Goal: Task Accomplishment & Management: Manage account settings

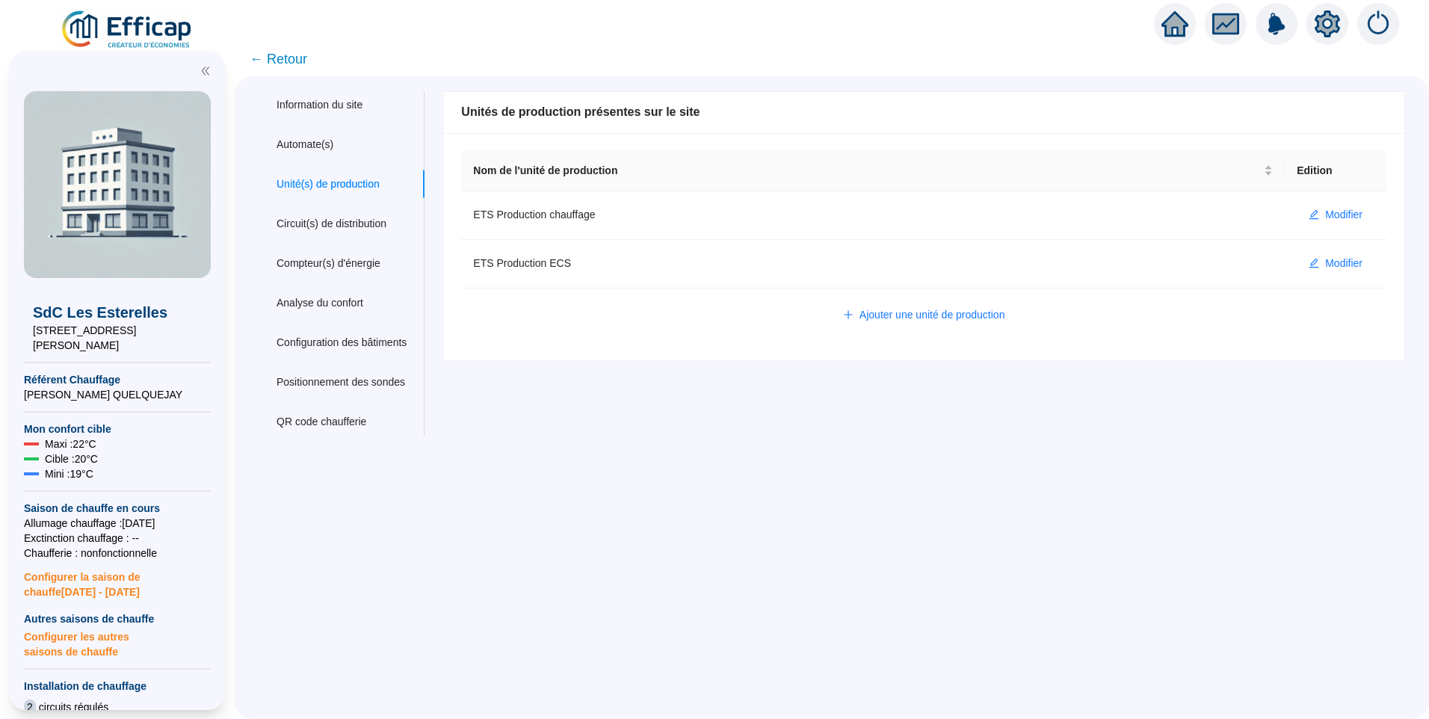
click at [302, 63] on span "← Retour" at bounding box center [279, 59] width 58 height 21
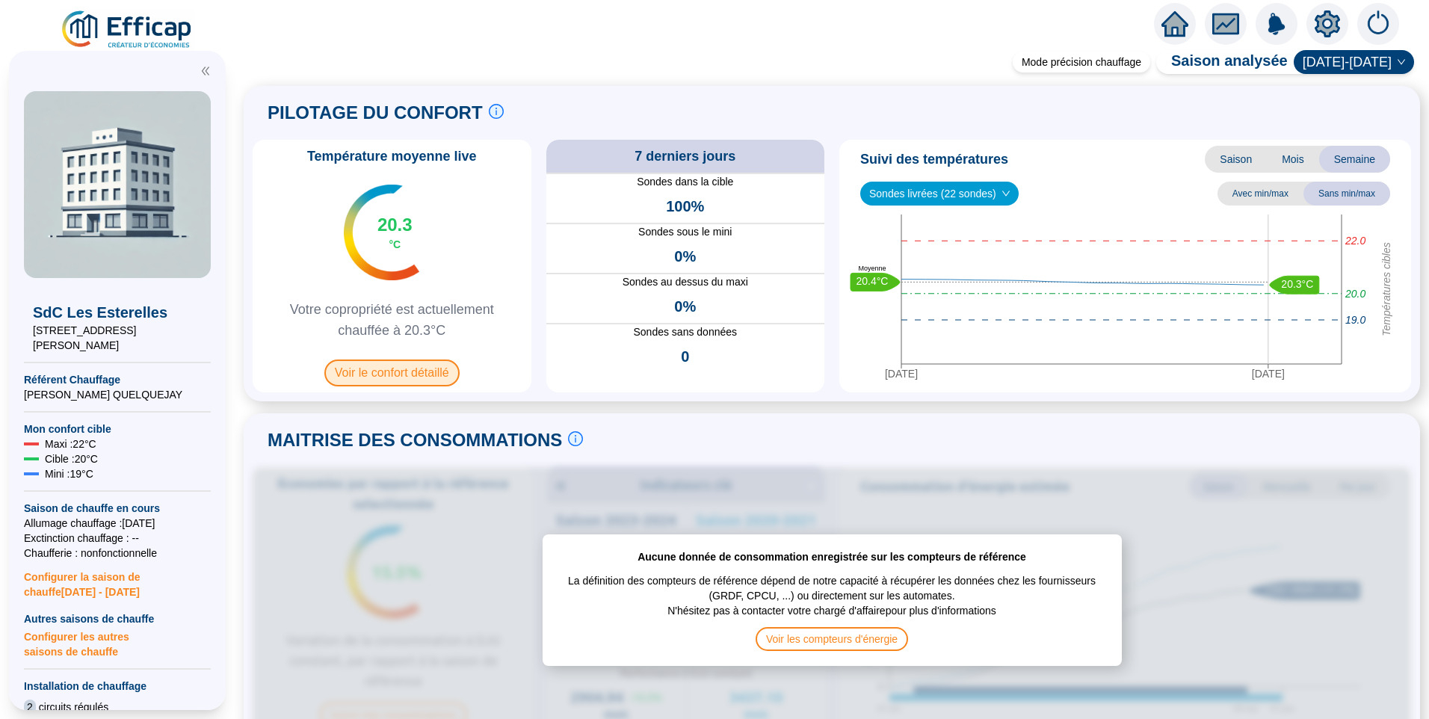
click at [398, 385] on span "Voir le confort détaillé" at bounding box center [391, 373] width 135 height 27
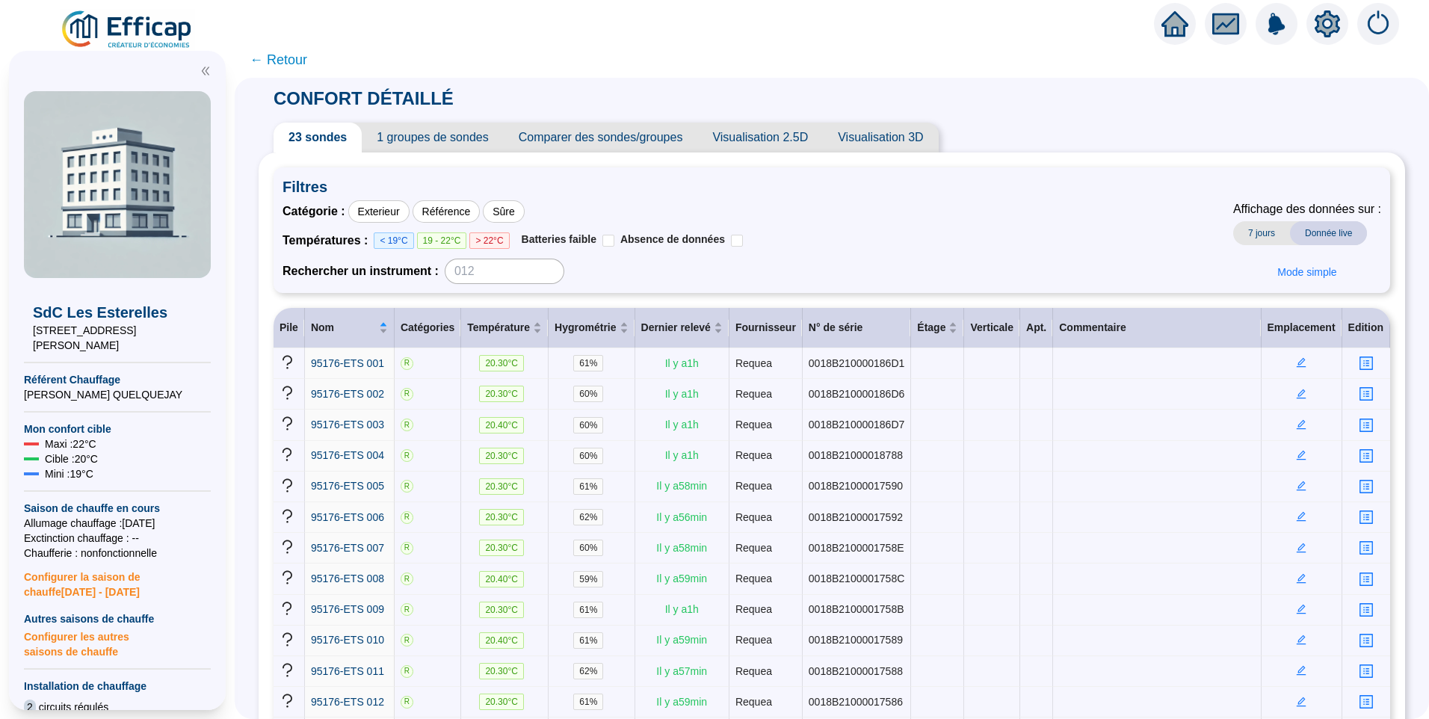
click at [427, 135] on span "1 groupes de sondes" at bounding box center [432, 138] width 141 height 30
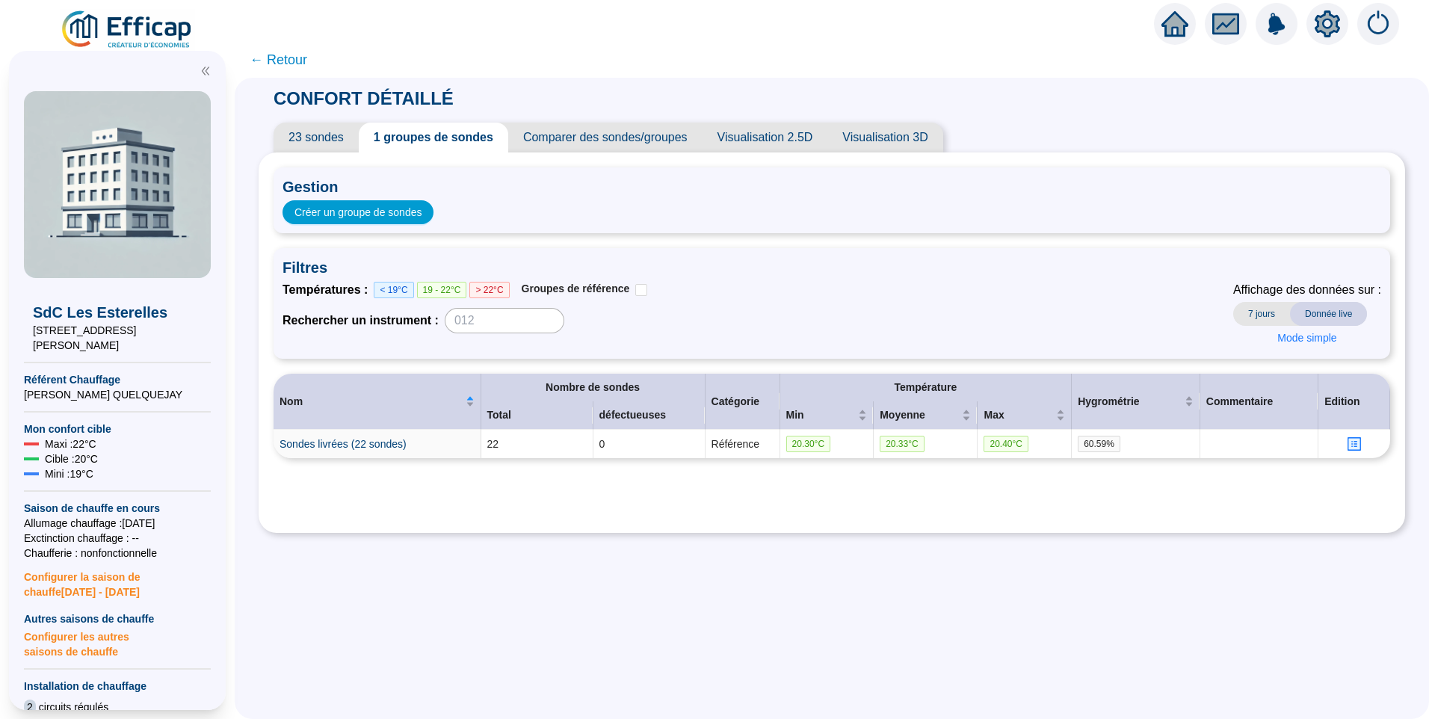
click at [304, 53] on span "← Retour" at bounding box center [279, 59] width 58 height 21
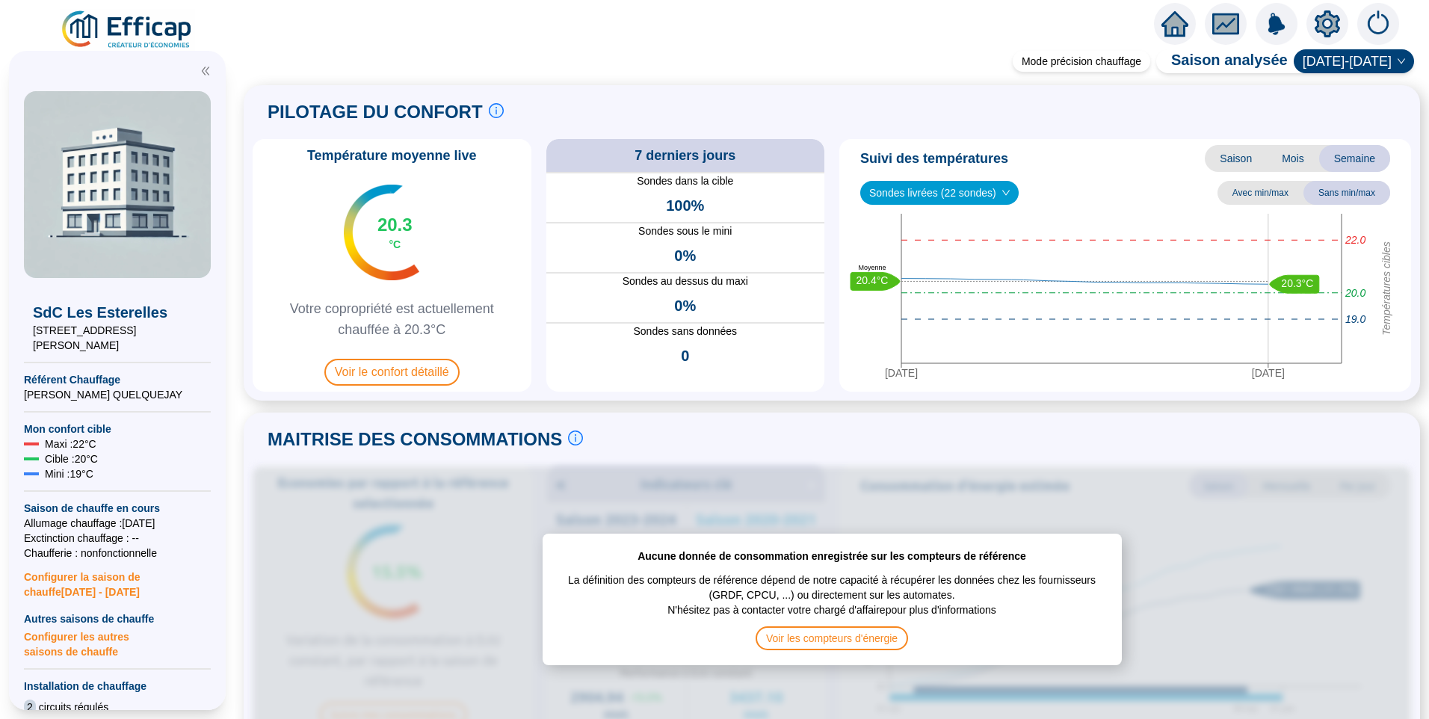
click at [127, 23] on img at bounding box center [127, 30] width 135 height 42
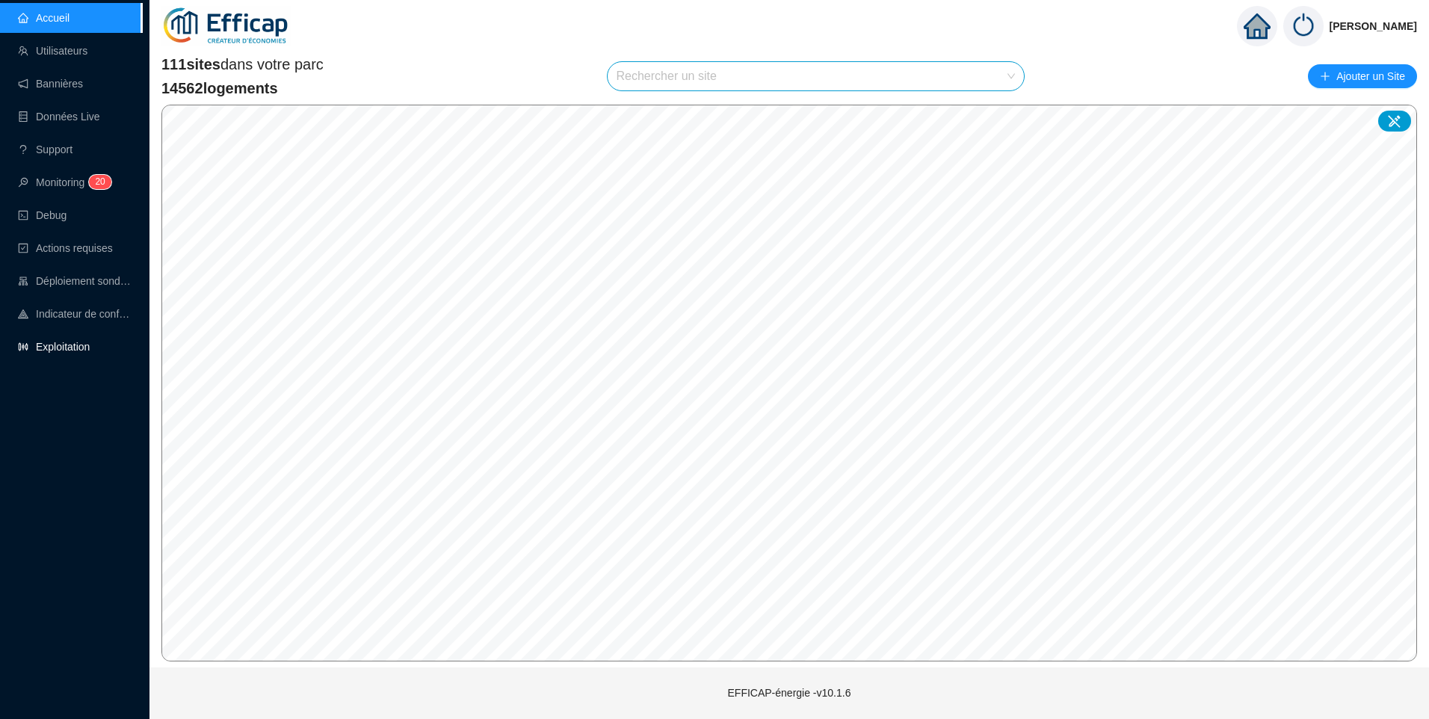
click at [76, 353] on link "Exploitation" at bounding box center [54, 347] width 72 height 12
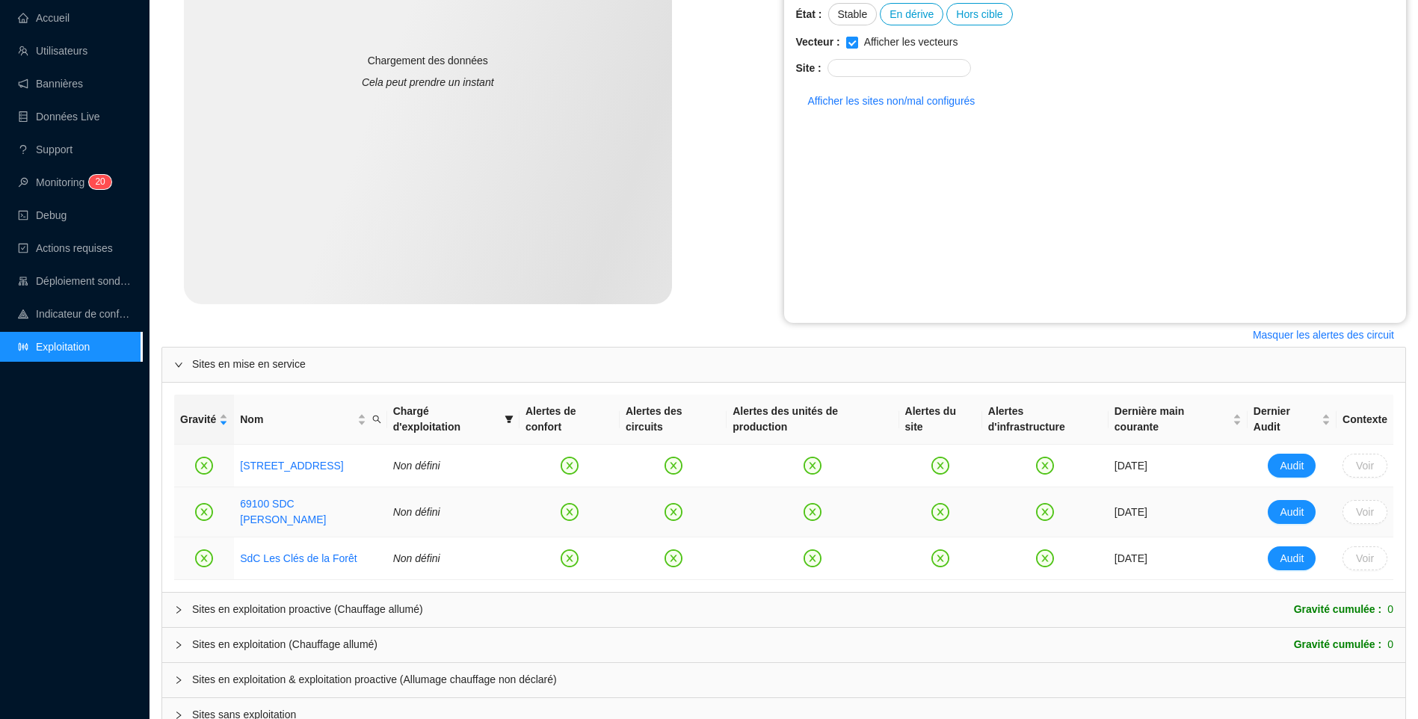
scroll to position [256, 0]
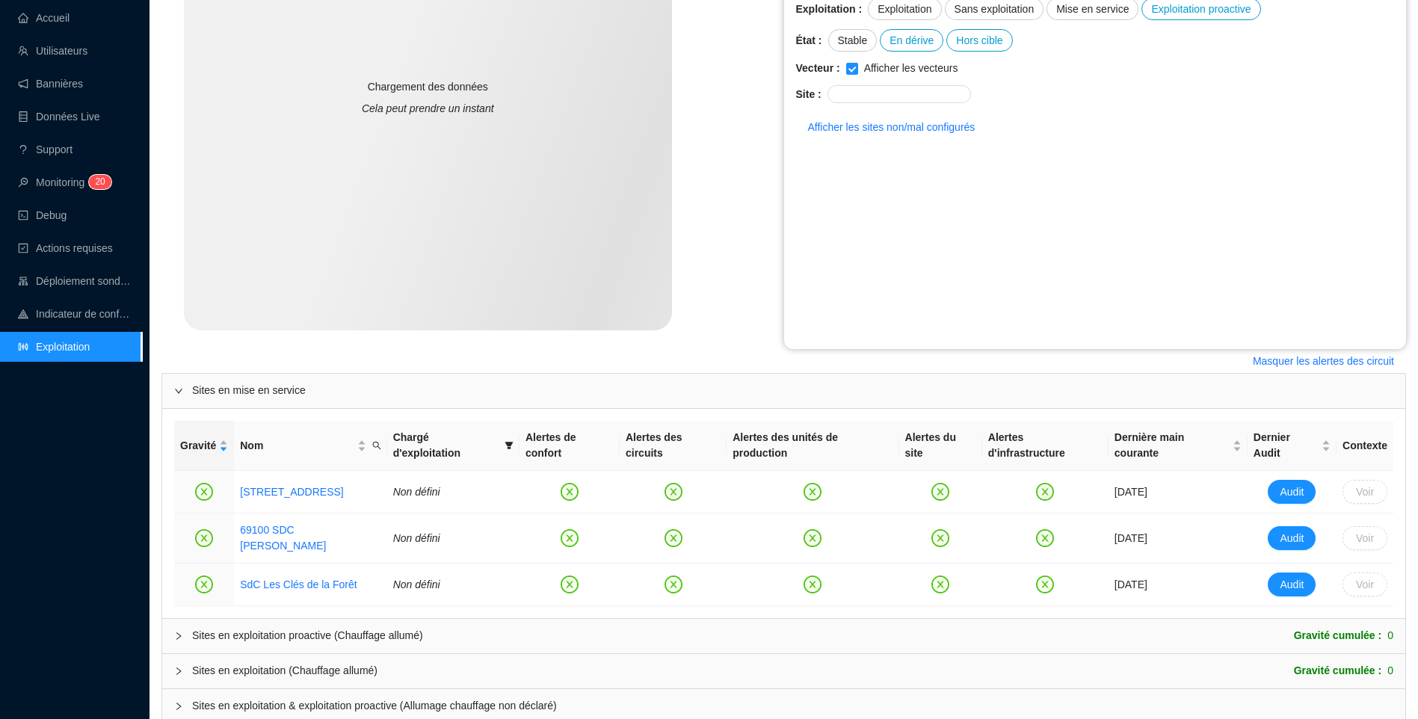
click at [263, 626] on div "Sites en exploitation proactive (Chauffage allumé) Gravité cumulée : 0" at bounding box center [783, 636] width 1243 height 34
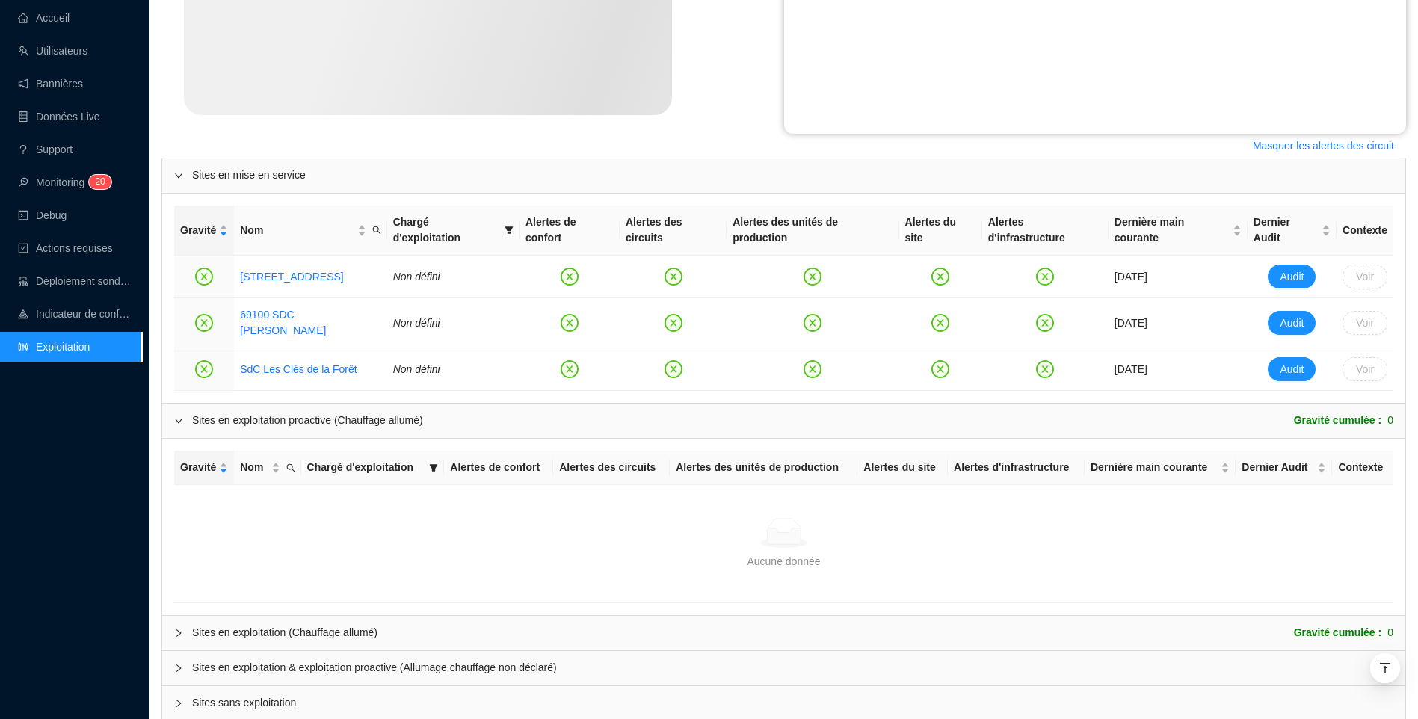
scroll to position [508, 0]
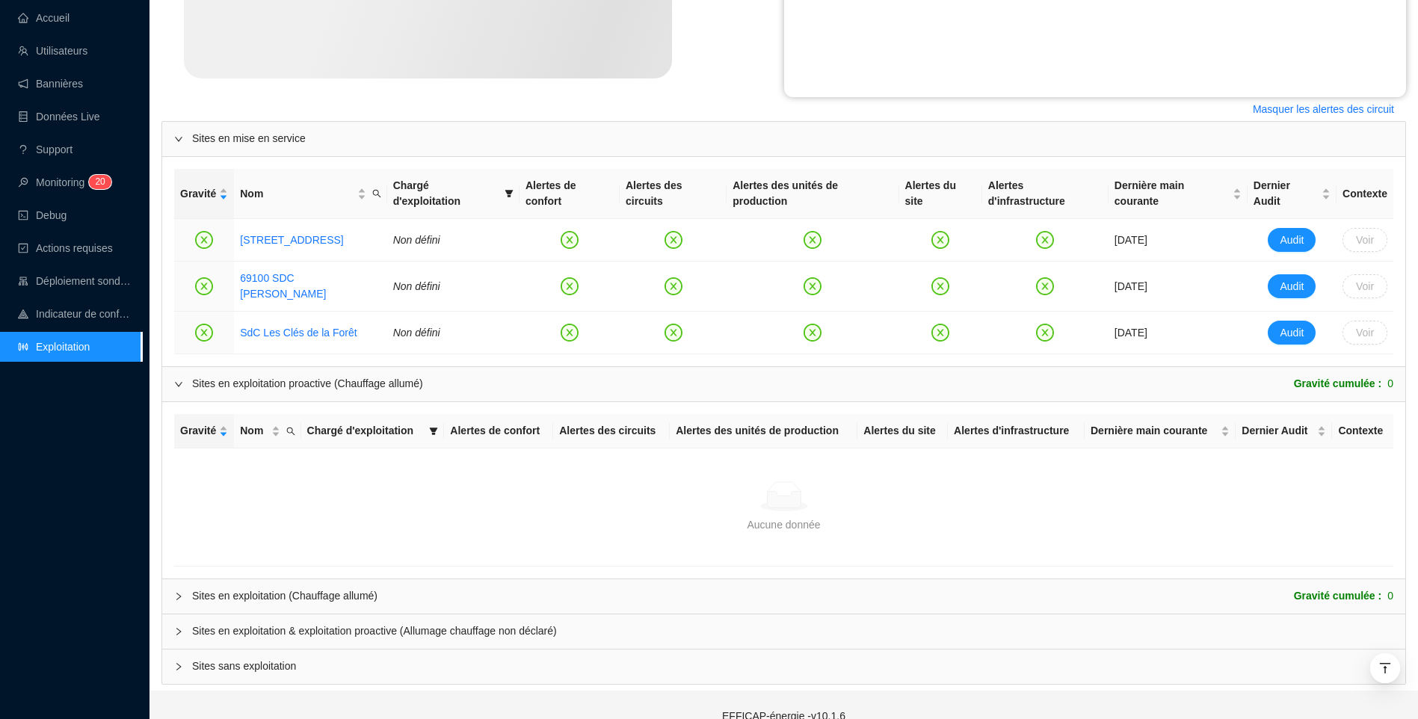
click at [279, 588] on div "Sites en exploitation (Chauffage allumé)" at bounding box center [284, 596] width 185 height 16
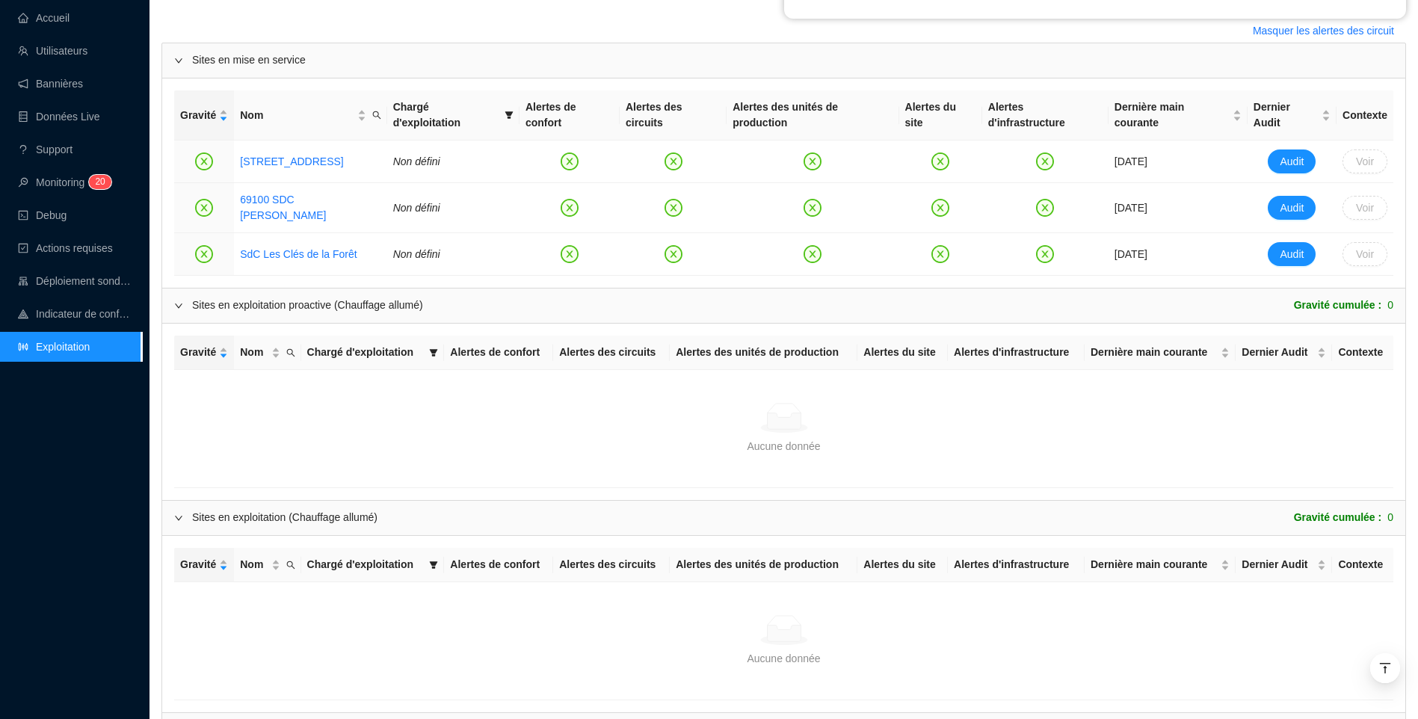
scroll to position [685, 0]
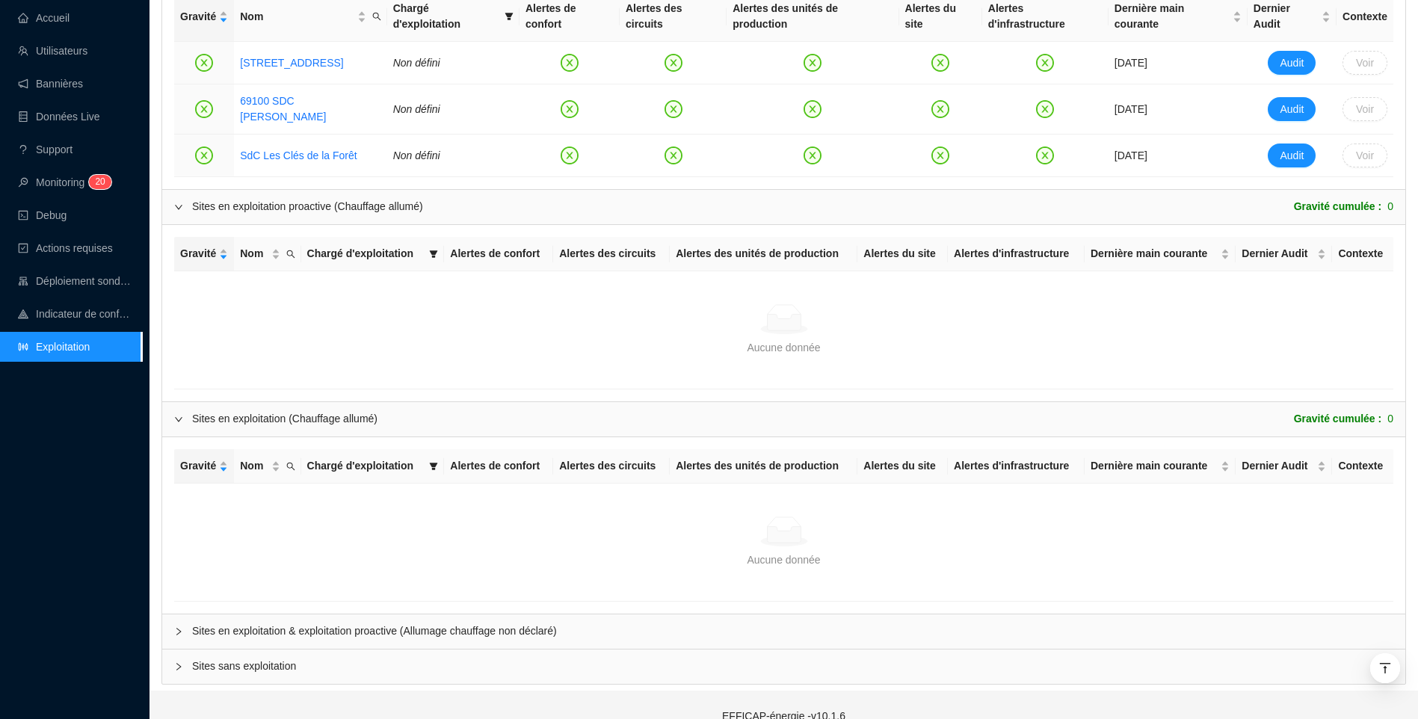
click at [307, 624] on span "Sites en exploitation & exploitation proactive (Allumage chauffage non déclaré)" at bounding box center [792, 632] width 1201 height 16
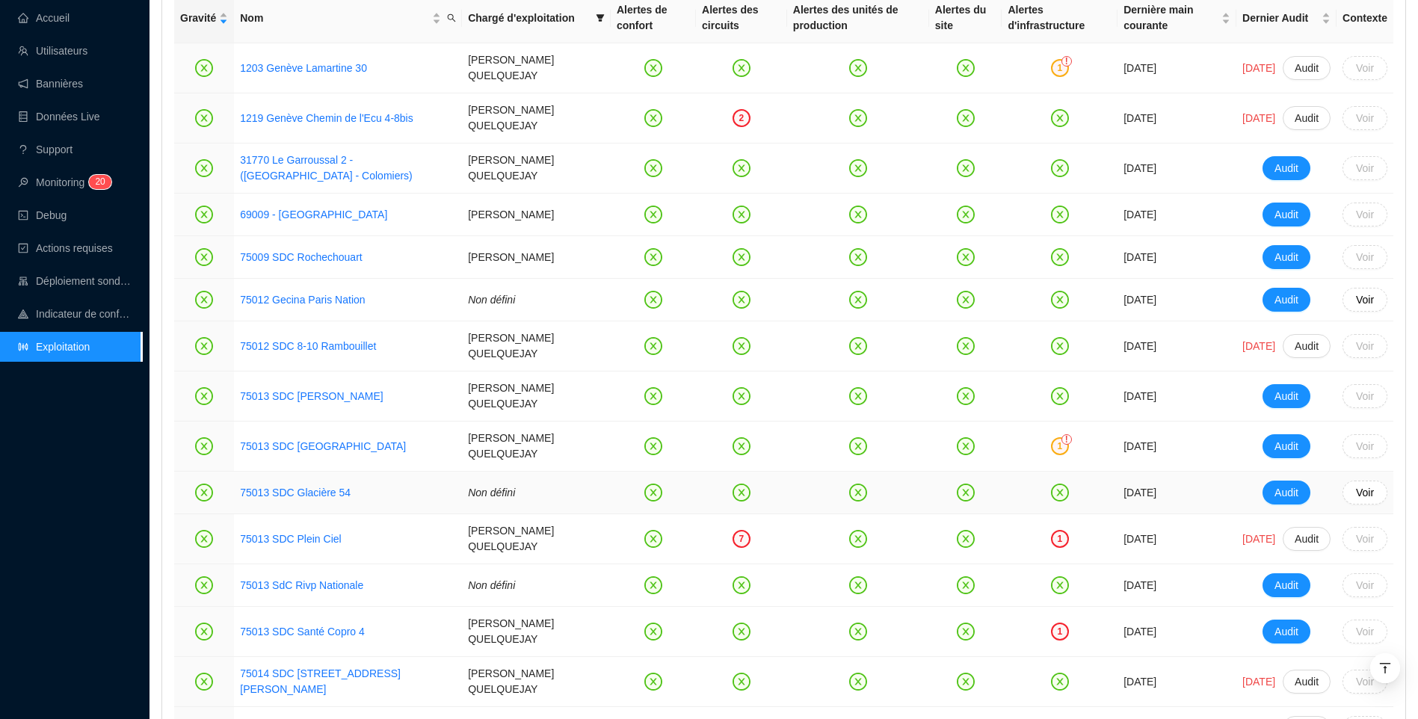
scroll to position [1358, 0]
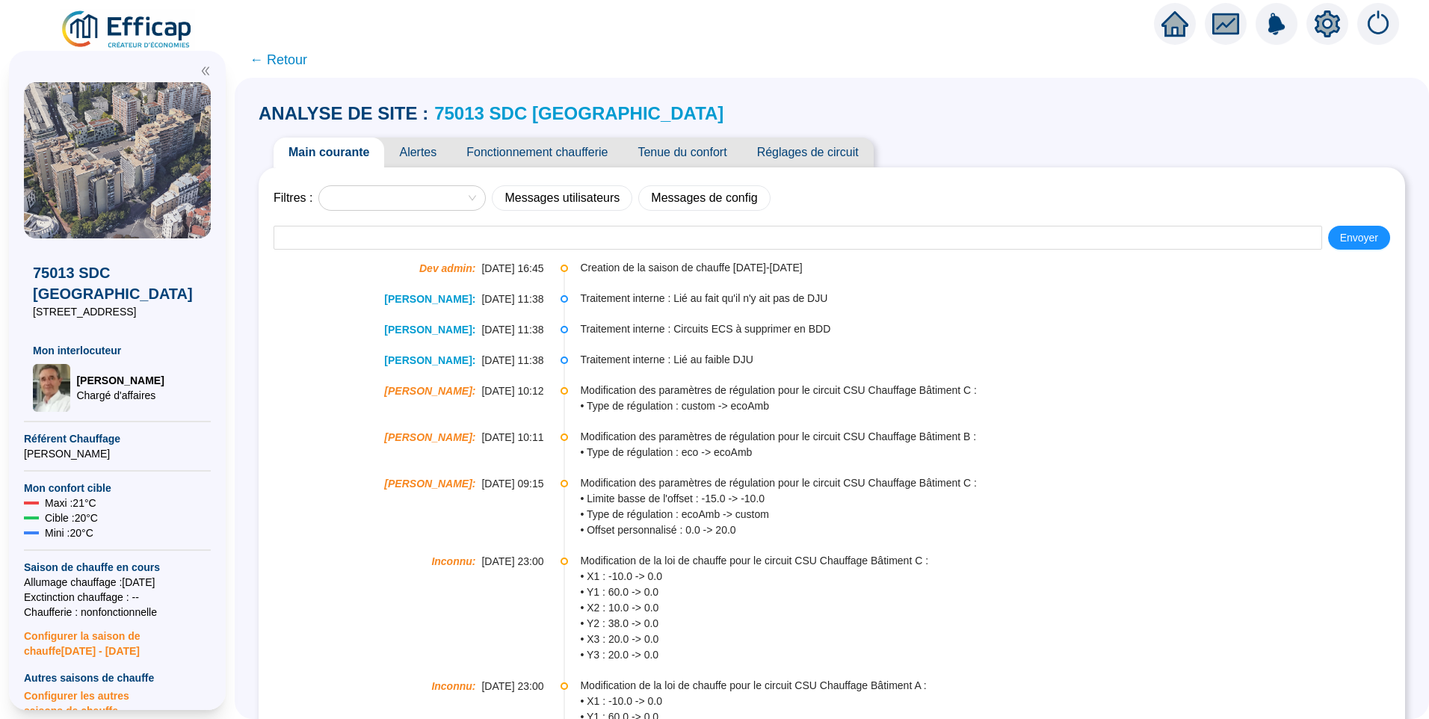
click at [141, 161] on img at bounding box center [117, 160] width 187 height 156
drag, startPoint x: 124, startPoint y: 299, endPoint x: 34, endPoint y: 289, distance: 91.0
click at [34, 289] on div "75013 SDC CAP SUD 9 Place de [PERSON_NAME] interlocuteur [PERSON_NAME] d'affair…" at bounding box center [117, 324] width 187 height 173
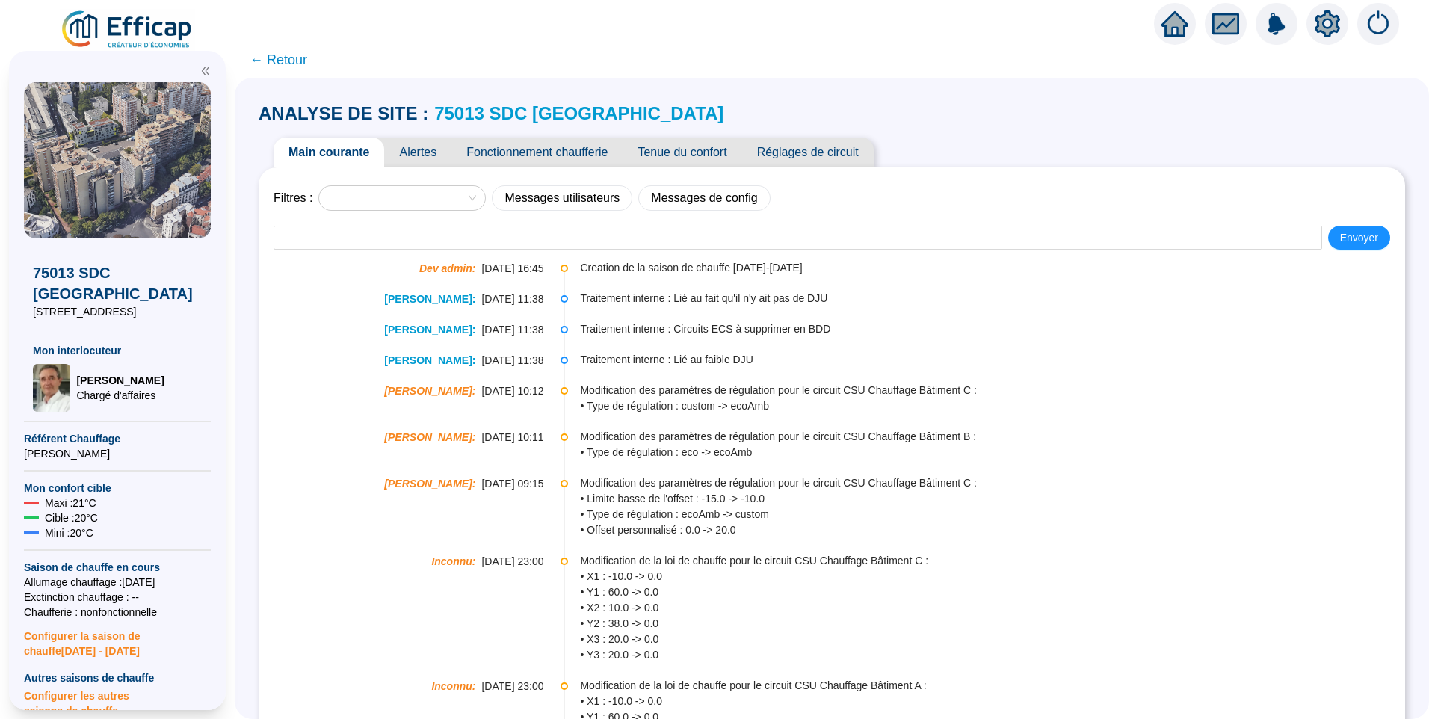
copy span "[STREET_ADDRESS]"
click at [484, 116] on link "75013 SDC [GEOGRAPHIC_DATA]" at bounding box center [578, 113] width 289 height 20
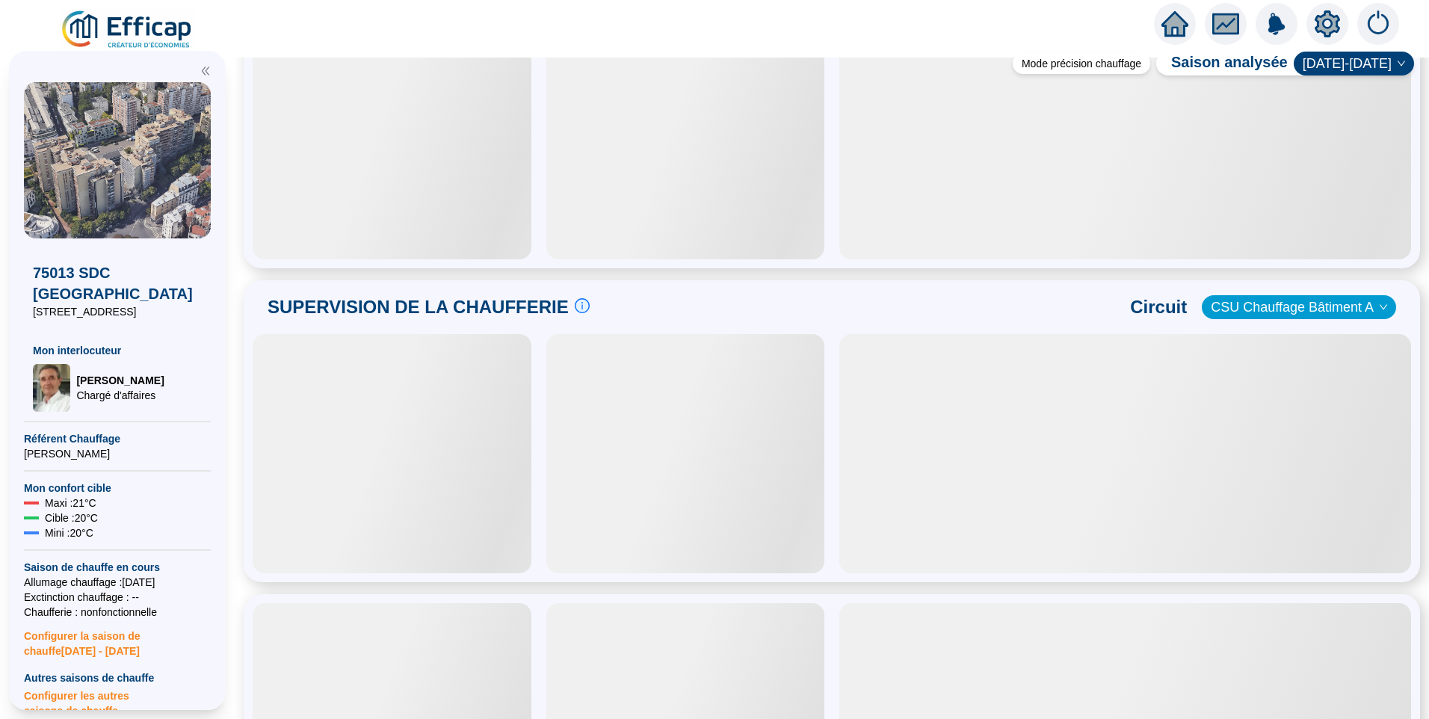
scroll to position [449, 0]
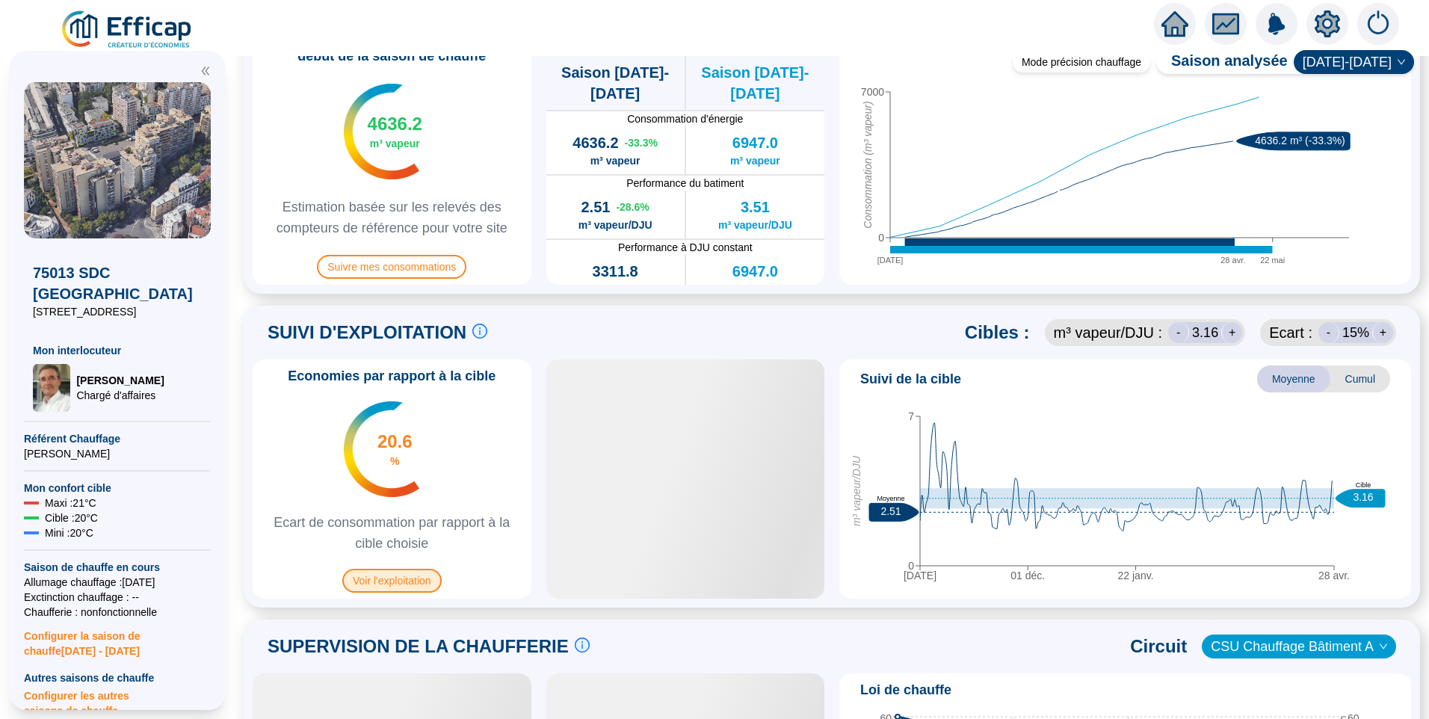
click at [408, 572] on span "Voir l'exploitation" at bounding box center [391, 581] width 99 height 24
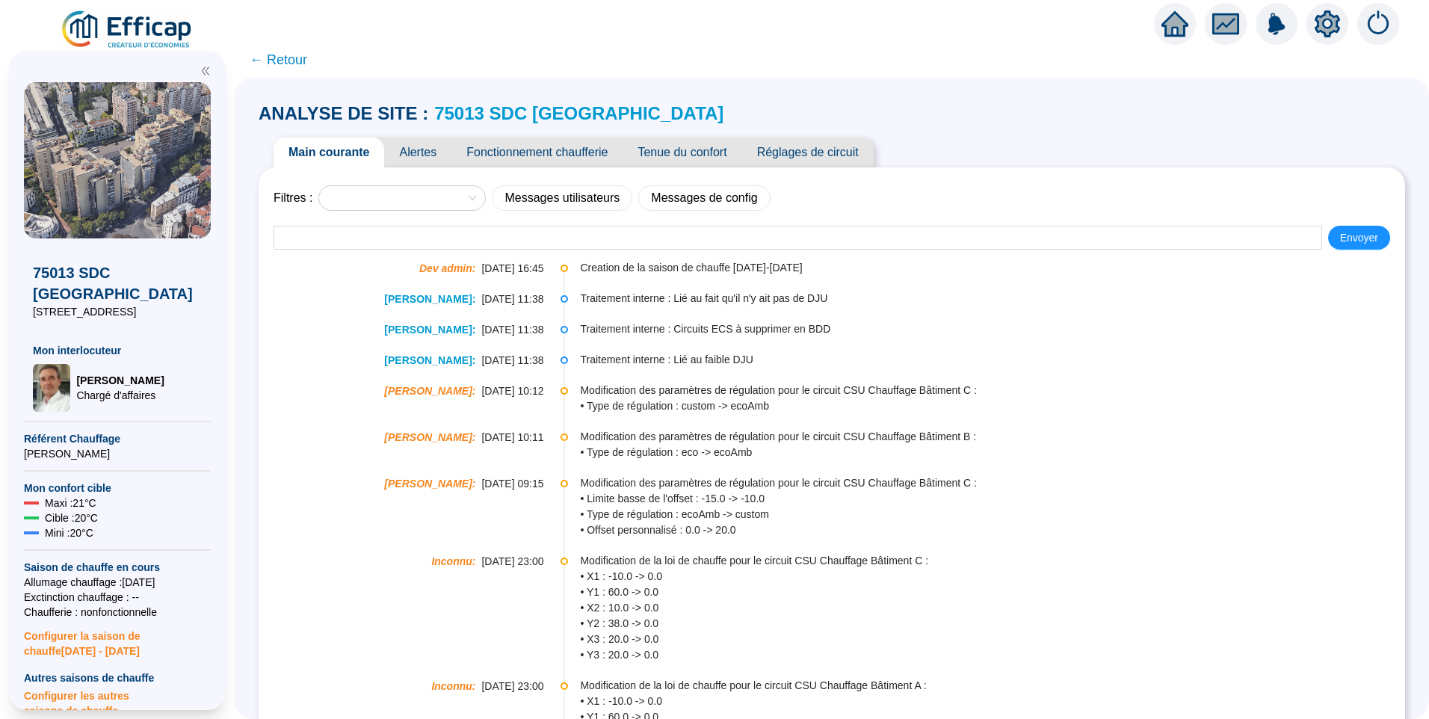
click at [498, 111] on link "75013 SDC [GEOGRAPHIC_DATA]" at bounding box center [578, 113] width 289 height 20
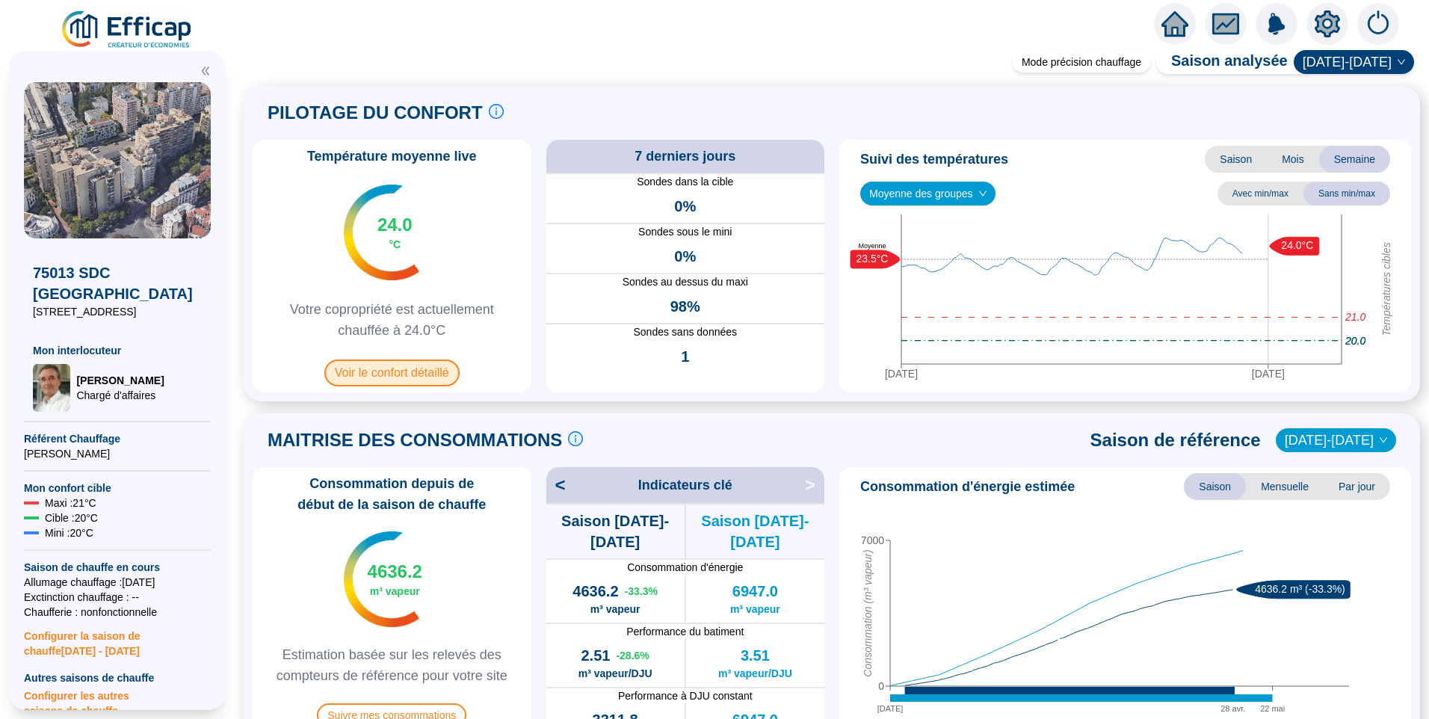
click at [419, 371] on span "Voir le confort détaillé" at bounding box center [391, 373] width 135 height 27
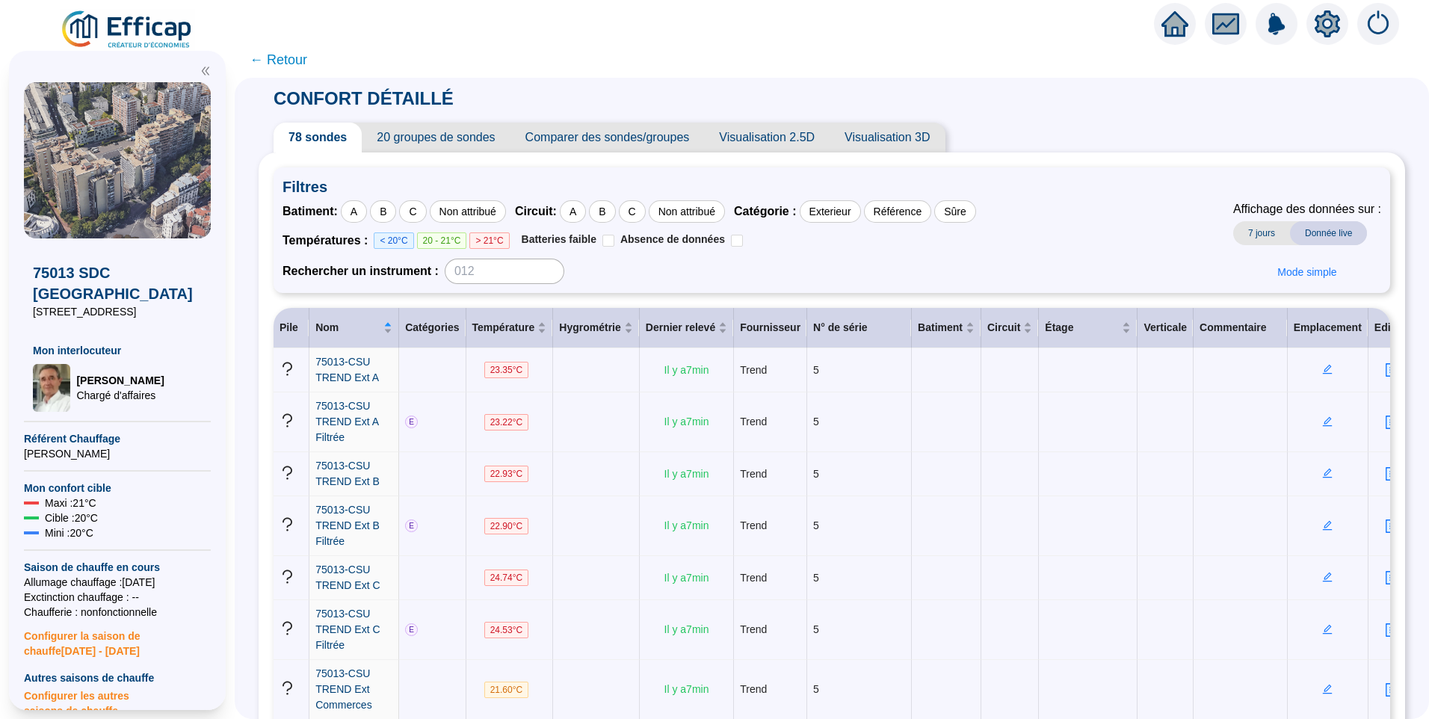
click at [450, 143] on span "20 groupes de sondes" at bounding box center [436, 138] width 148 height 30
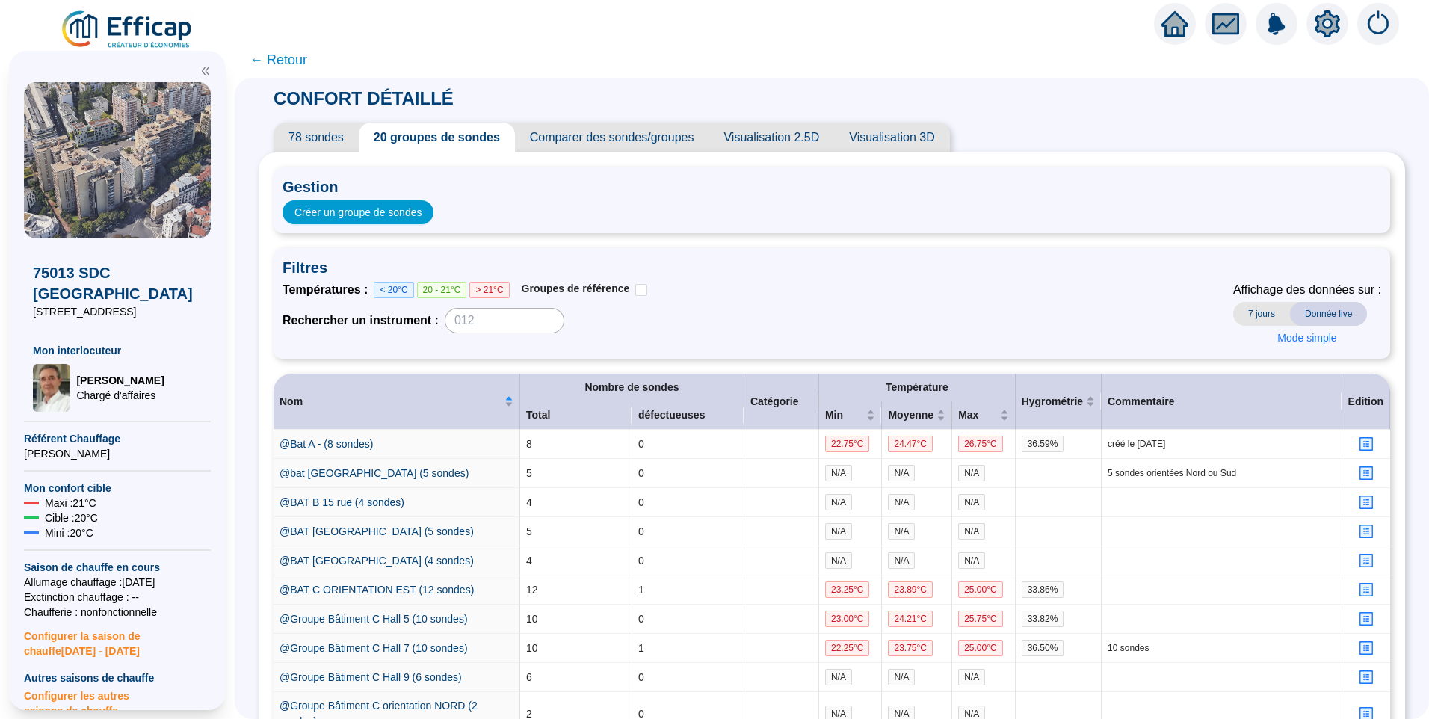
drag, startPoint x: 125, startPoint y: 289, endPoint x: 19, endPoint y: 300, distance: 106.7
click at [19, 300] on div "75013 SDC CAP SUD 9 Place de Rungis Mon interlocuteur Jean-Baptiste QUELQUEJAY …" at bounding box center [117, 380] width 217 height 659
copy span "9 Place de Rungis"
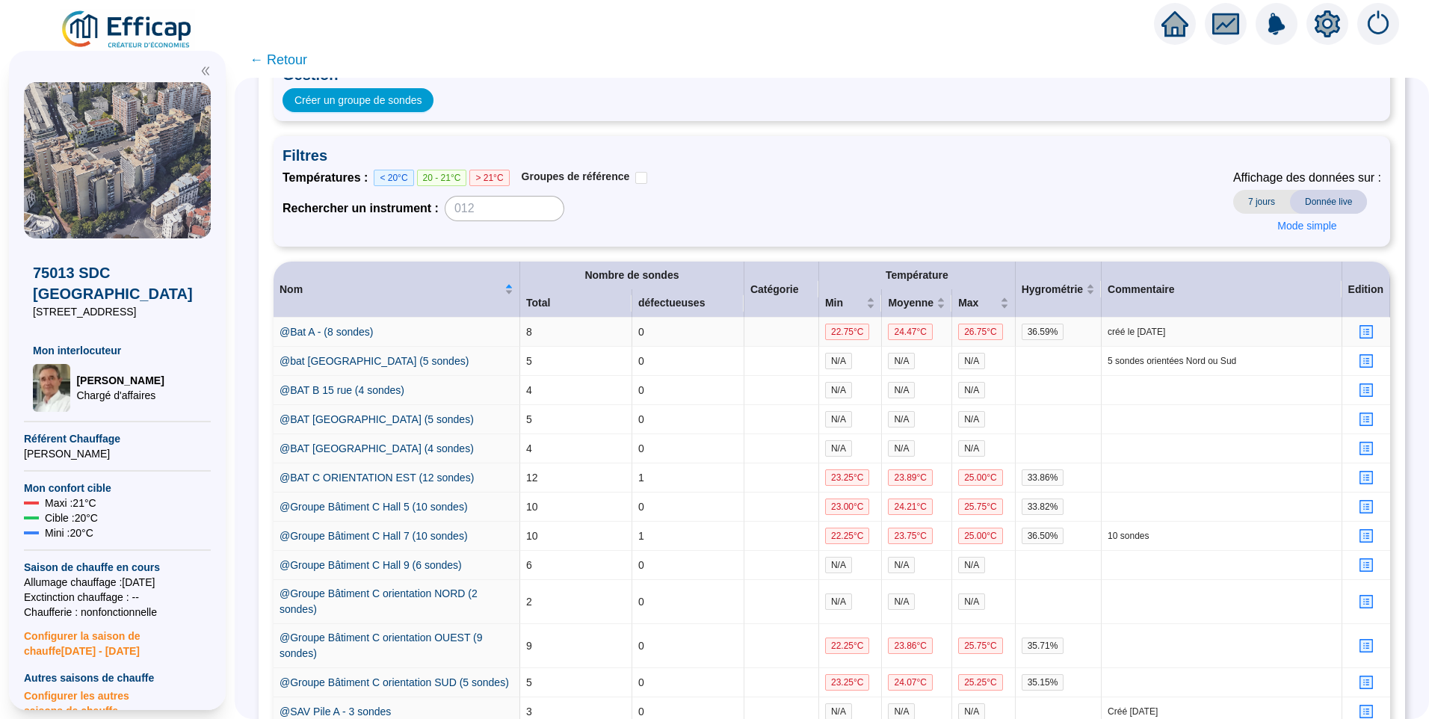
scroll to position [224, 0]
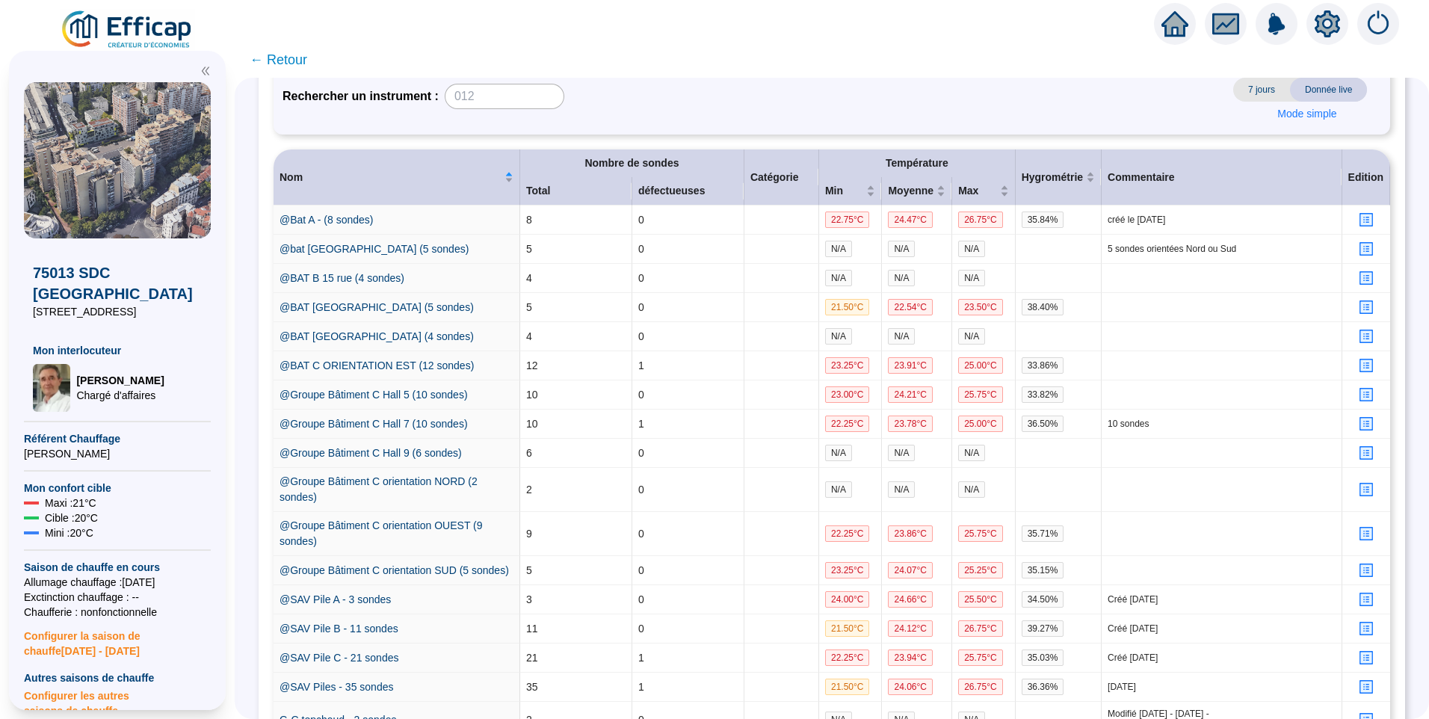
click at [1326, 31] on icon "setting" at bounding box center [1327, 23] width 25 height 24
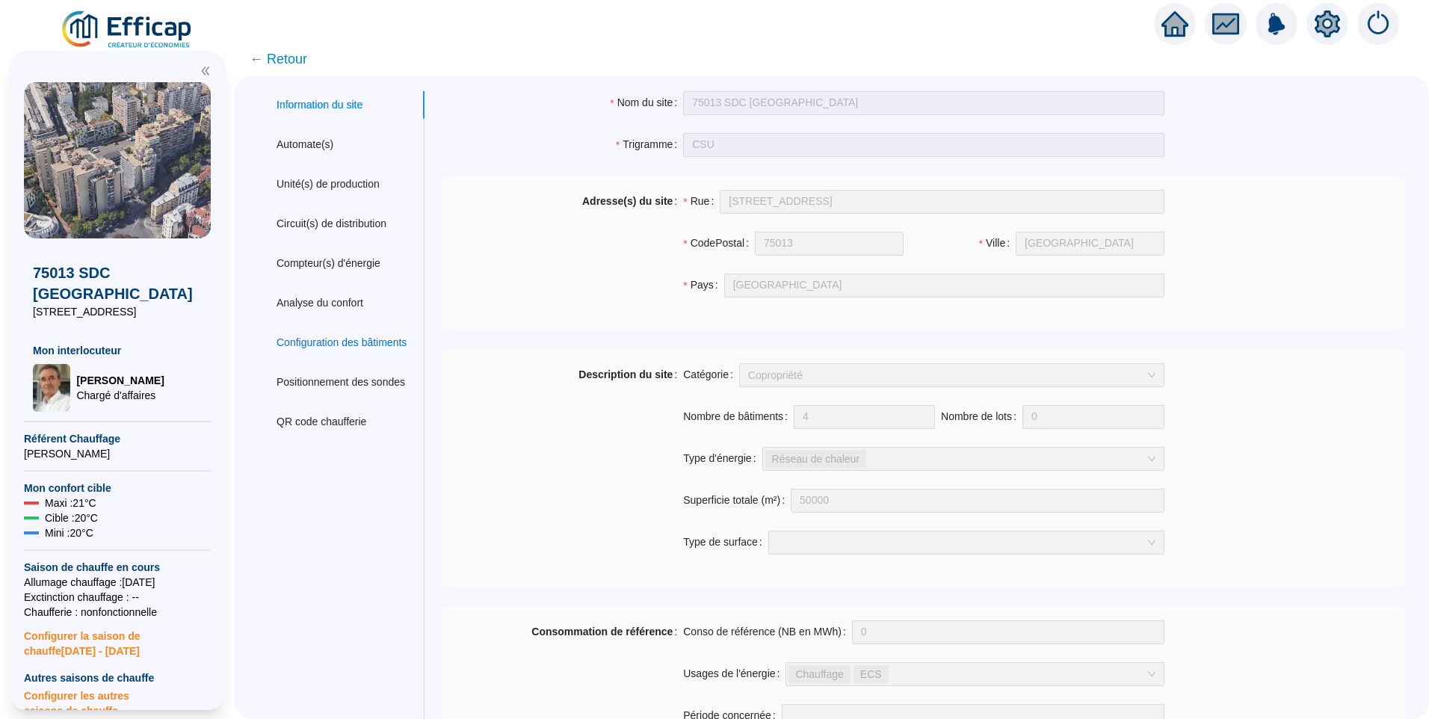
click at [327, 337] on div "Configuration des bâtiments" at bounding box center [342, 343] width 130 height 16
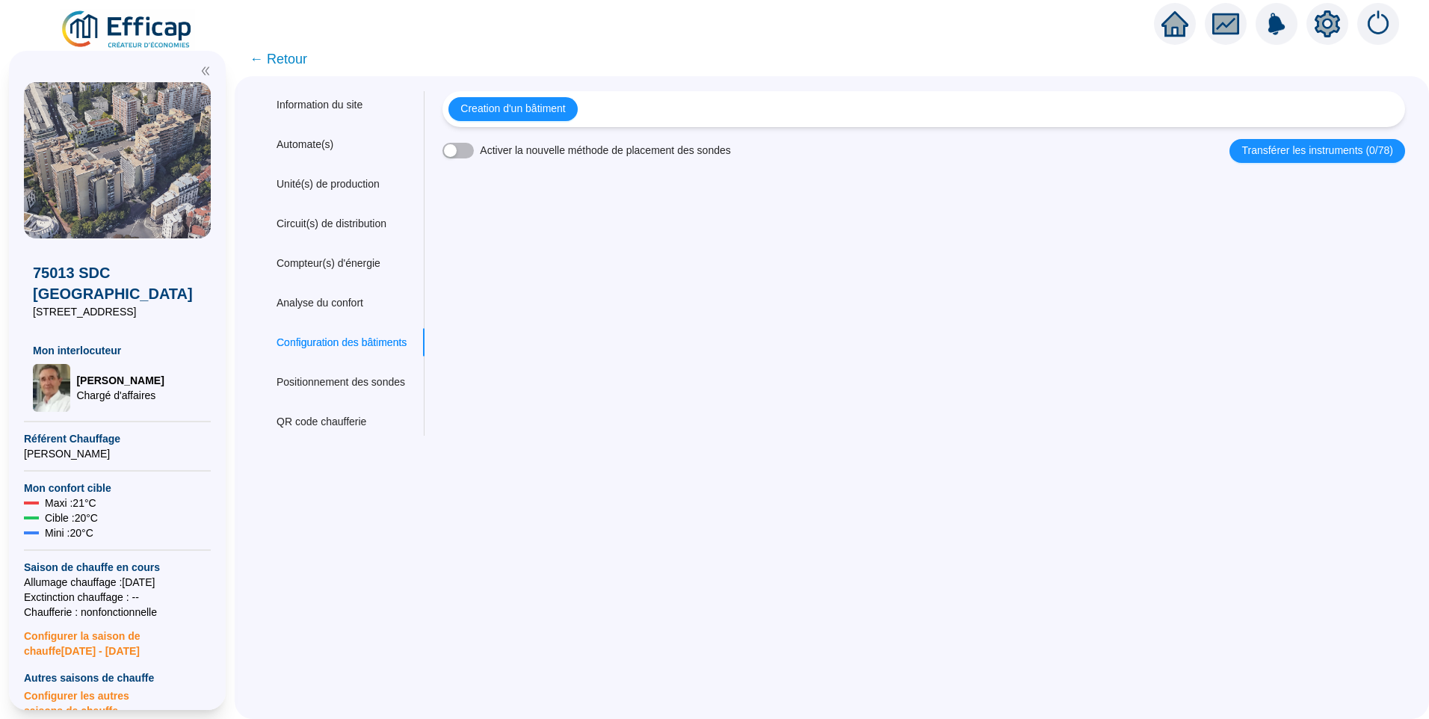
click at [541, 96] on div "Creation d'un bâtiment" at bounding box center [924, 109] width 963 height 36
click at [544, 106] on span "Creation d'un bâtiment" at bounding box center [513, 109] width 105 height 16
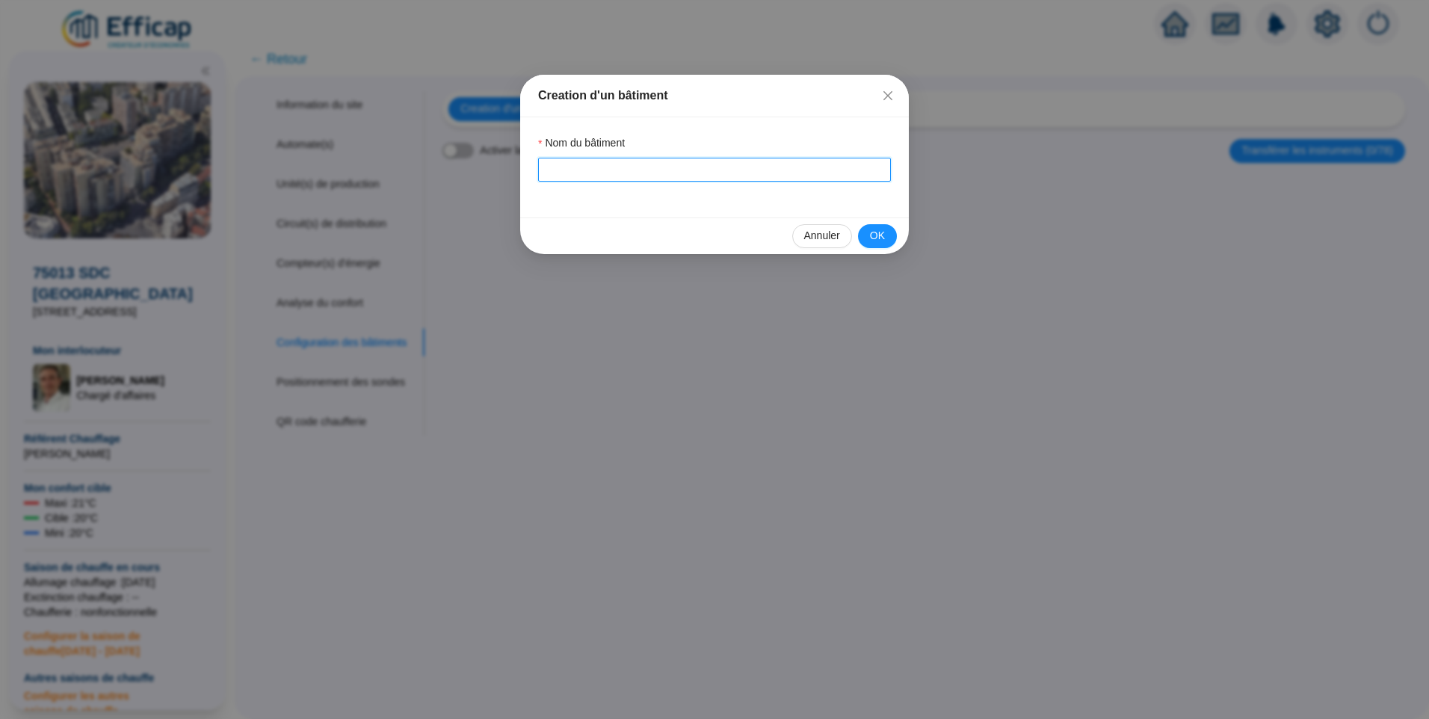
click at [579, 168] on input "Nom du bâtiment" at bounding box center [714, 170] width 353 height 24
click at [884, 189] on div "Nom du bâtiment A" at bounding box center [714, 167] width 389 height 100
click at [877, 232] on span "OK" at bounding box center [877, 236] width 15 height 16
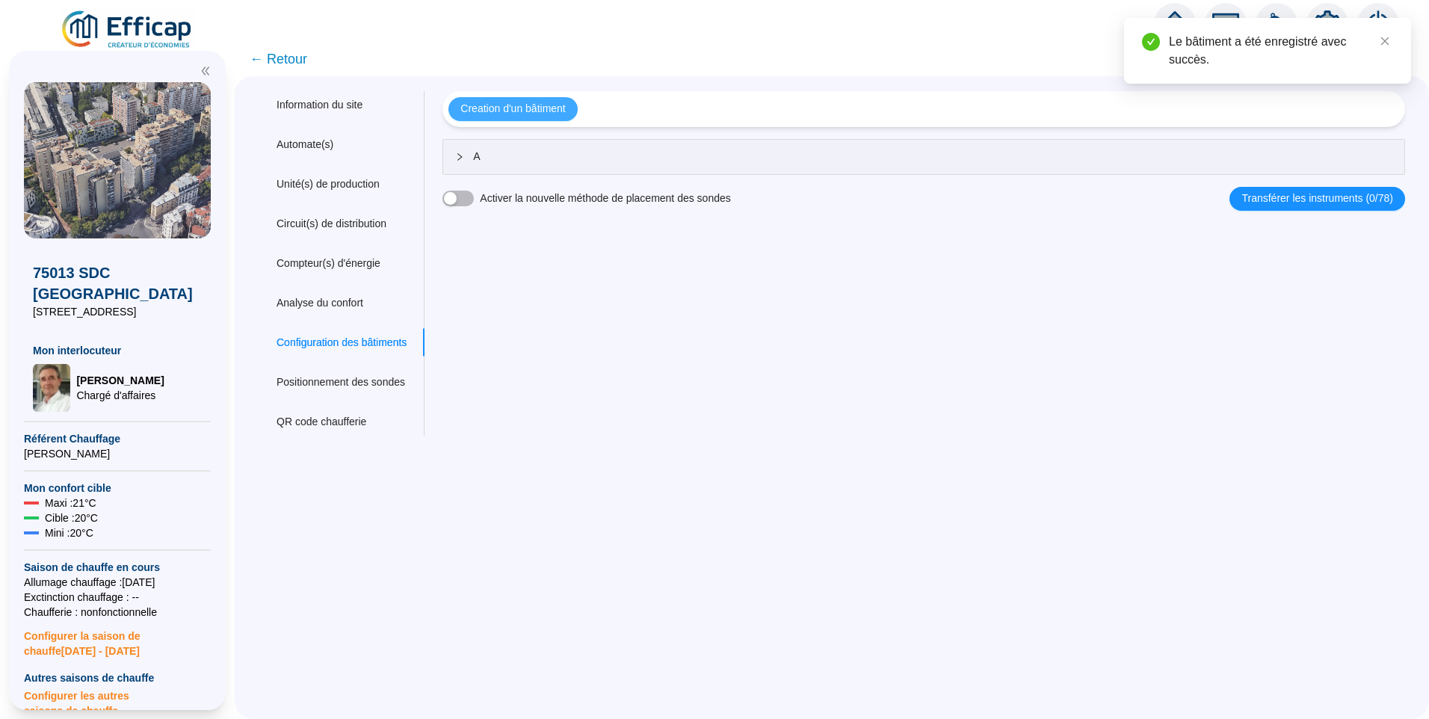
click at [543, 112] on span "Creation d'un bâtiment" at bounding box center [513, 109] width 105 height 16
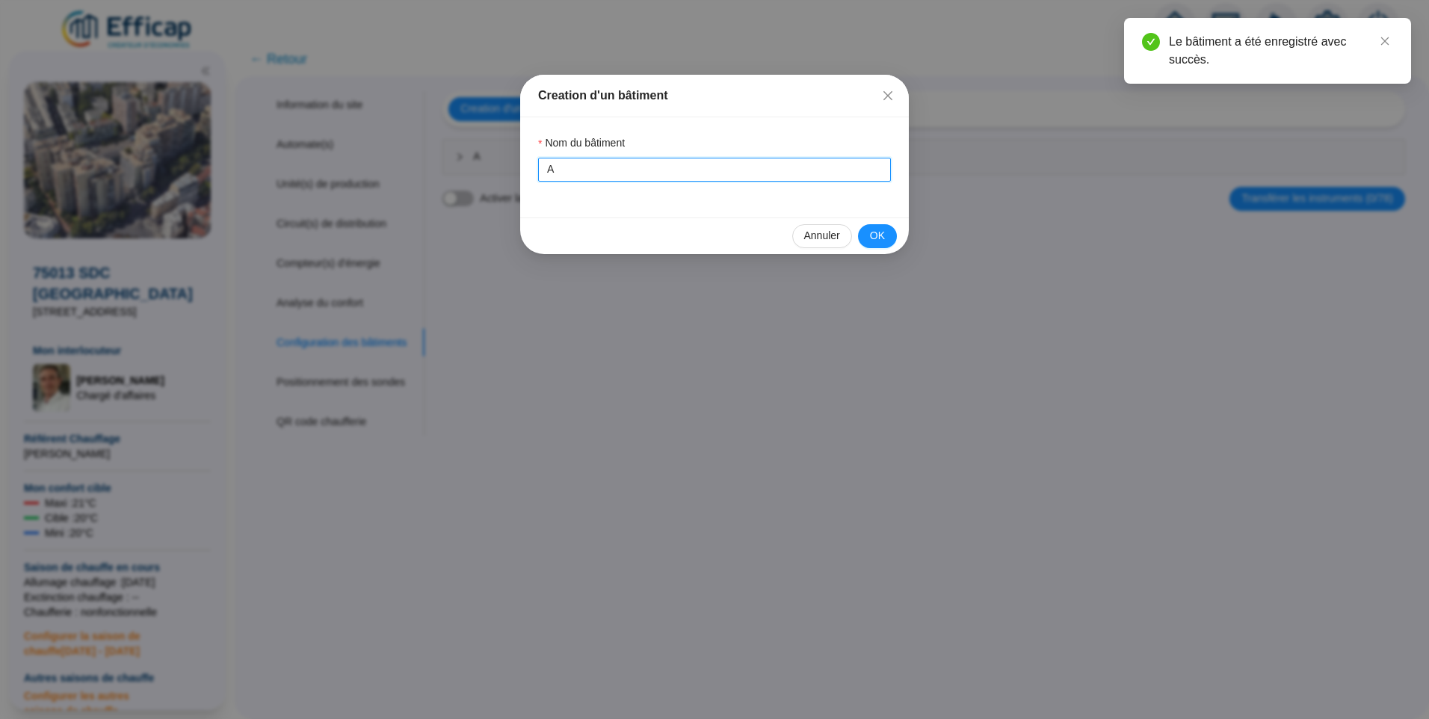
drag, startPoint x: 586, startPoint y: 173, endPoint x: 433, endPoint y: 170, distance: 153.3
click at [433, 170] on div "Creation d'un bâtiment Nom du bâtiment A Annuler OK" at bounding box center [714, 359] width 1429 height 719
click at [881, 241] on span "OK" at bounding box center [877, 236] width 15 height 16
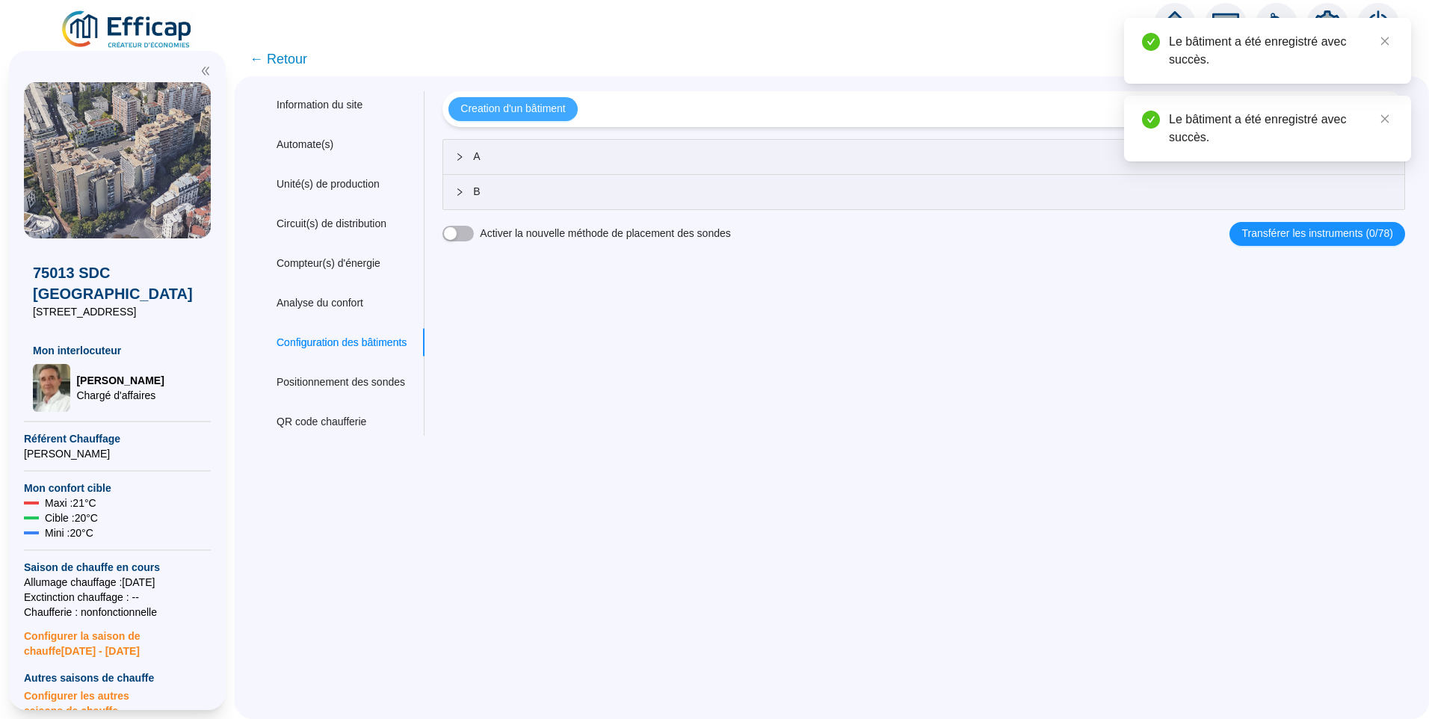
click at [505, 112] on span "Creation d'un bâtiment" at bounding box center [513, 109] width 105 height 16
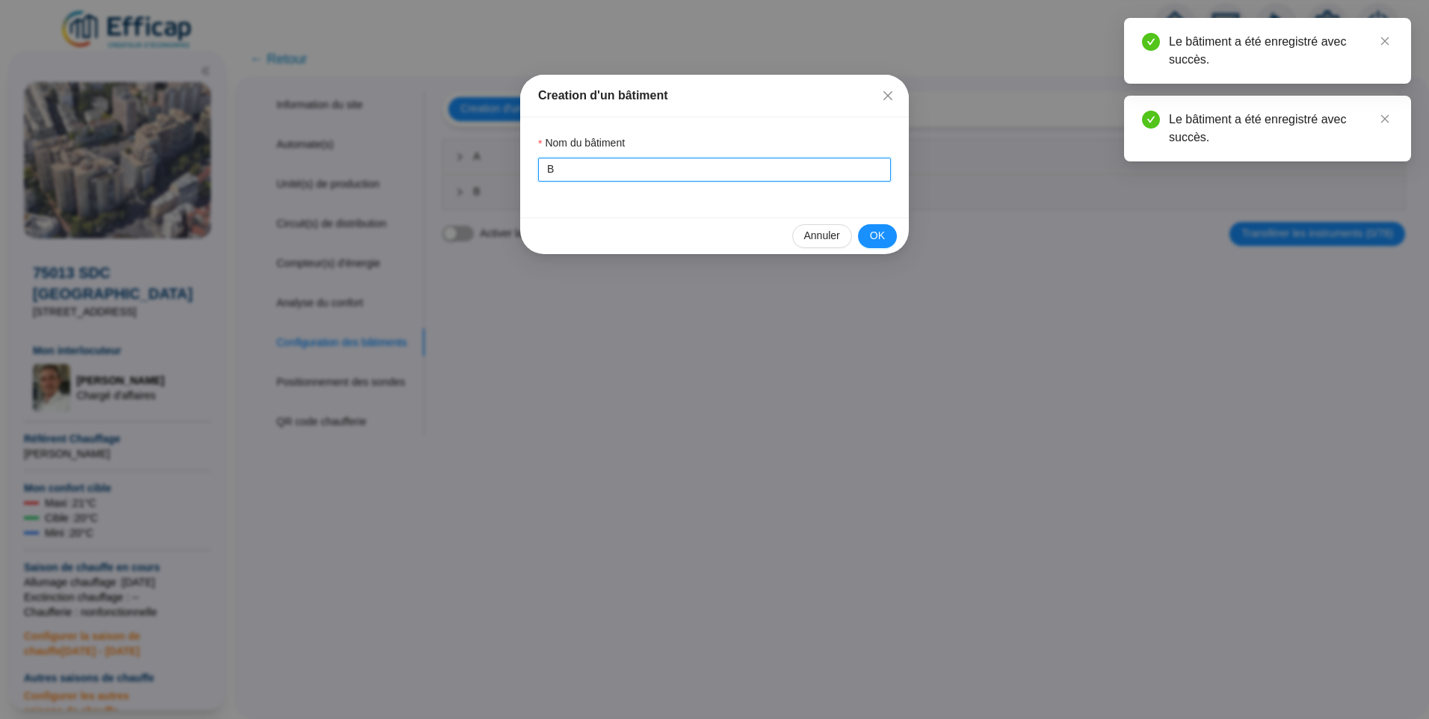
drag, startPoint x: 568, startPoint y: 174, endPoint x: 363, endPoint y: 167, distance: 205.0
click at [363, 167] on div "Creation d'un bâtiment Nom du bâtiment B Annuler OK" at bounding box center [714, 359] width 1429 height 719
type input "C"
click at [874, 237] on span "OK" at bounding box center [877, 236] width 15 height 16
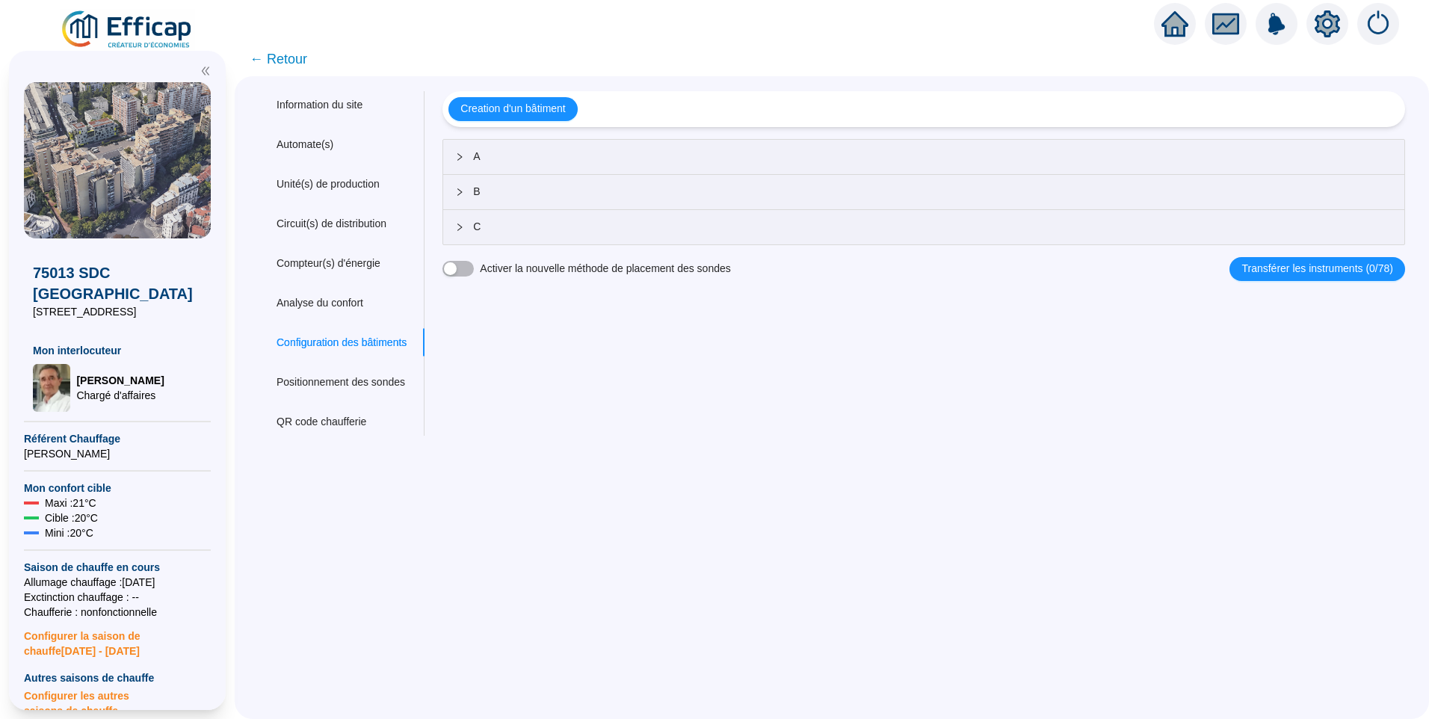
click at [524, 158] on span "A" at bounding box center [933, 157] width 920 height 16
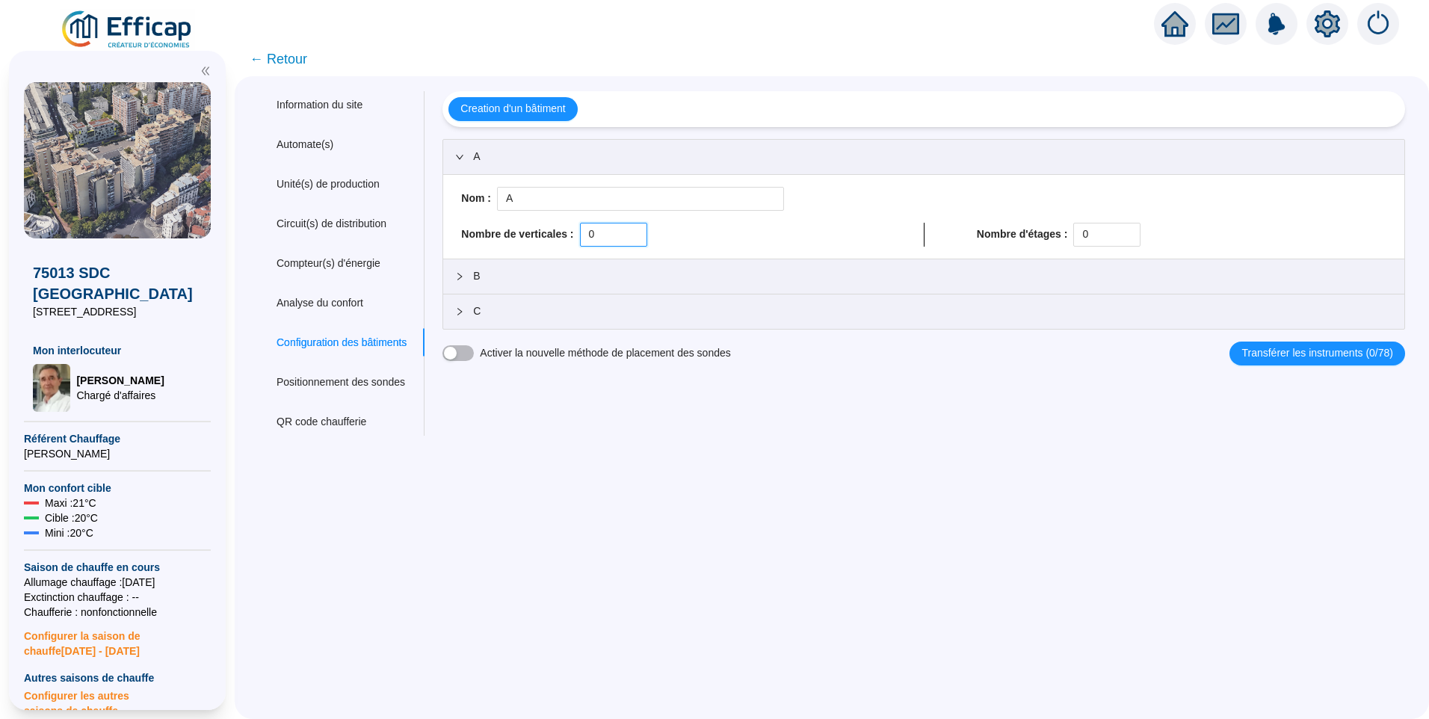
drag, startPoint x: 612, startPoint y: 240, endPoint x: 552, endPoint y: 238, distance: 59.8
click at [552, 238] on div "Nombre de verticales : 0" at bounding box center [666, 235] width 410 height 24
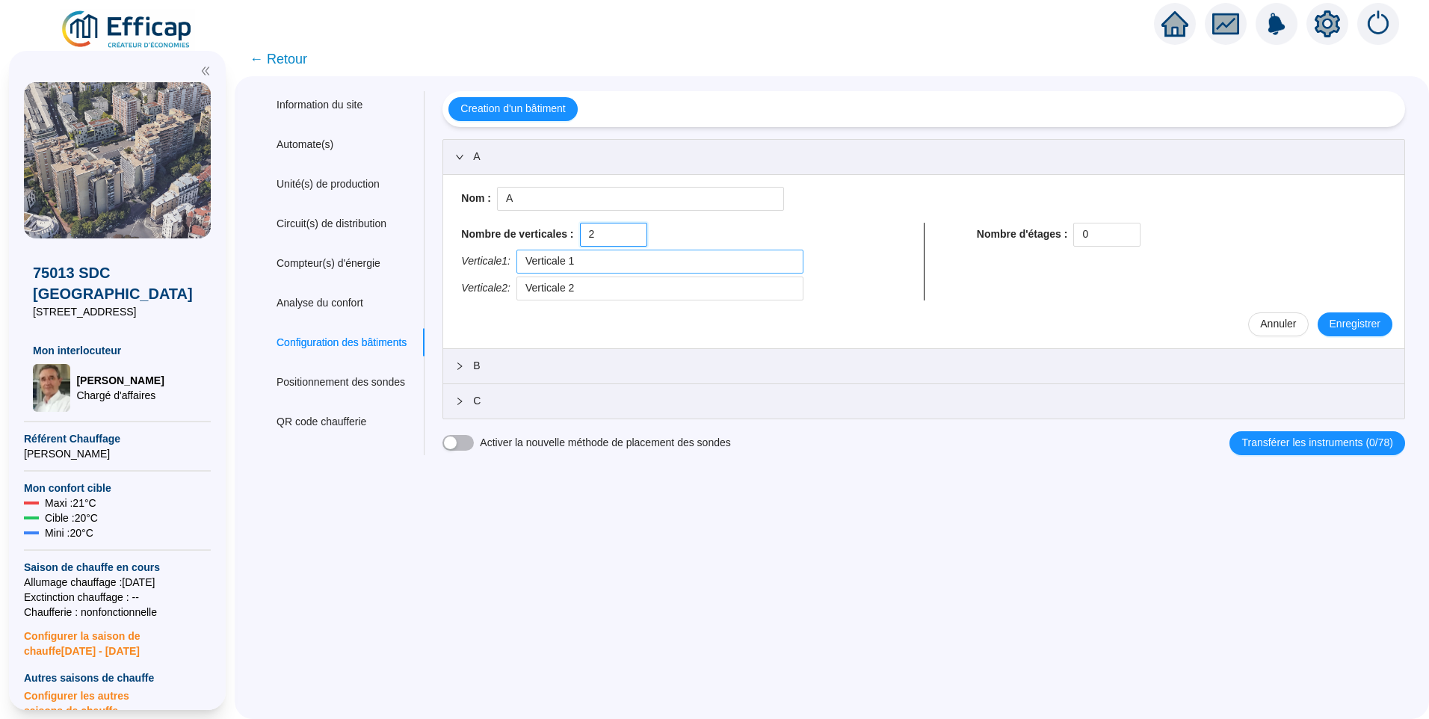
type input "2"
drag, startPoint x: 625, startPoint y: 267, endPoint x: 492, endPoint y: 254, distance: 133.7
click at [492, 254] on div "Verticale 1 : Verticale 1" at bounding box center [666, 262] width 410 height 24
type input "°"
drag, startPoint x: 584, startPoint y: 271, endPoint x: 446, endPoint y: 259, distance: 138.0
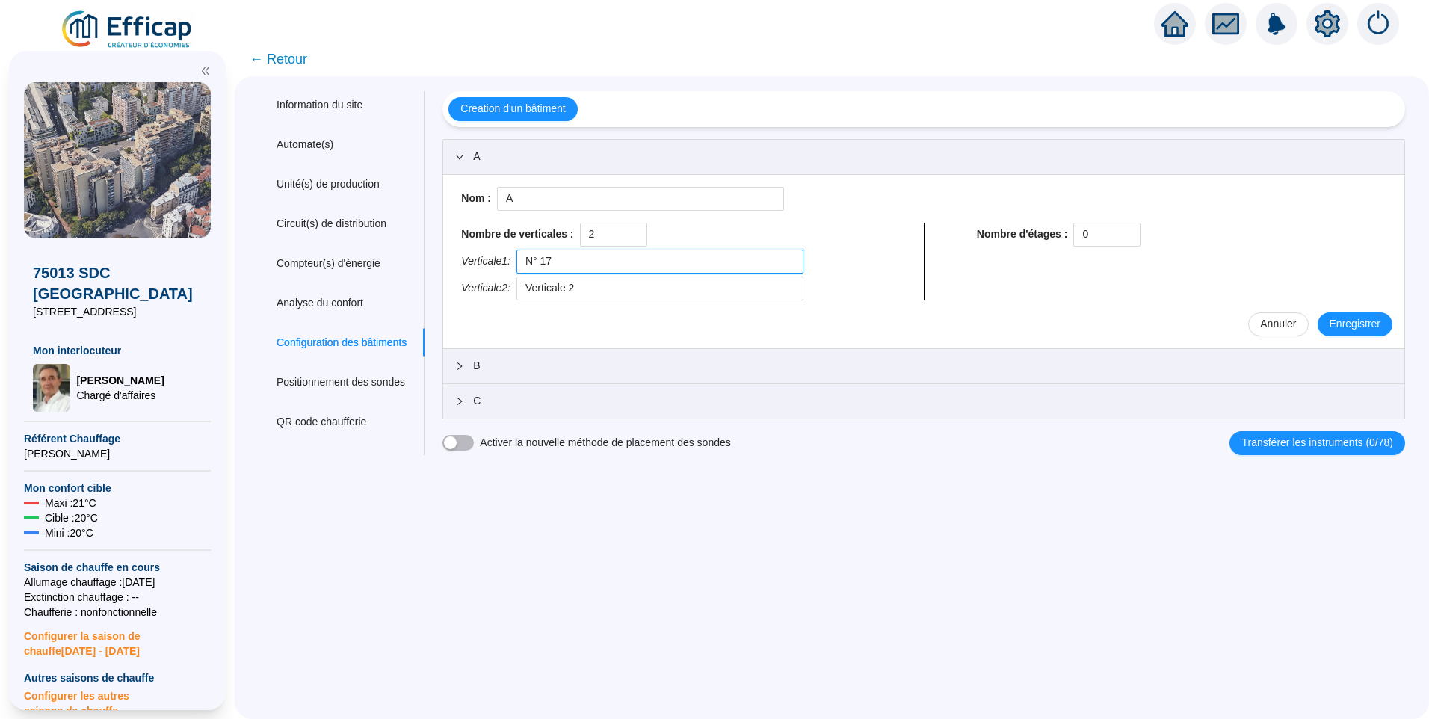
click at [446, 259] on div "Creation d'un bâtiment A Nom : A Nombre de verticales : 2 Verticale 1 : N° 17 V…" at bounding box center [915, 273] width 981 height 364
type input "N° 17"
drag, startPoint x: 637, startPoint y: 286, endPoint x: 429, endPoint y: 275, distance: 208.1
click at [429, 275] on div "Information du site Automate(s) Unité(s) de production Circuit(s) de distributi…" at bounding box center [832, 273] width 1147 height 364
paste input "N° 17"
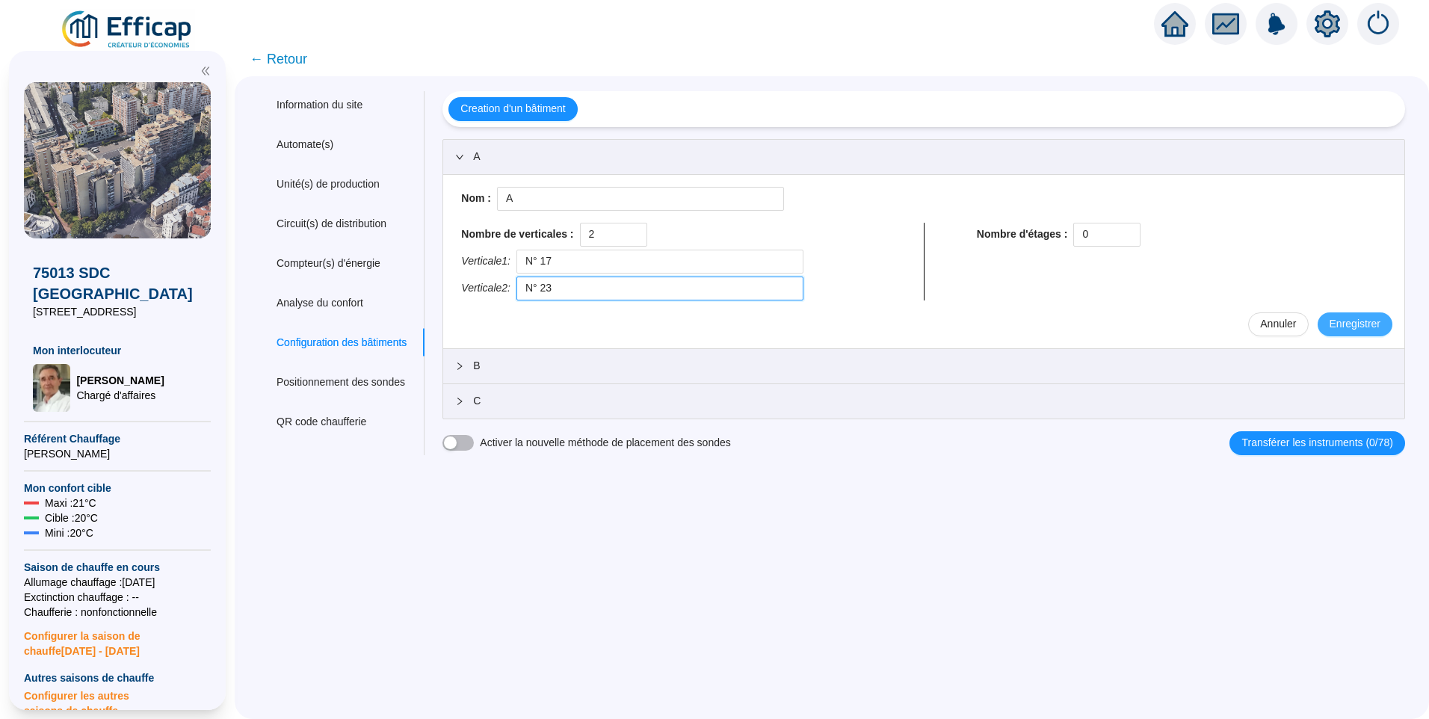
type input "N° 23"
click at [1345, 327] on span "Enregistrer" at bounding box center [1355, 324] width 51 height 16
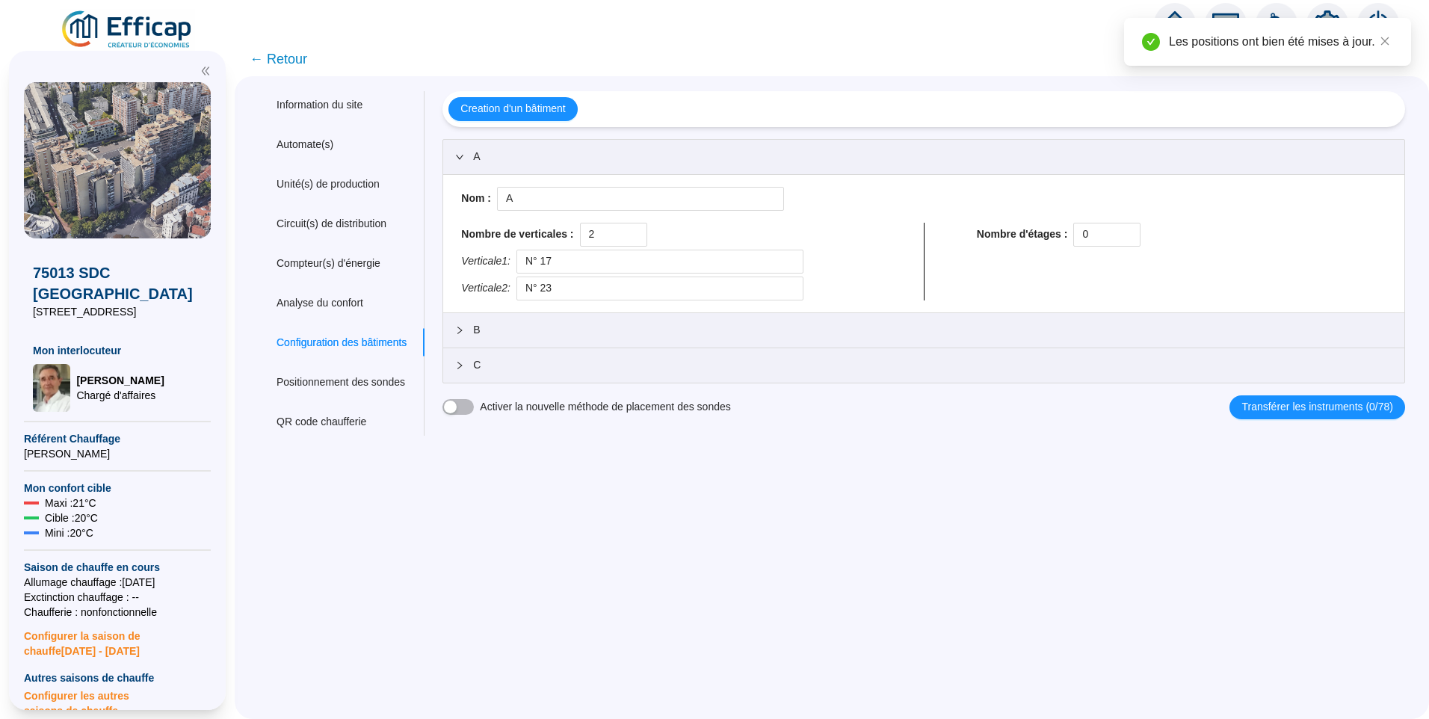
click at [517, 333] on span "B" at bounding box center [933, 330] width 920 height 16
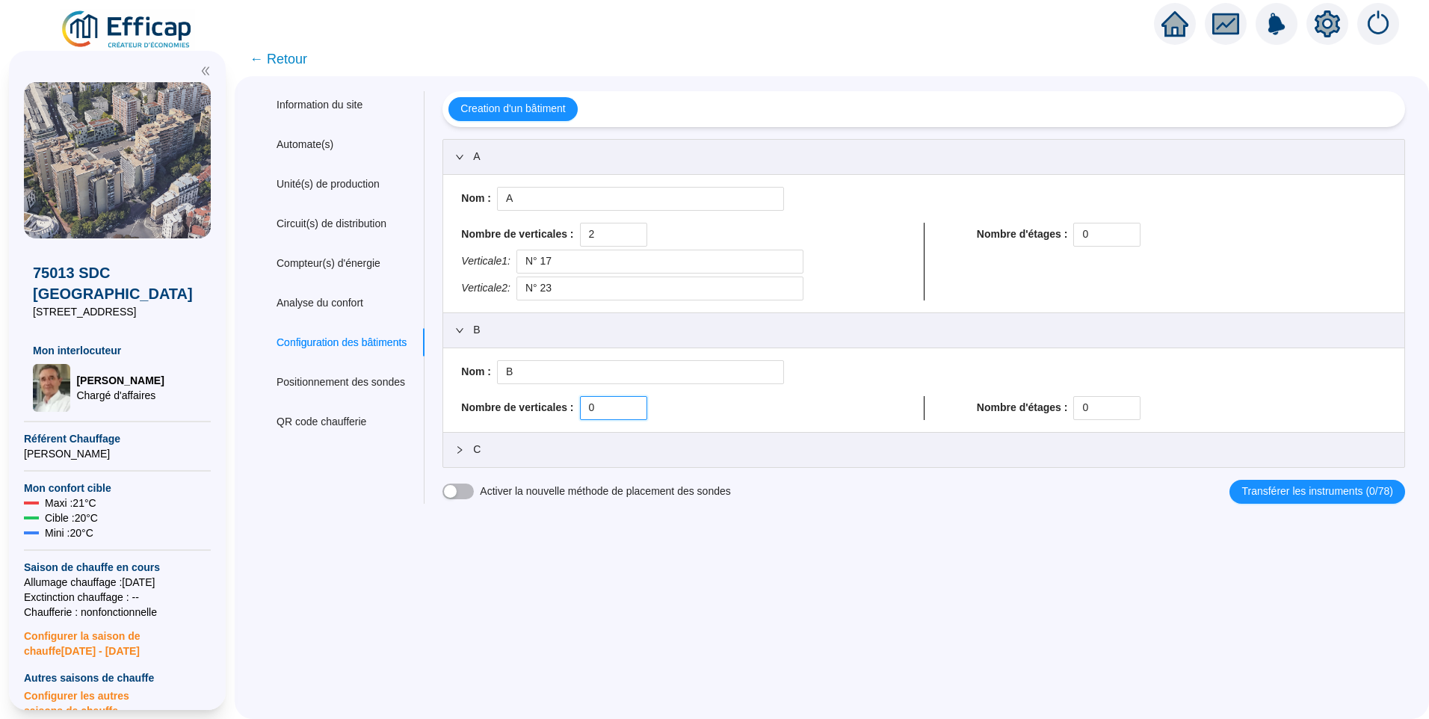
click at [558, 397] on div "Nombre de verticales : 0" at bounding box center [666, 408] width 410 height 24
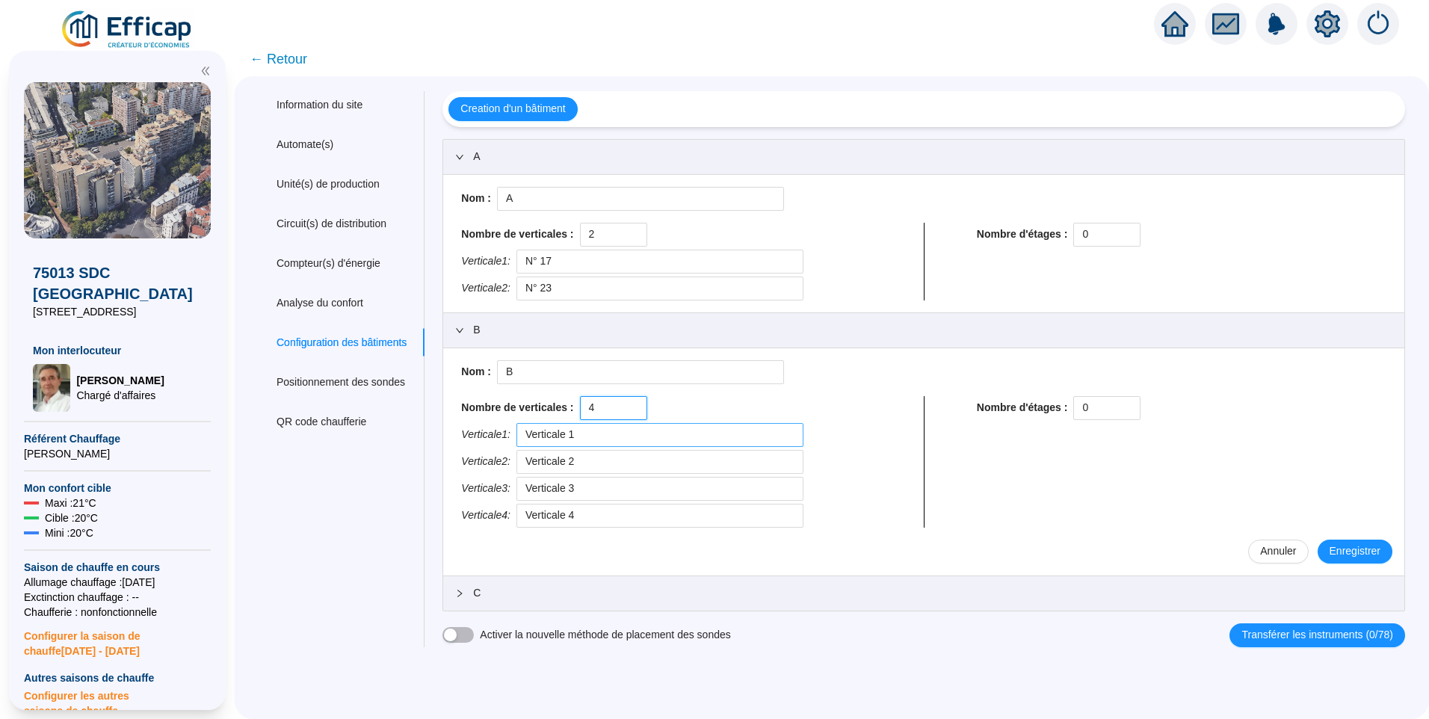
type input "4"
drag, startPoint x: 621, startPoint y: 439, endPoint x: 489, endPoint y: 424, distance: 133.2
click at [489, 424] on div "Verticale 1 : Verticale 1" at bounding box center [666, 435] width 410 height 24
type input "7"
drag, startPoint x: 575, startPoint y: 455, endPoint x: 274, endPoint y: 435, distance: 301.2
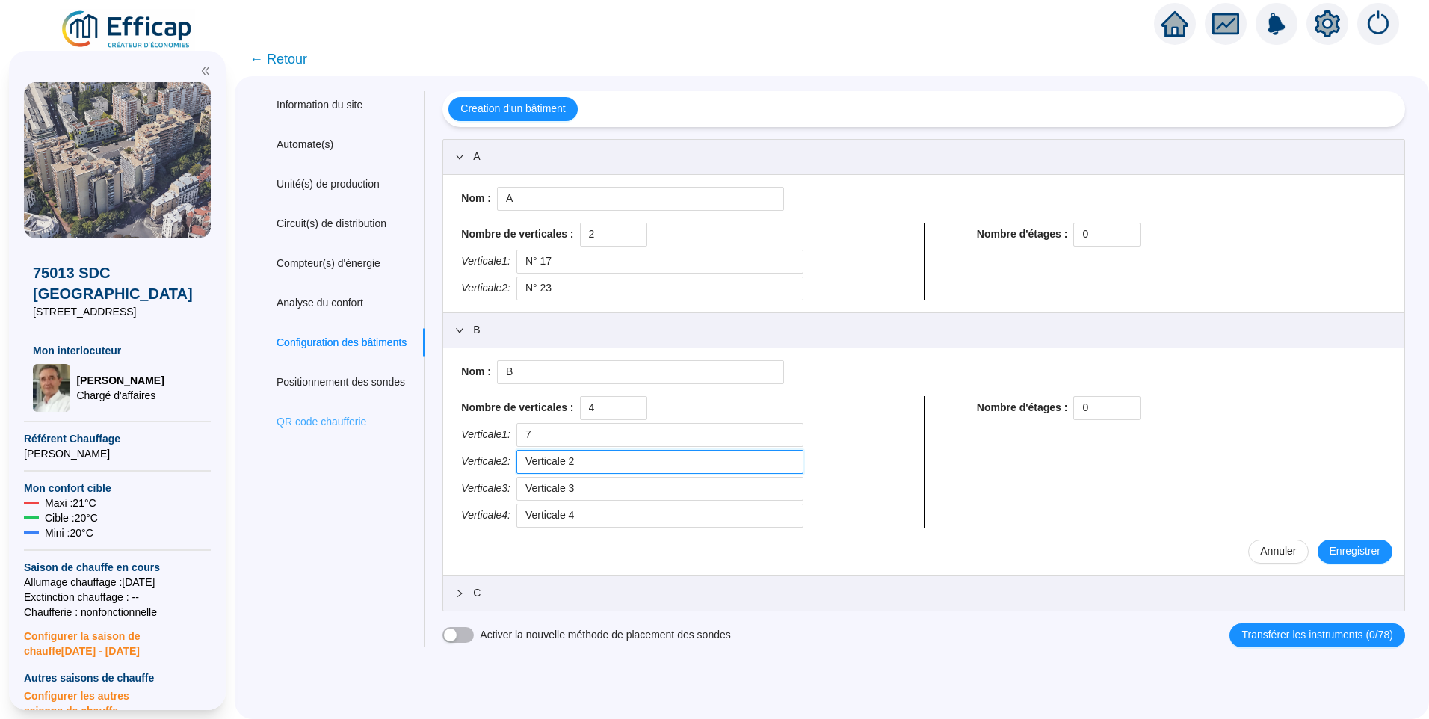
click at [274, 435] on div "Information du site Automate(s) Unité(s) de production Circuit(s) de distributi…" at bounding box center [832, 369] width 1147 height 556
type input "9"
drag, startPoint x: 633, startPoint y: 481, endPoint x: 417, endPoint y: 468, distance: 215.7
click at [417, 468] on div "Information du site Automate(s) Unité(s) de production Circuit(s) de distributi…" at bounding box center [832, 369] width 1147 height 556
type input "11"
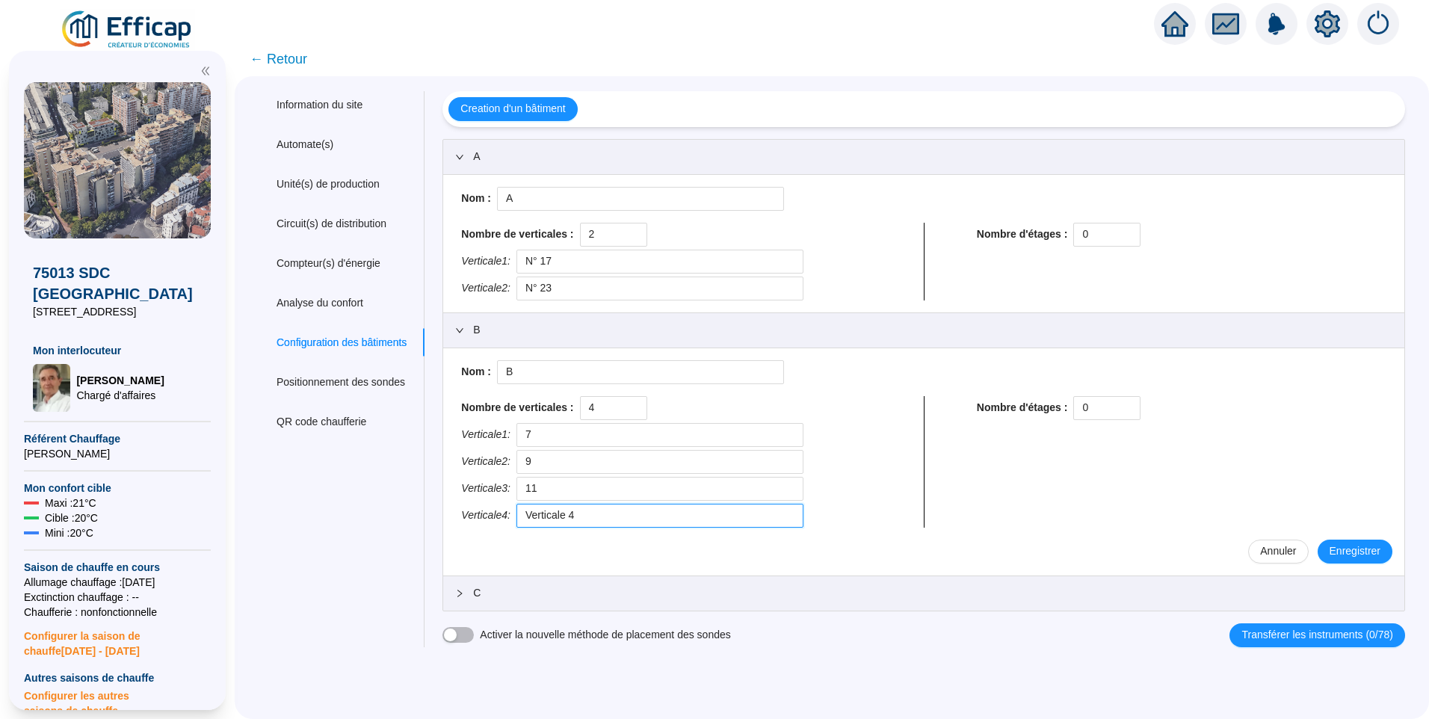
drag, startPoint x: 567, startPoint y: 517, endPoint x: 396, endPoint y: 514, distance: 172.0
click at [396, 514] on div "Information du site Automate(s) Unité(s) de production Circuit(s) de distributi…" at bounding box center [832, 369] width 1147 height 556
type input "15"
drag, startPoint x: 553, startPoint y: 259, endPoint x: 538, endPoint y: 260, distance: 14.3
click at [538, 260] on input "N° 17" at bounding box center [660, 262] width 287 height 24
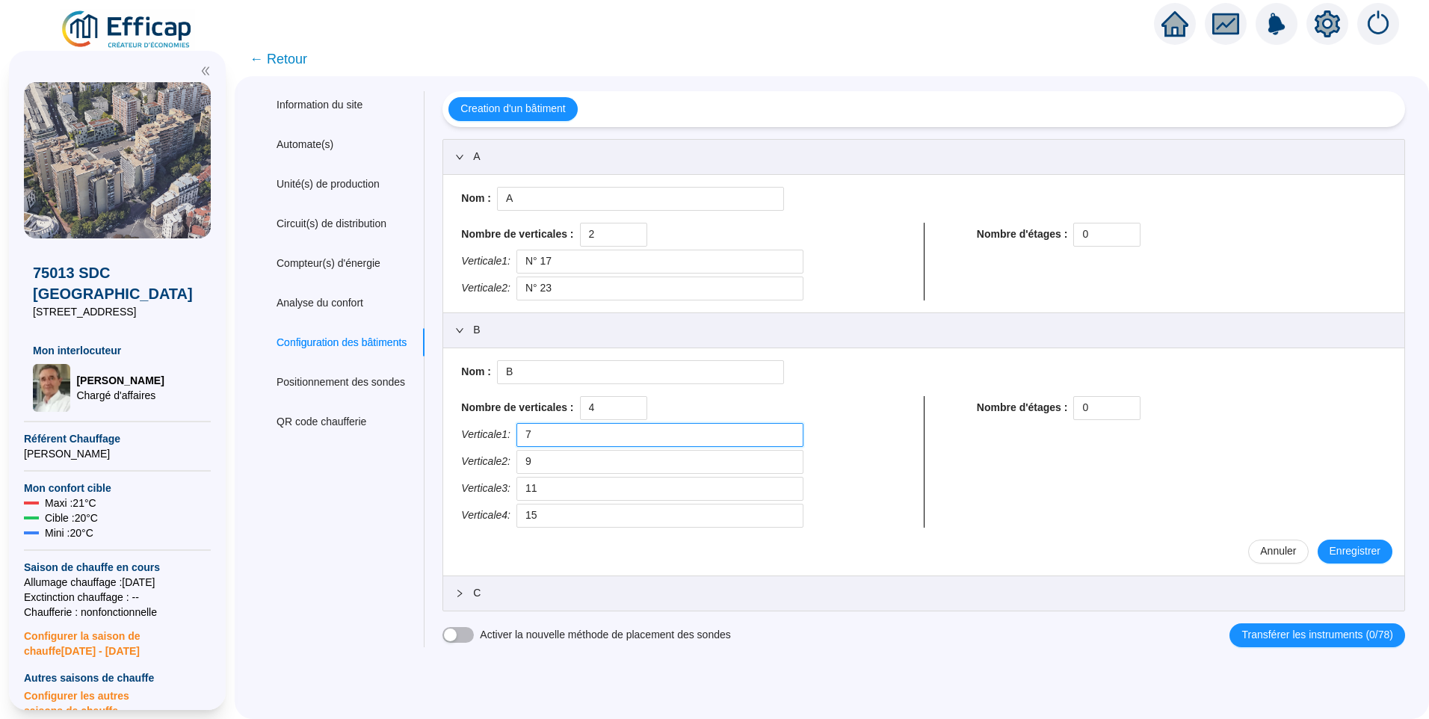
click at [543, 430] on input "7" at bounding box center [660, 435] width 287 height 24
paste input "N°"
type input "N° 7"
click at [544, 458] on input "9" at bounding box center [660, 462] width 287 height 24
paste input "N°"
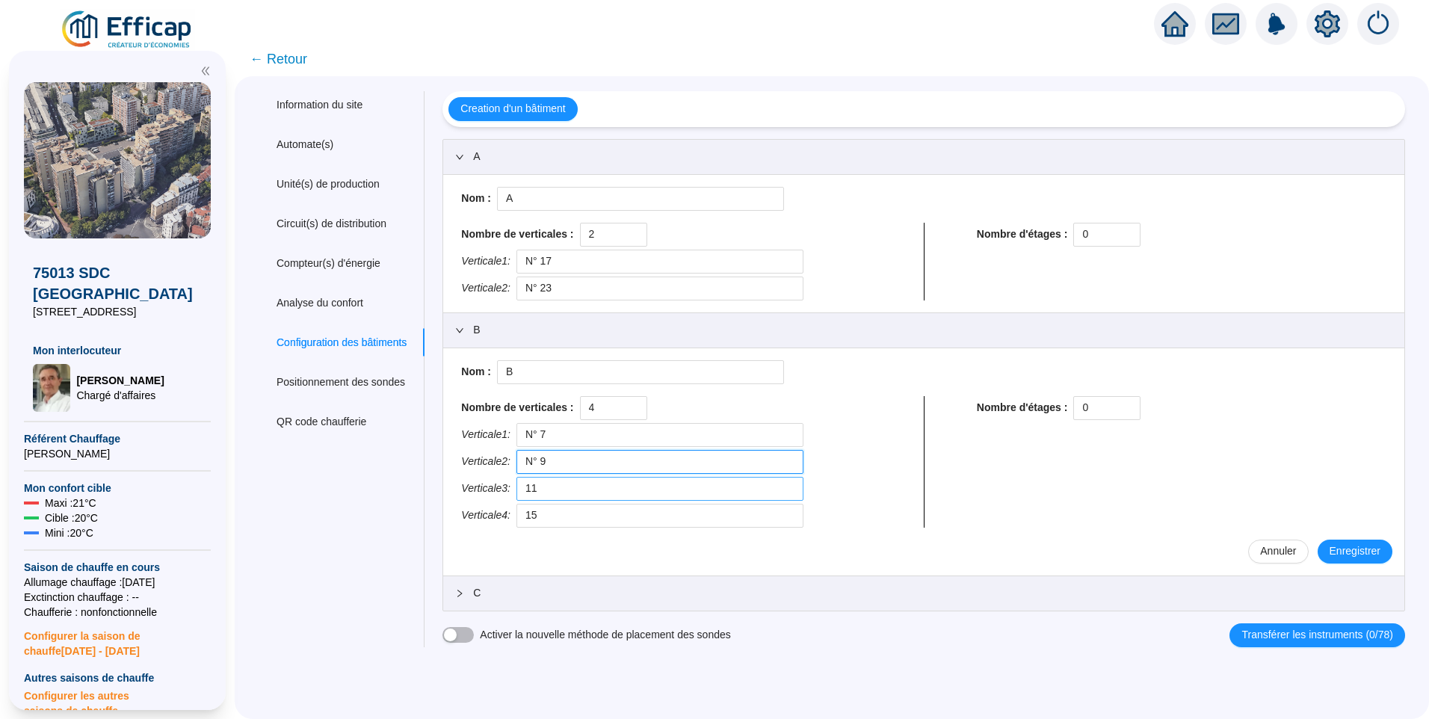
type input "N° 9"
click at [543, 486] on input "11" at bounding box center [660, 489] width 287 height 24
paste input "N°"
type input "N° 11"
click at [541, 520] on input "15" at bounding box center [660, 516] width 287 height 24
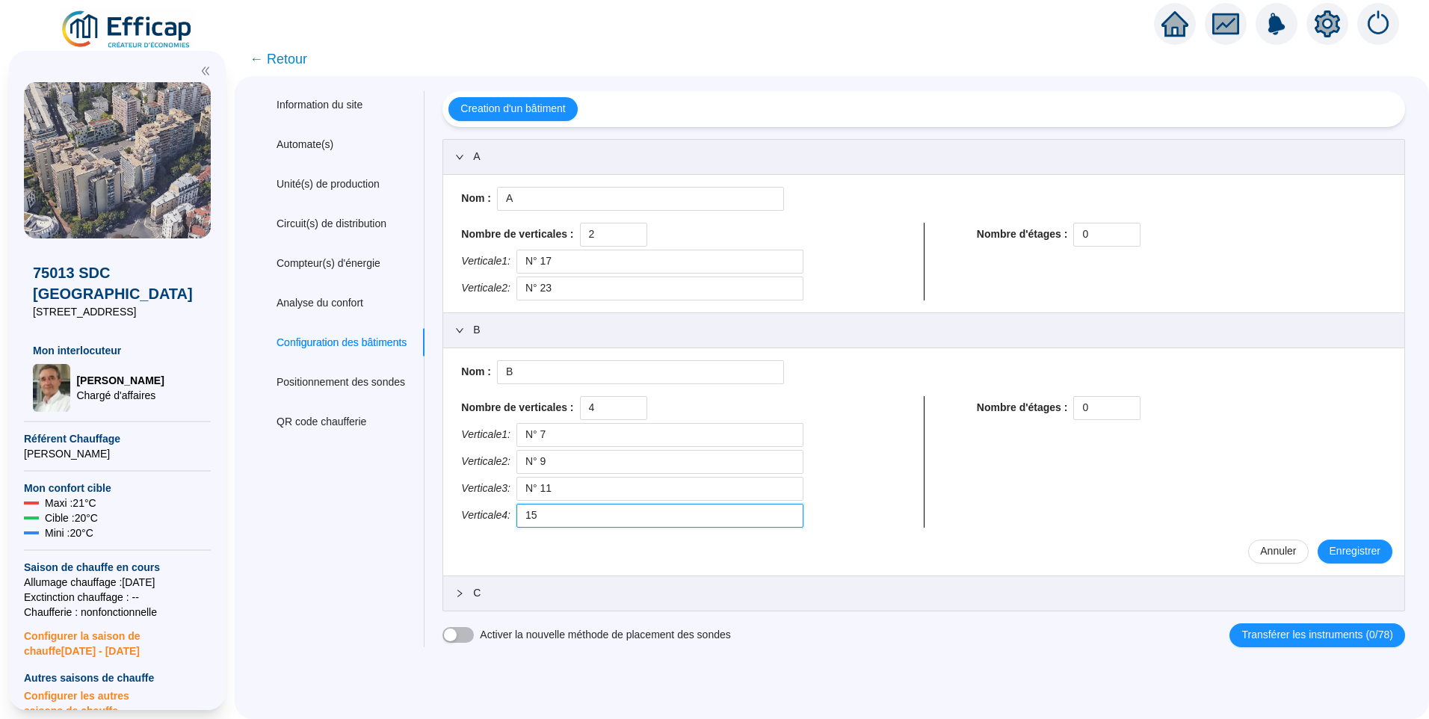
paste input "N°"
type input "N° 15"
click at [1357, 548] on span "Enregistrer" at bounding box center [1355, 552] width 51 height 16
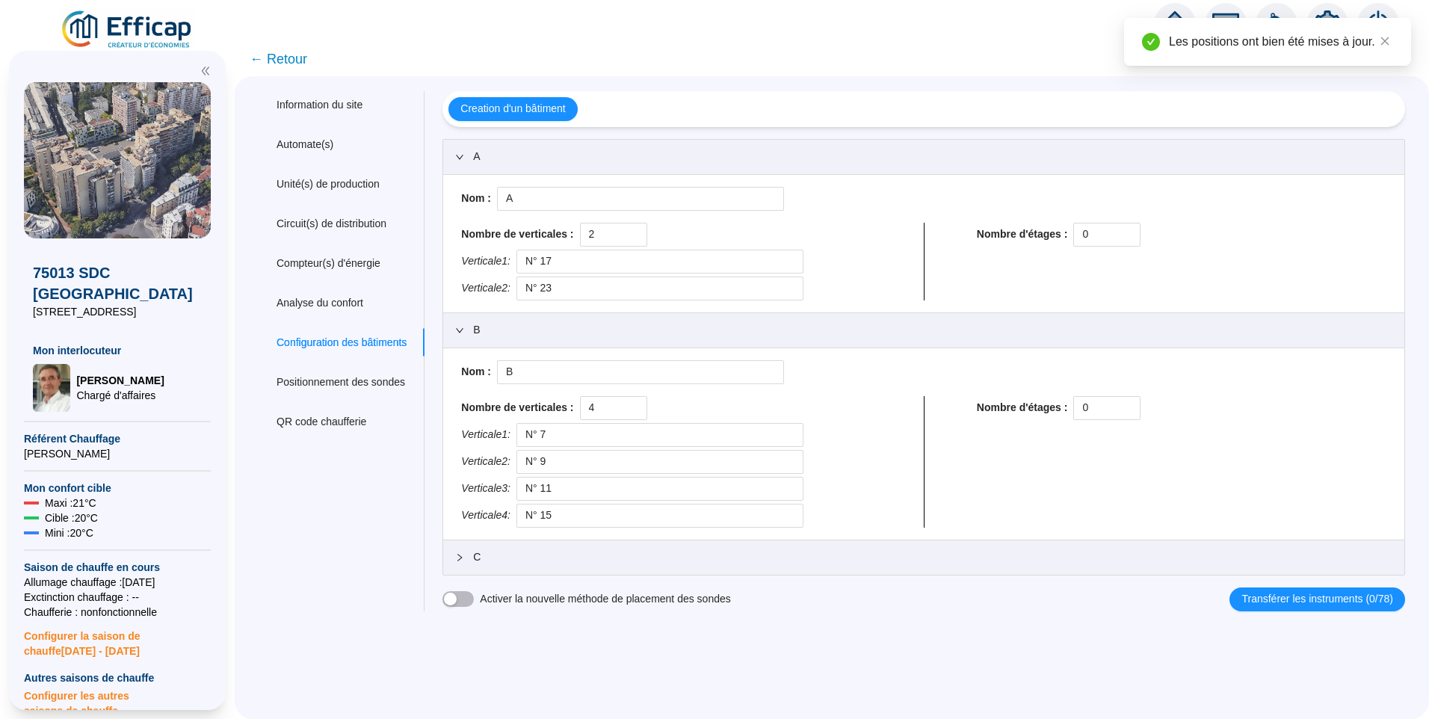
click at [527, 558] on span "C" at bounding box center [933, 558] width 920 height 16
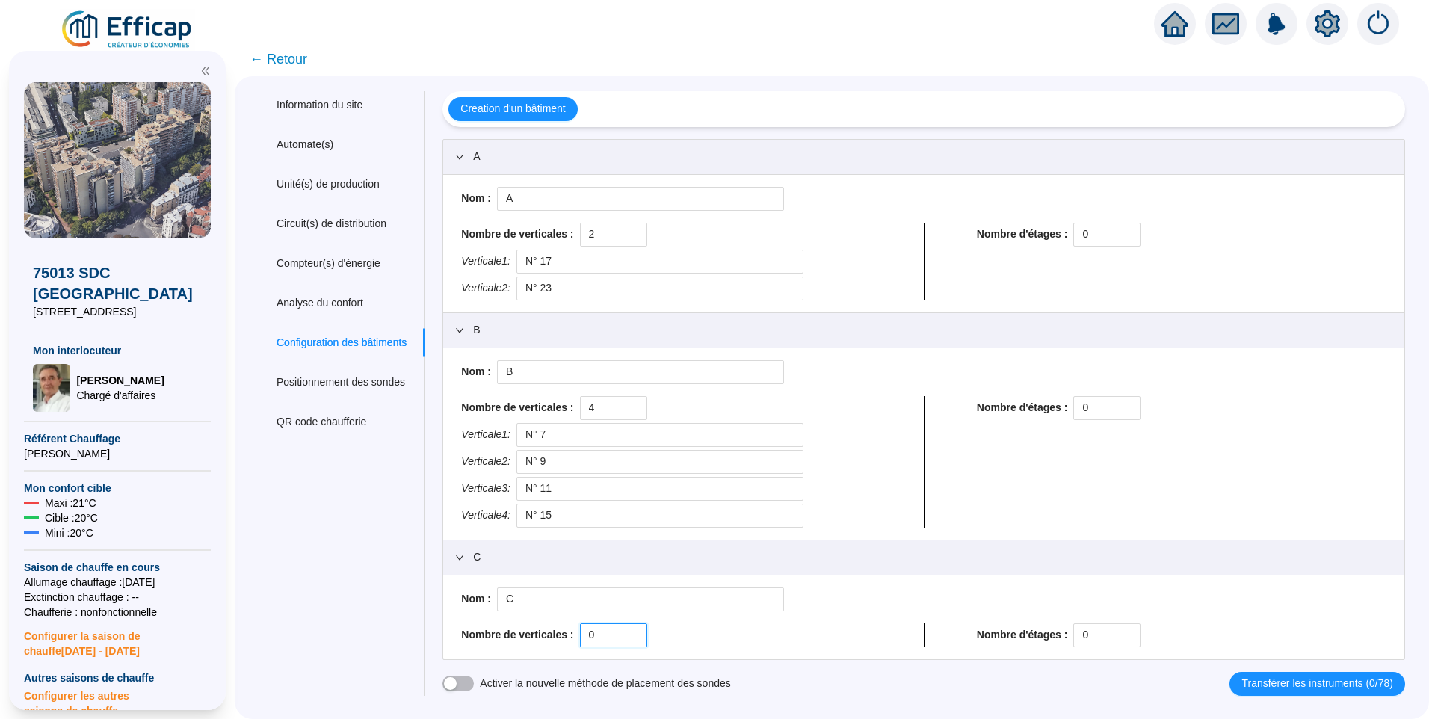
drag, startPoint x: 614, startPoint y: 635, endPoint x: 552, endPoint y: 634, distance: 62.1
click at [552, 634] on div "Nombre de verticales : 0" at bounding box center [666, 636] width 410 height 24
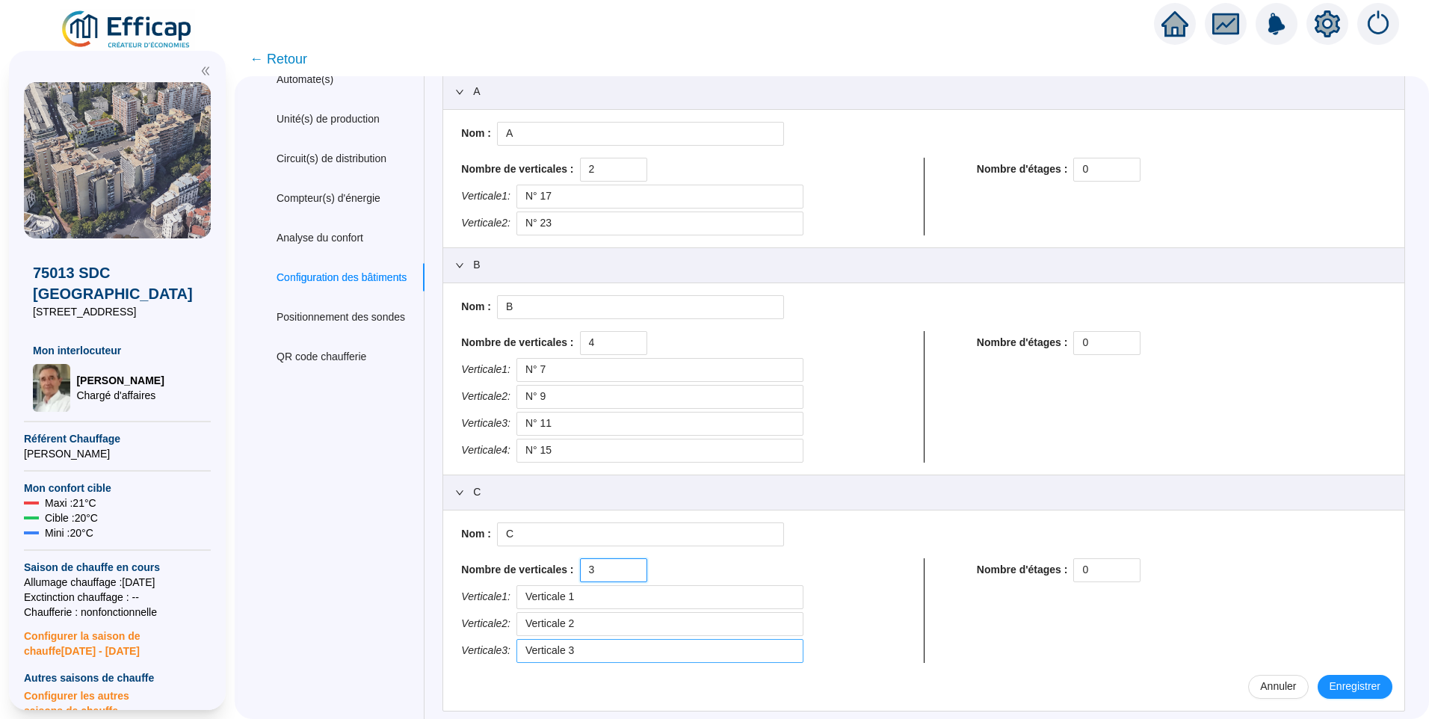
scroll to position [93, 0]
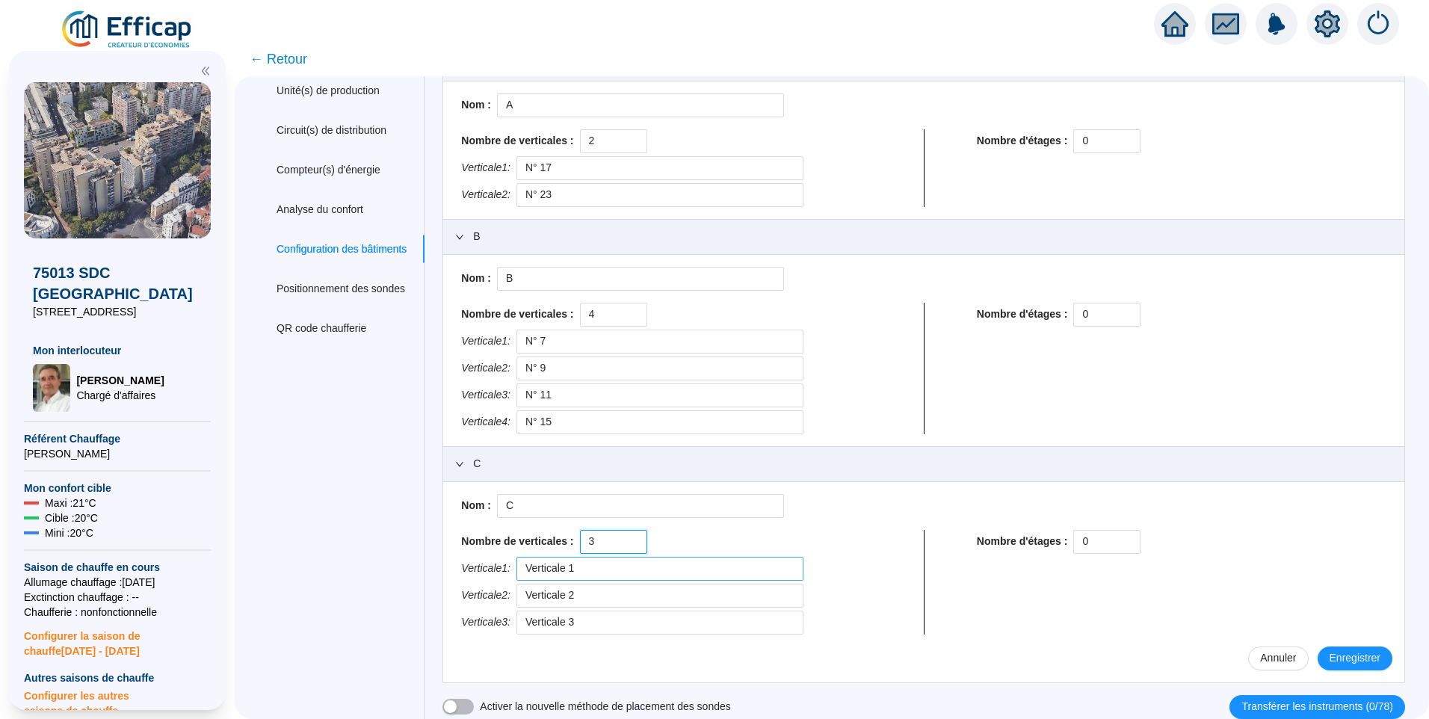
type input "3"
drag, startPoint x: 664, startPoint y: 566, endPoint x: 410, endPoint y: 566, distance: 253.5
click at [410, 566] on div "Information du site Automate(s) Unité(s) de production Circuit(s) de distributi…" at bounding box center [832, 358] width 1147 height 721
type input "5"
drag, startPoint x: 523, startPoint y: 592, endPoint x: 495, endPoint y: 592, distance: 27.7
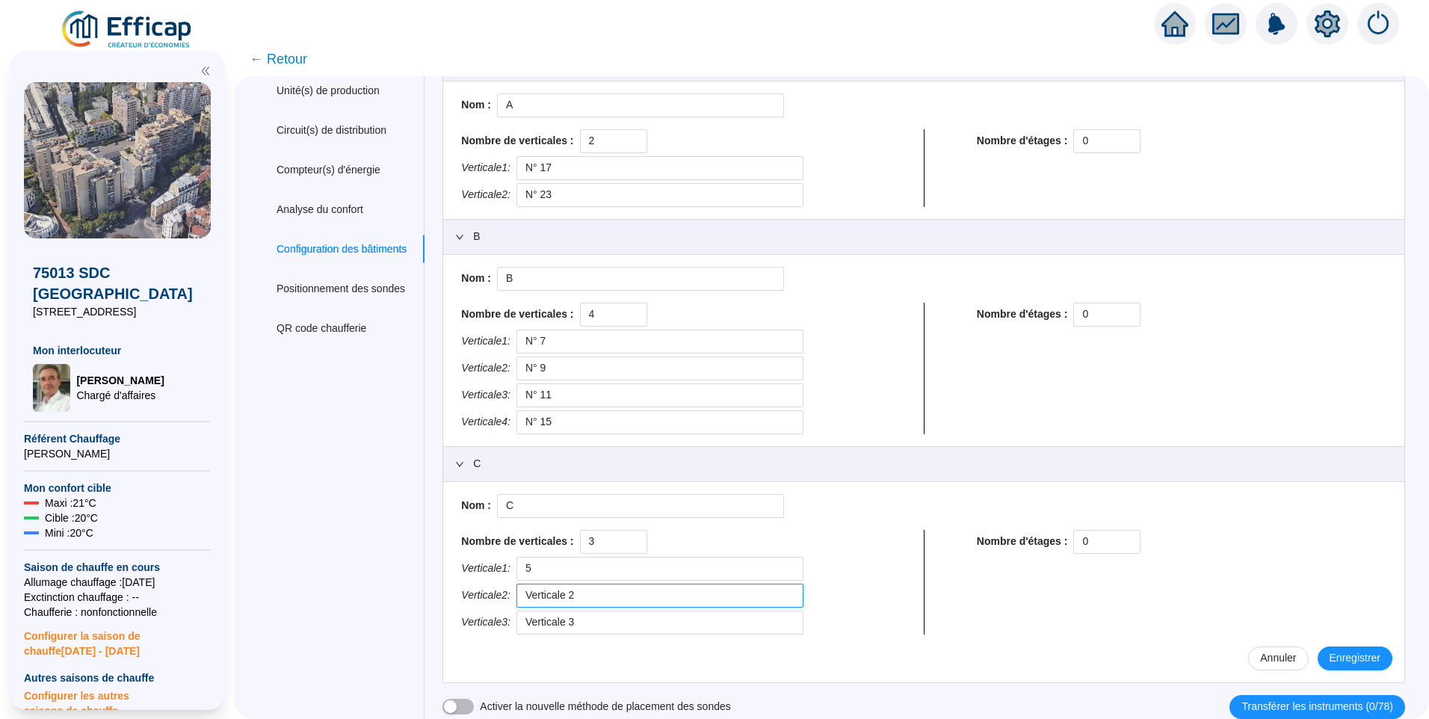
click at [495, 592] on div "Verticale 2 : Verticale 2" at bounding box center [666, 596] width 410 height 24
type input "7"
drag, startPoint x: 572, startPoint y: 623, endPoint x: 467, endPoint y: 624, distance: 104.7
click at [467, 624] on div "Nombre de verticales : 3 Verticale 1 : 5 Verticale 2 : 7 Verticale 3 : Vertical…" at bounding box center [666, 582] width 422 height 105
type input "9"
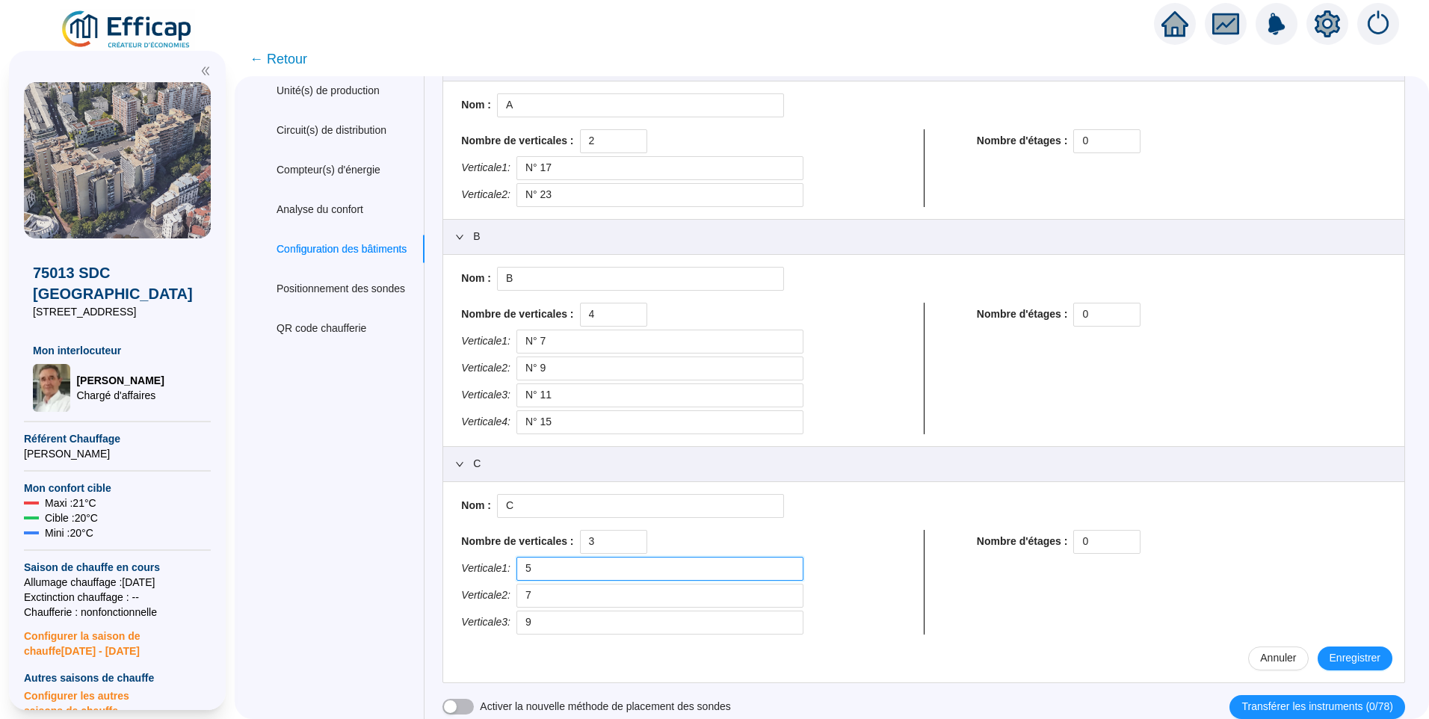
click at [538, 573] on input "5" at bounding box center [660, 569] width 287 height 24
paste input "N°"
type input "N° 5"
click at [542, 600] on input "7" at bounding box center [660, 596] width 287 height 24
paste input "N°"
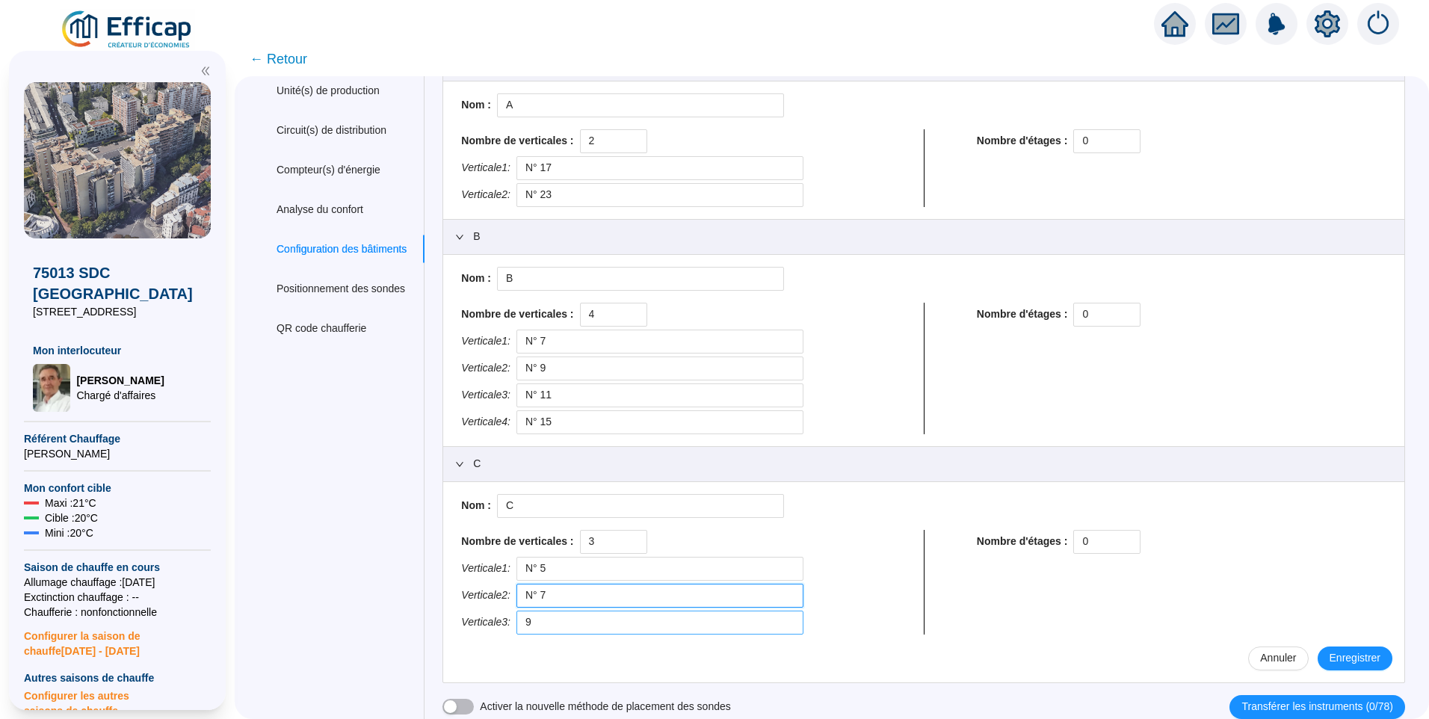
type input "N° 7"
click at [538, 617] on input "9" at bounding box center [660, 623] width 287 height 24
paste input "N°"
type input "N° 9"
click at [1350, 657] on span "Enregistrer" at bounding box center [1355, 658] width 51 height 16
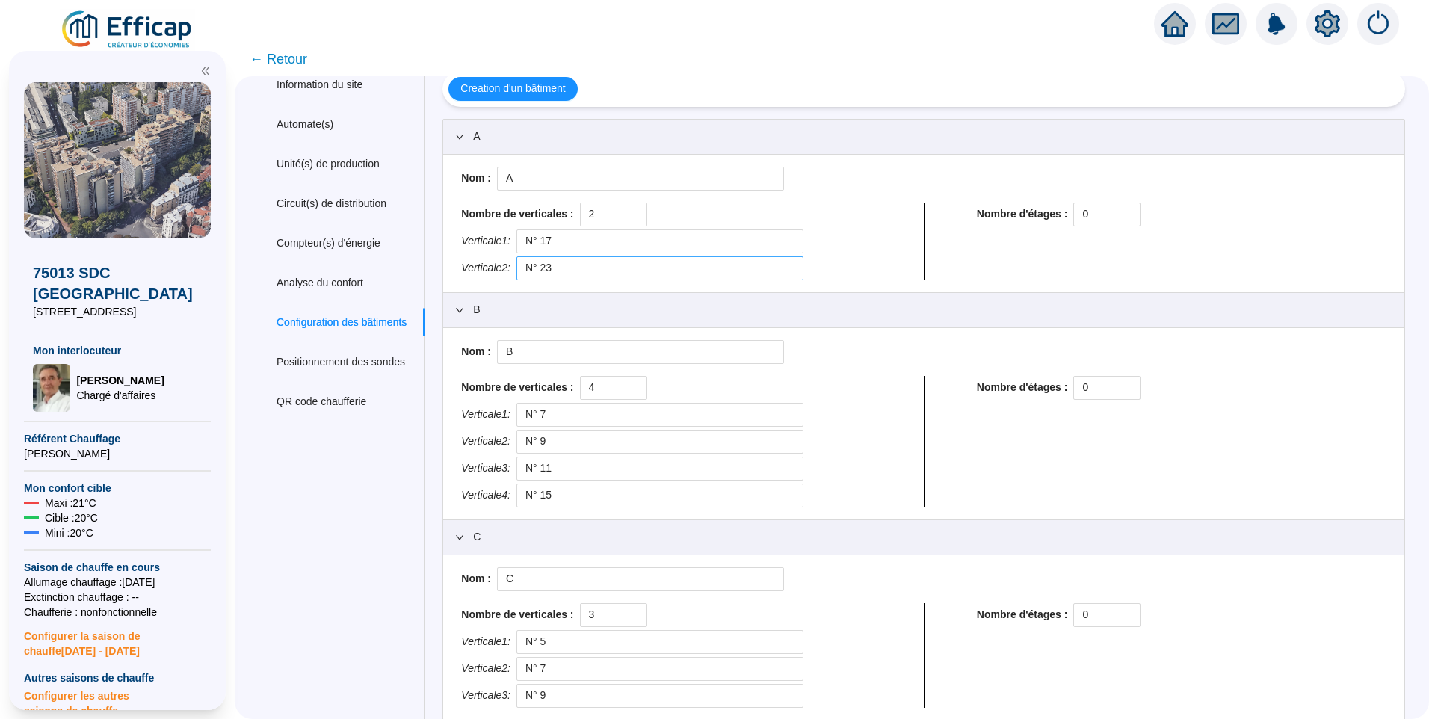
scroll to position [0, 0]
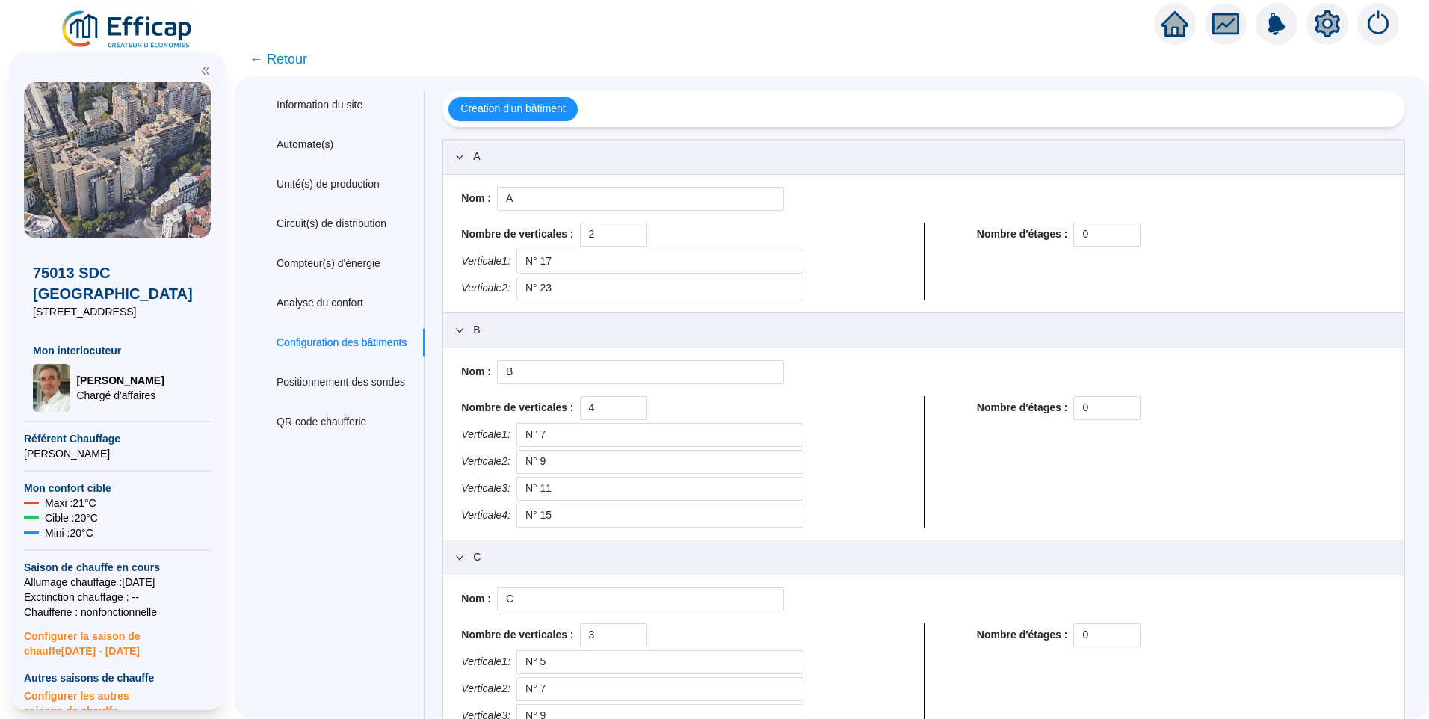
click at [299, 60] on span "← Retour" at bounding box center [279, 59] width 58 height 21
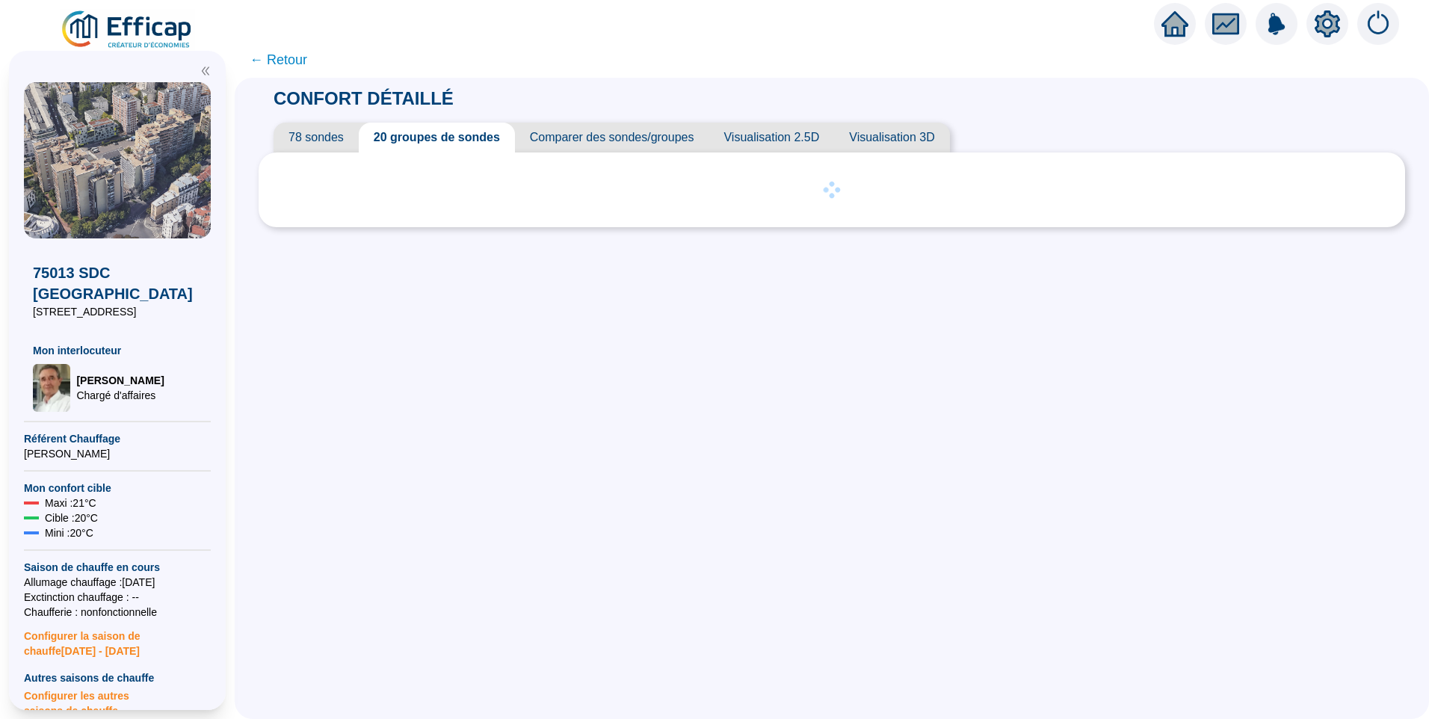
click at [333, 138] on span "78 sondes" at bounding box center [316, 138] width 85 height 30
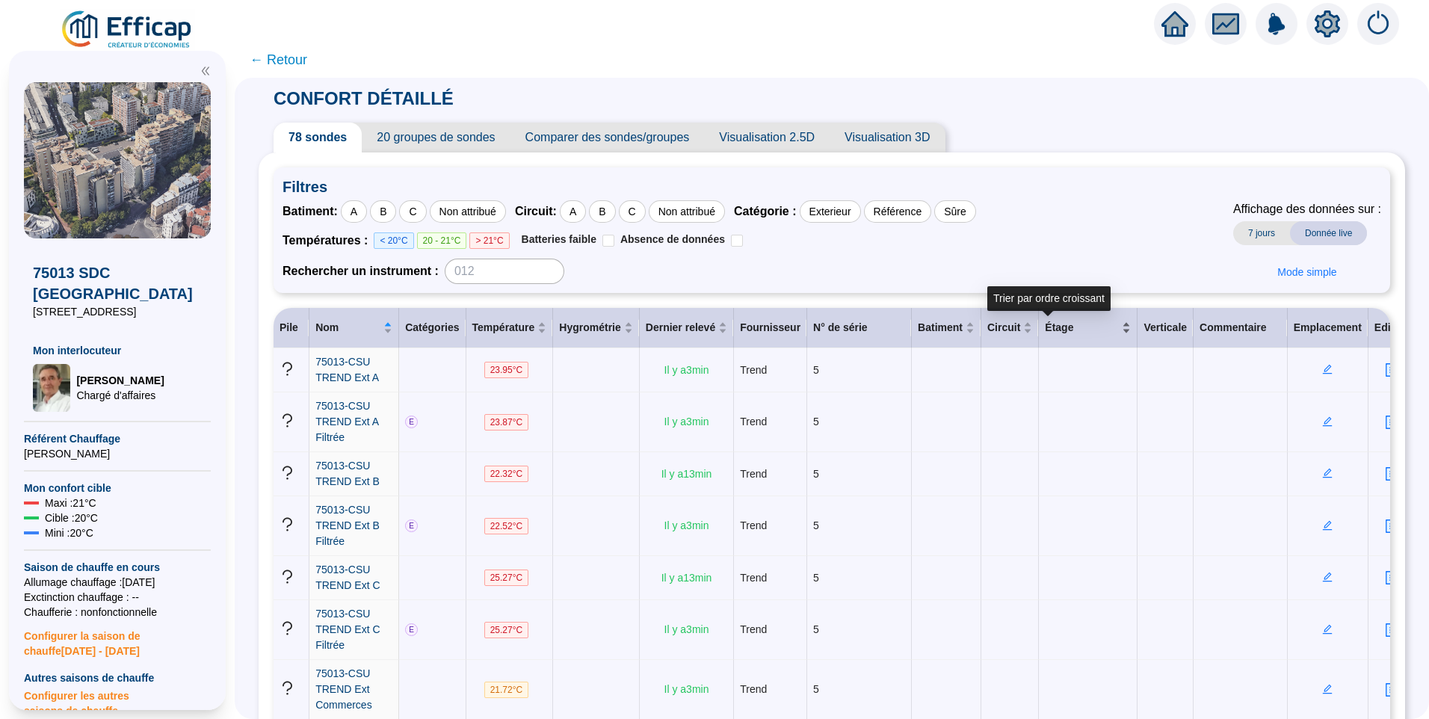
click at [1061, 331] on div "Étage" at bounding box center [1088, 328] width 86 height 16
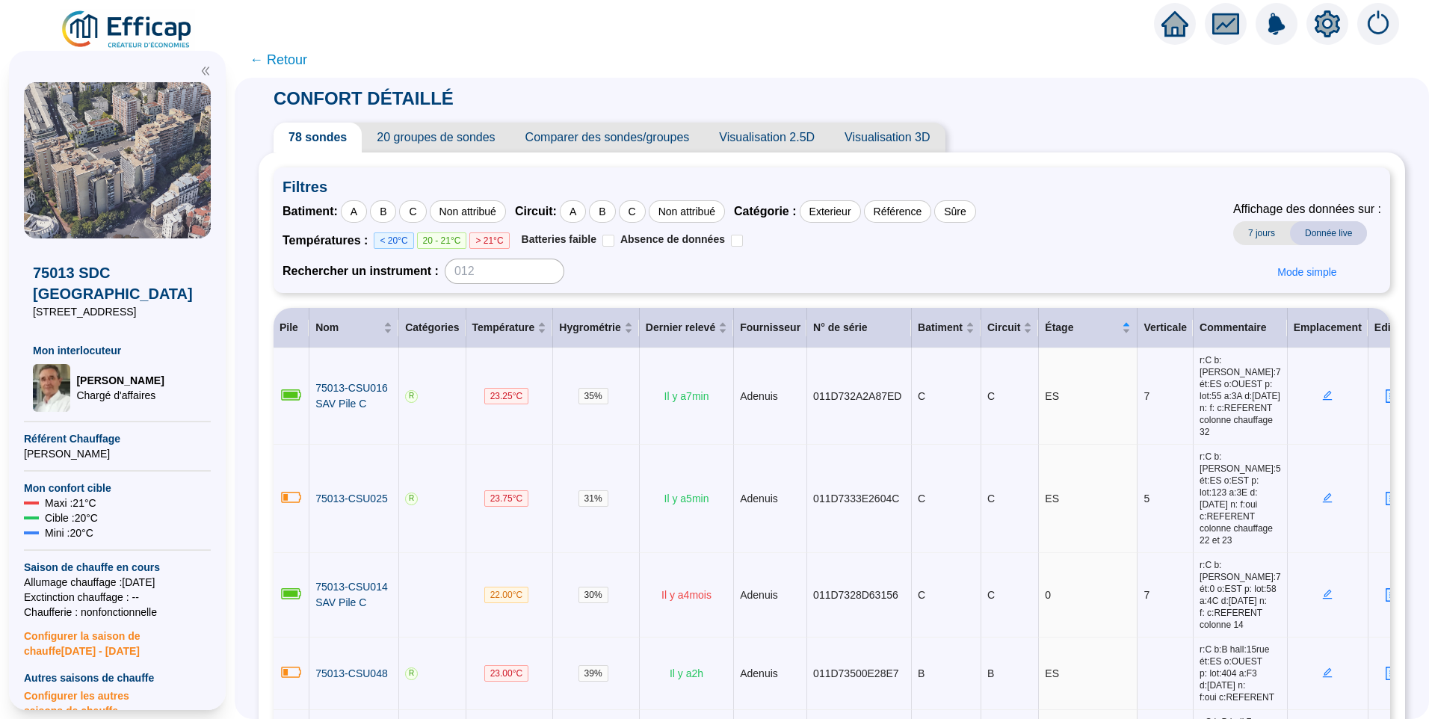
click at [1317, 28] on icon "setting" at bounding box center [1327, 23] width 25 height 27
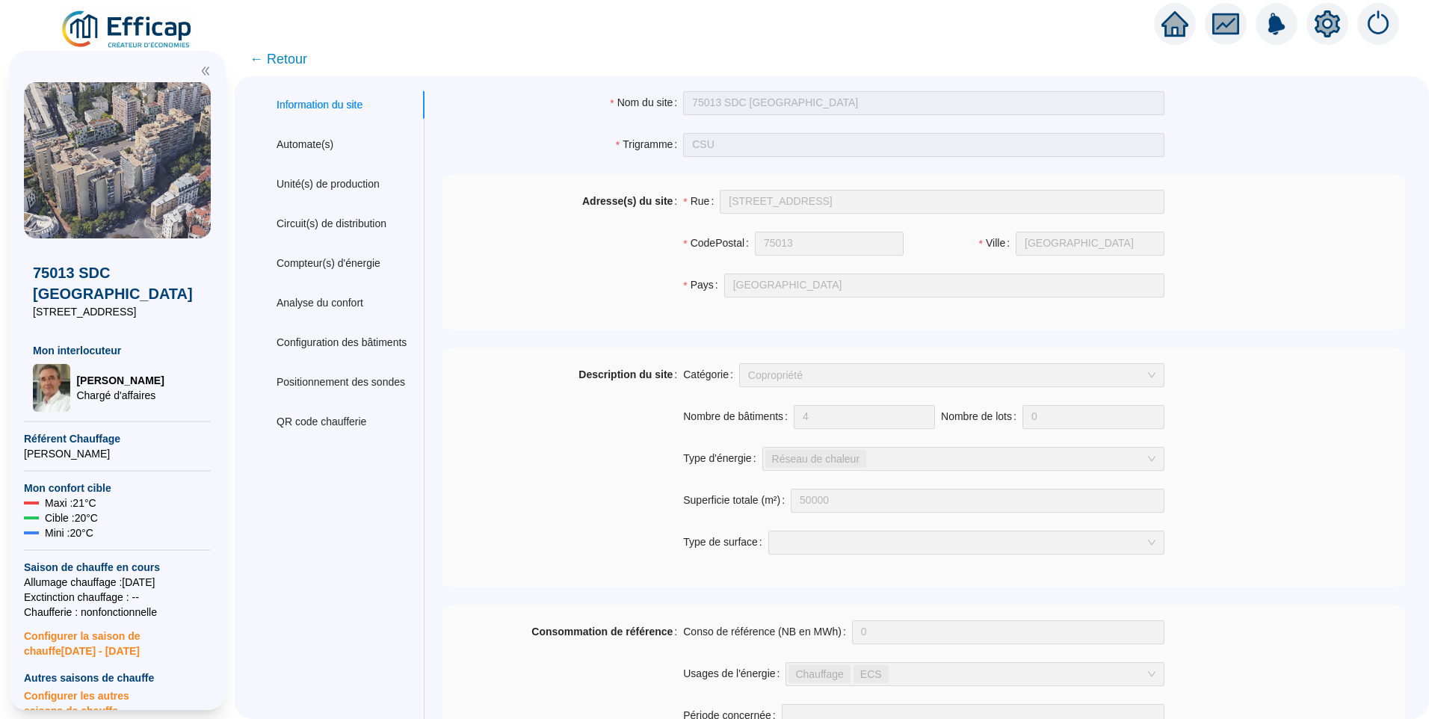
click at [280, 68] on span "← Retour" at bounding box center [279, 59] width 58 height 21
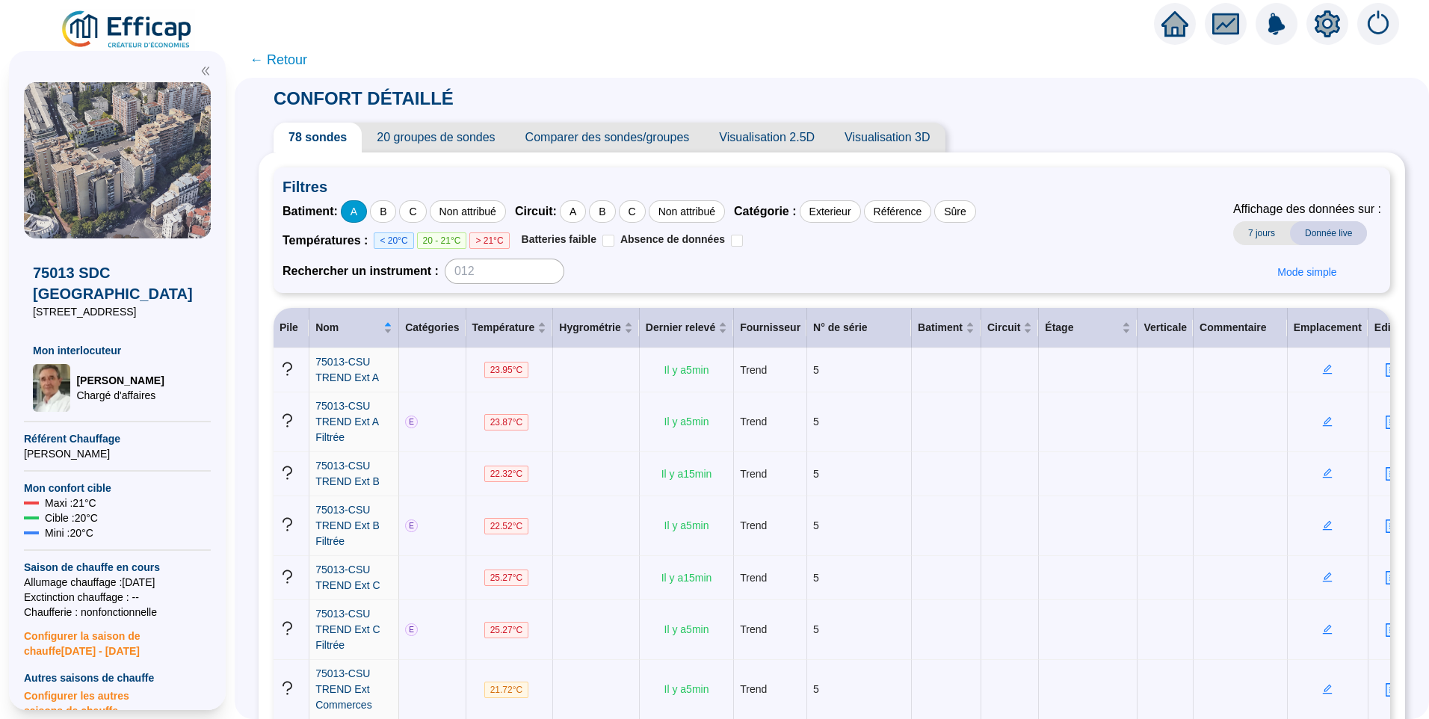
click at [366, 206] on div "A" at bounding box center [354, 211] width 26 height 22
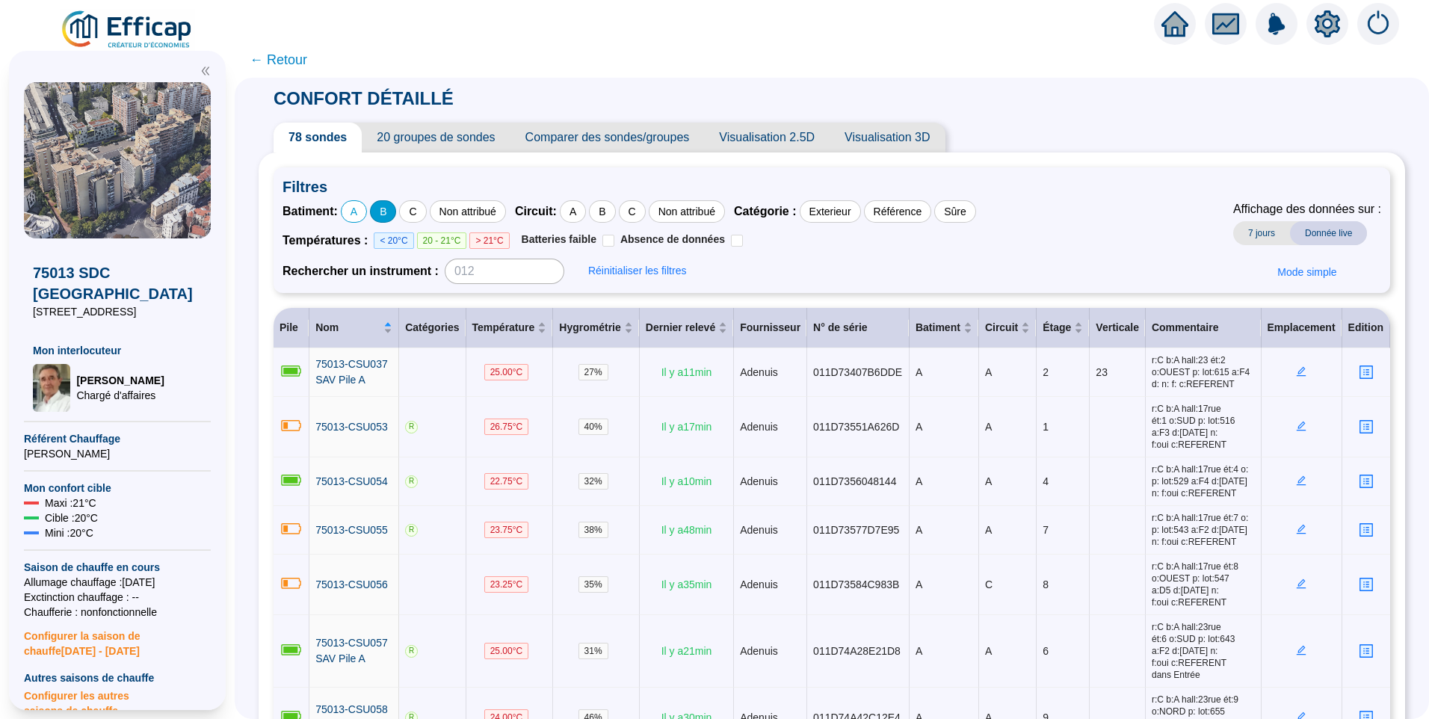
click at [394, 212] on div "B" at bounding box center [383, 211] width 26 height 22
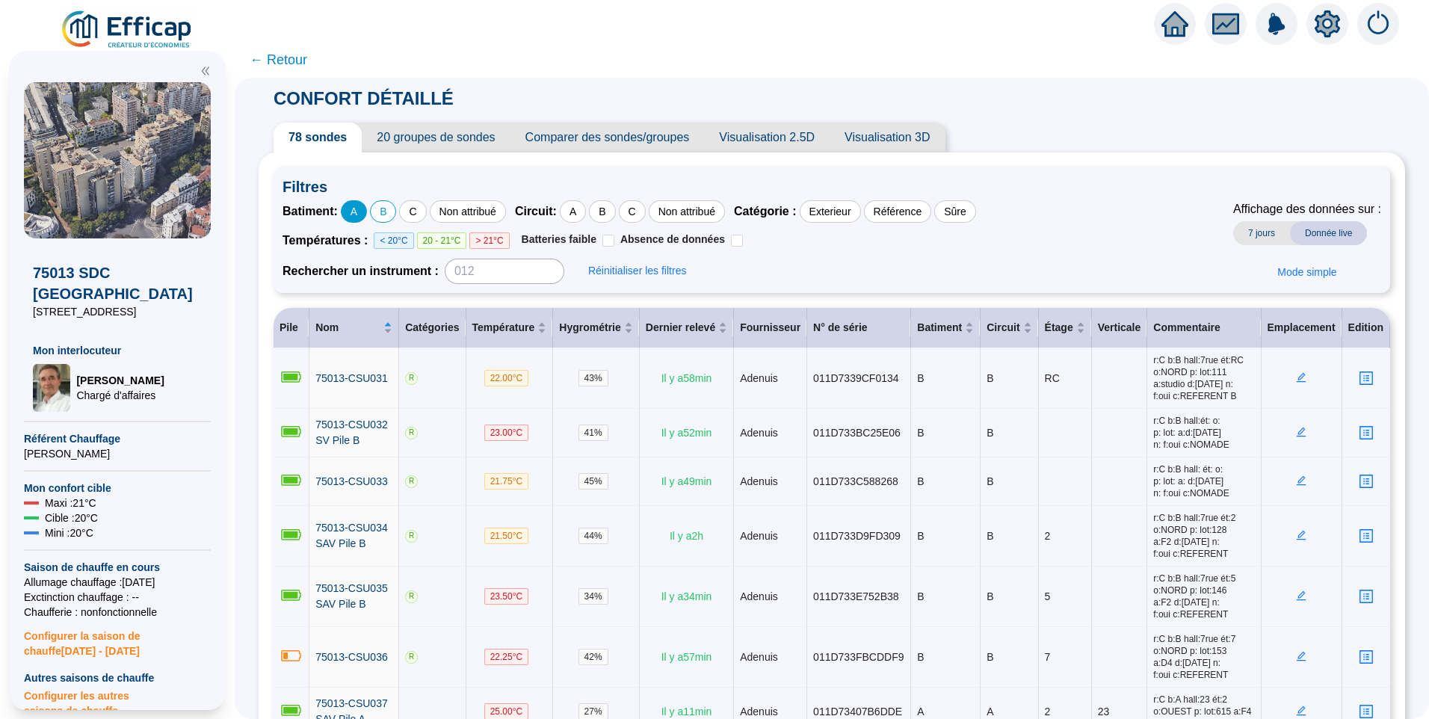
click at [366, 218] on div "A" at bounding box center [354, 211] width 26 height 22
click at [426, 218] on div "C" at bounding box center [412, 211] width 27 height 22
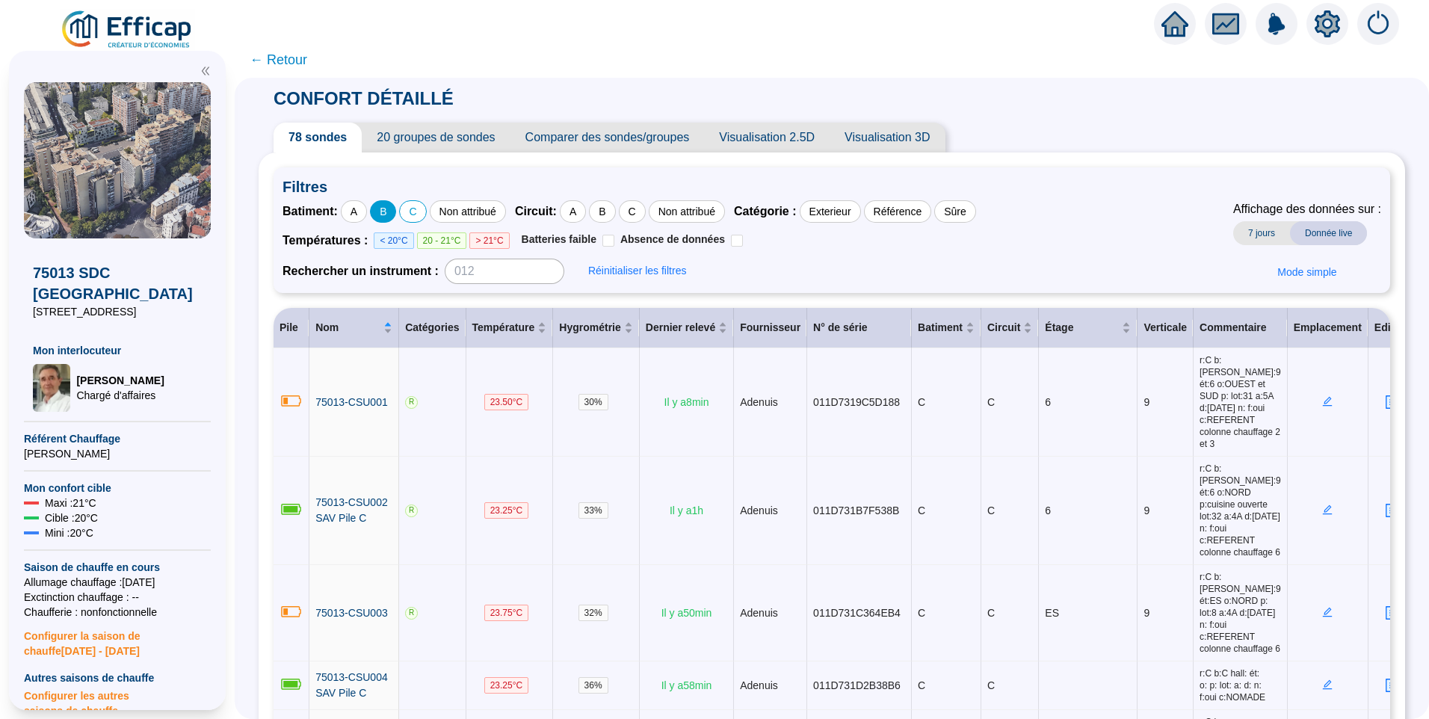
click at [396, 215] on div "B" at bounding box center [383, 211] width 26 height 22
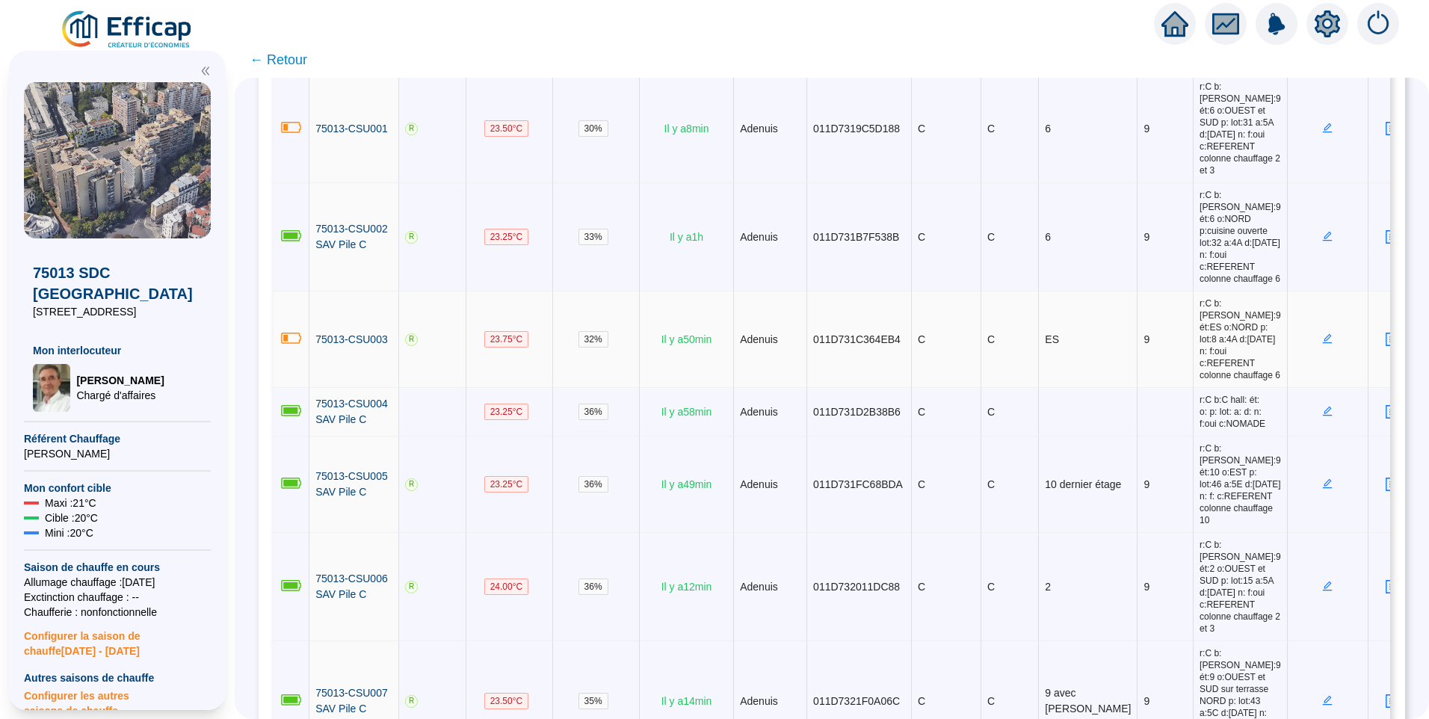
scroll to position [75, 0]
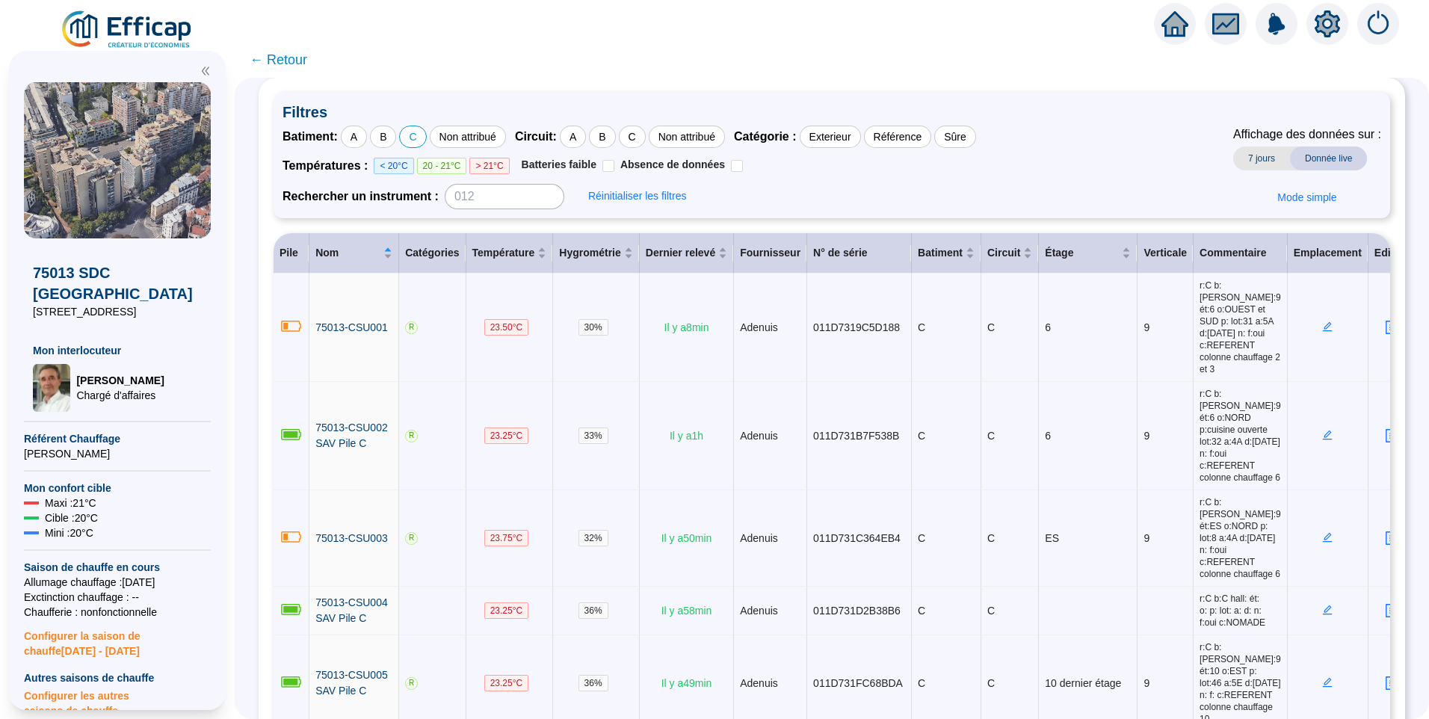
click at [1326, 28] on icon "setting" at bounding box center [1328, 24] width 10 height 10
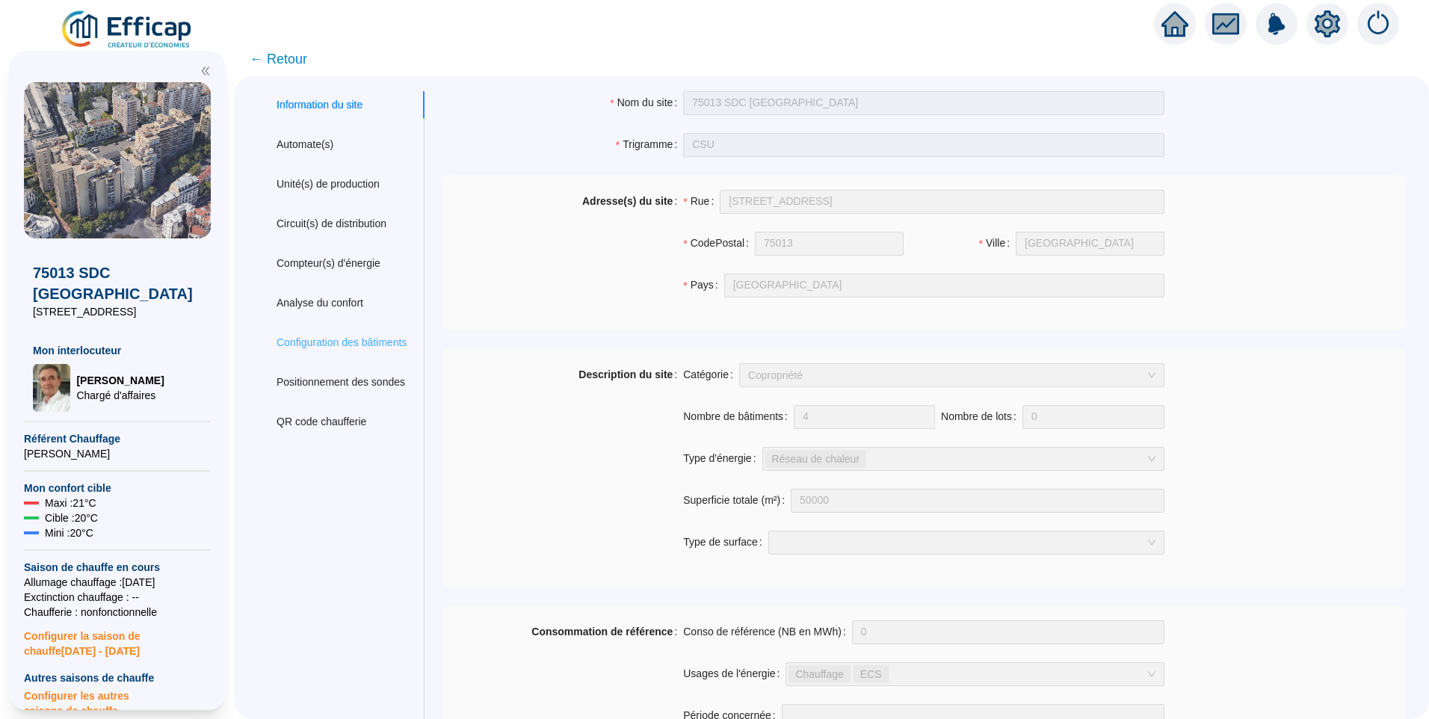
click at [352, 352] on div "Configuration des bâtiments" at bounding box center [342, 343] width 166 height 28
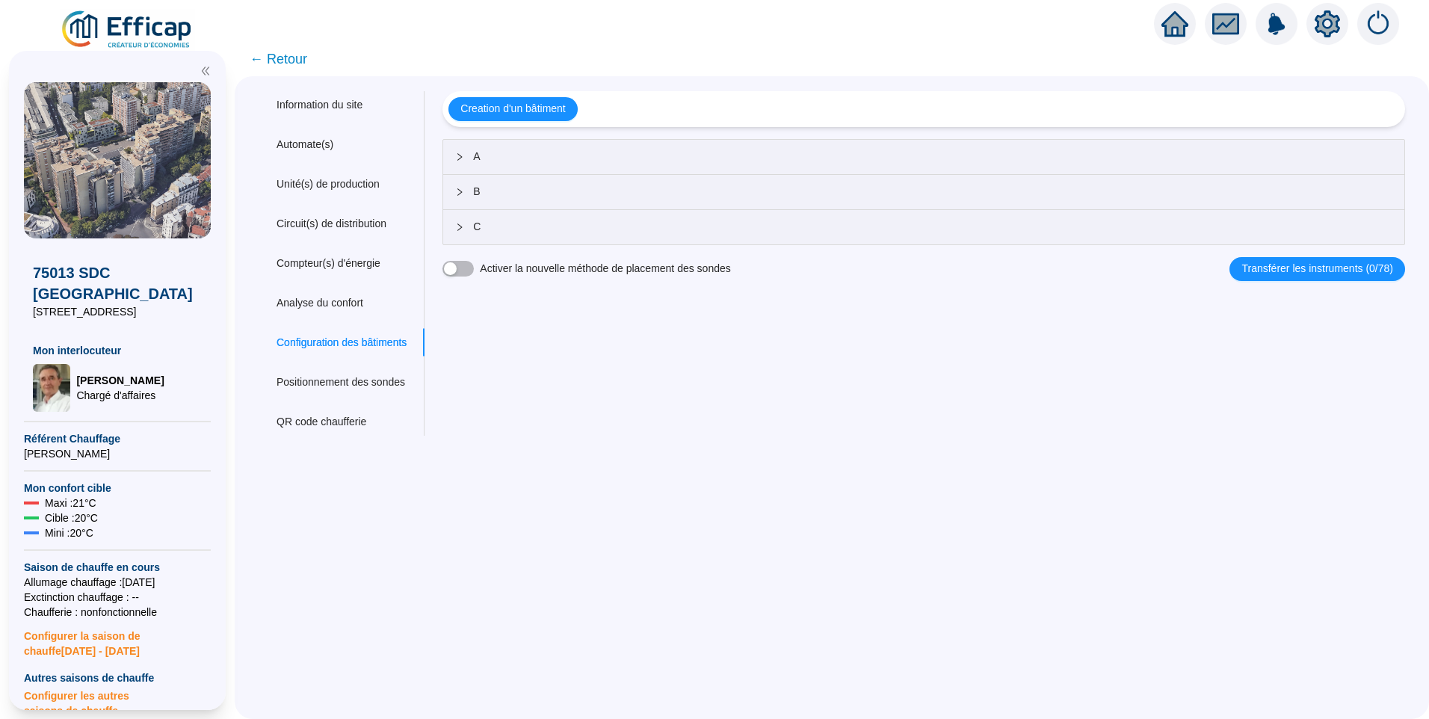
click at [533, 157] on span "A" at bounding box center [933, 157] width 920 height 16
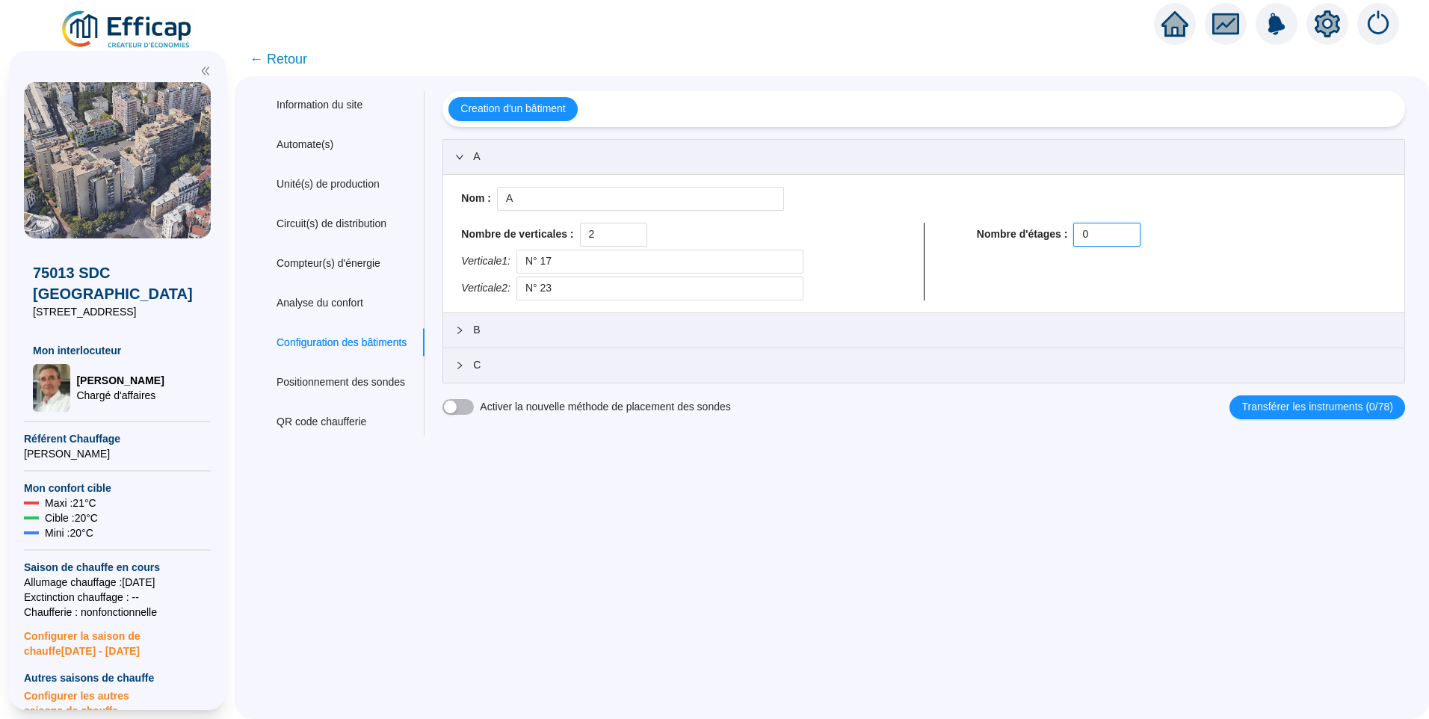
drag, startPoint x: 1030, startPoint y: 236, endPoint x: 1021, endPoint y: 235, distance: 8.4
click at [1024, 236] on div "Nombre d'étages : 0" at bounding box center [1182, 235] width 410 height 24
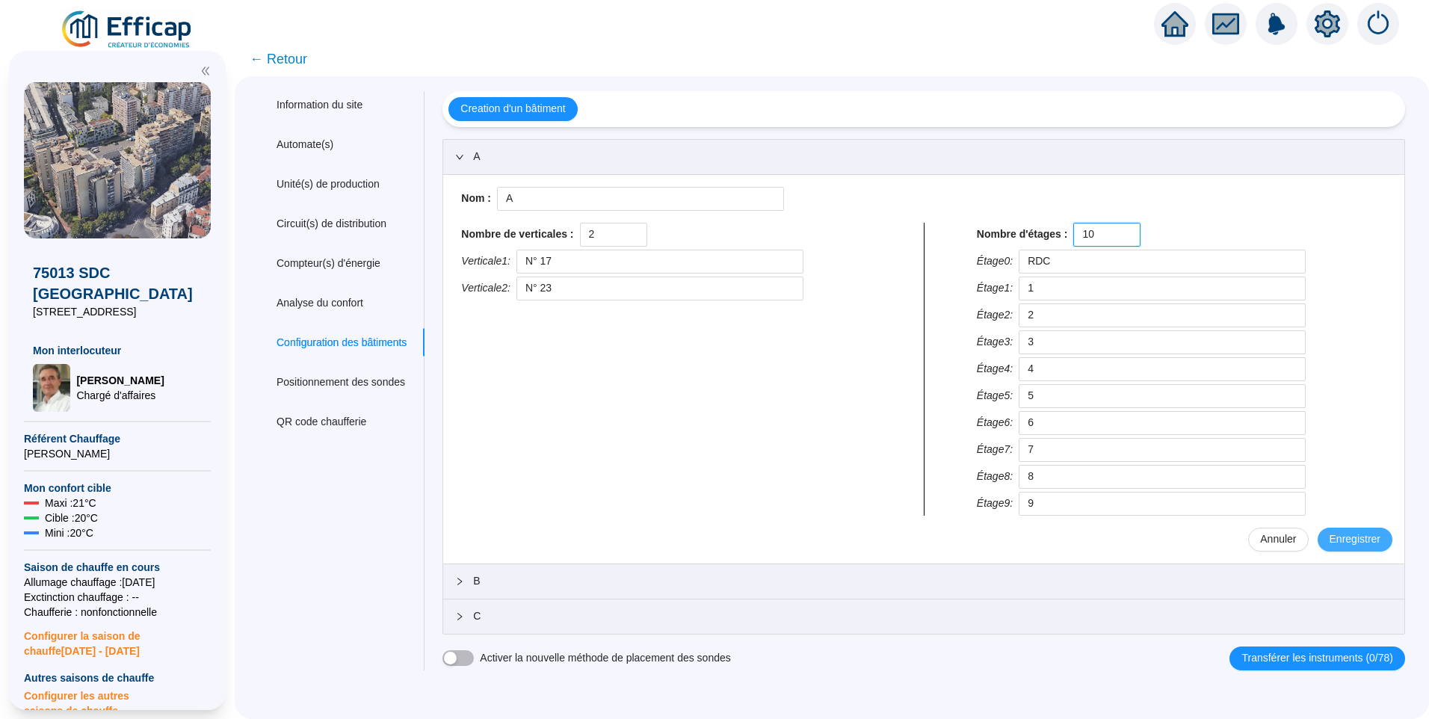
type input "10"
click at [1330, 534] on span "Enregistrer" at bounding box center [1355, 540] width 51 height 16
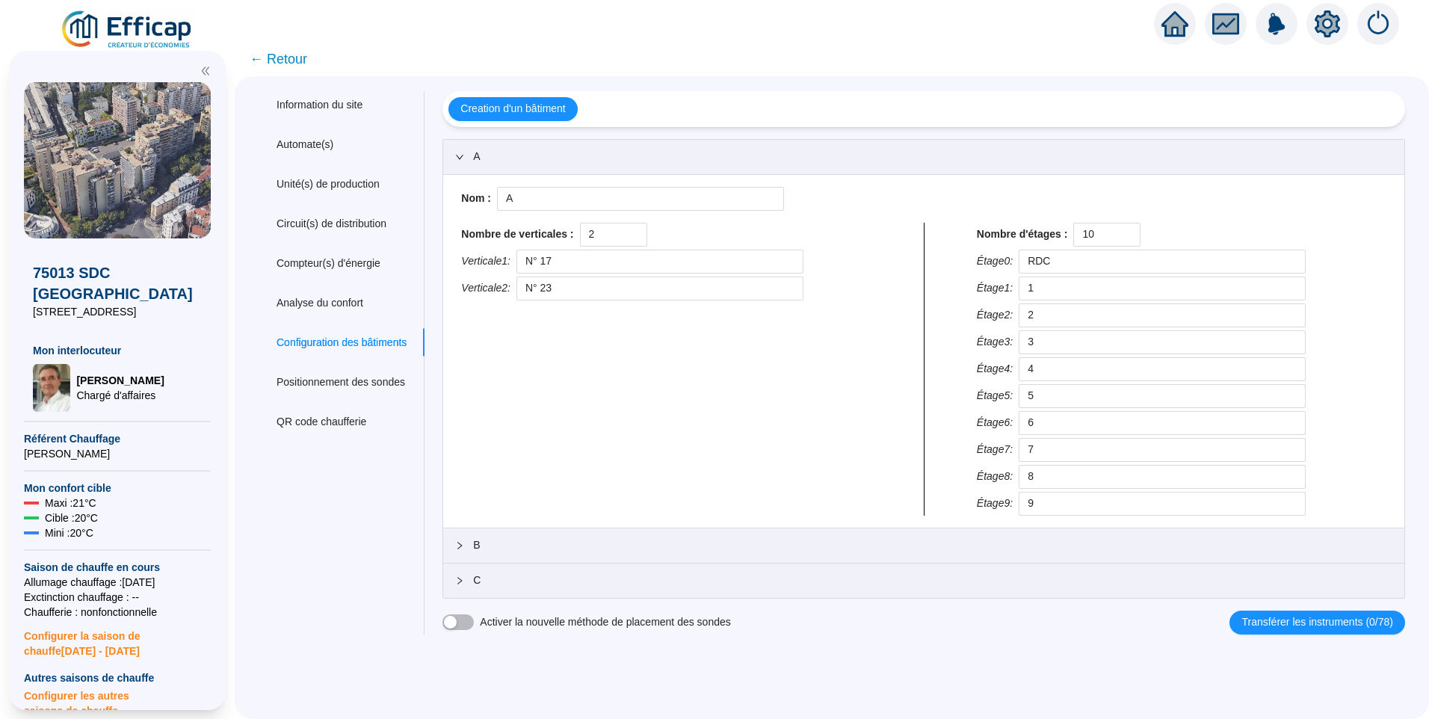
click at [554, 545] on span "B" at bounding box center [933, 546] width 920 height 16
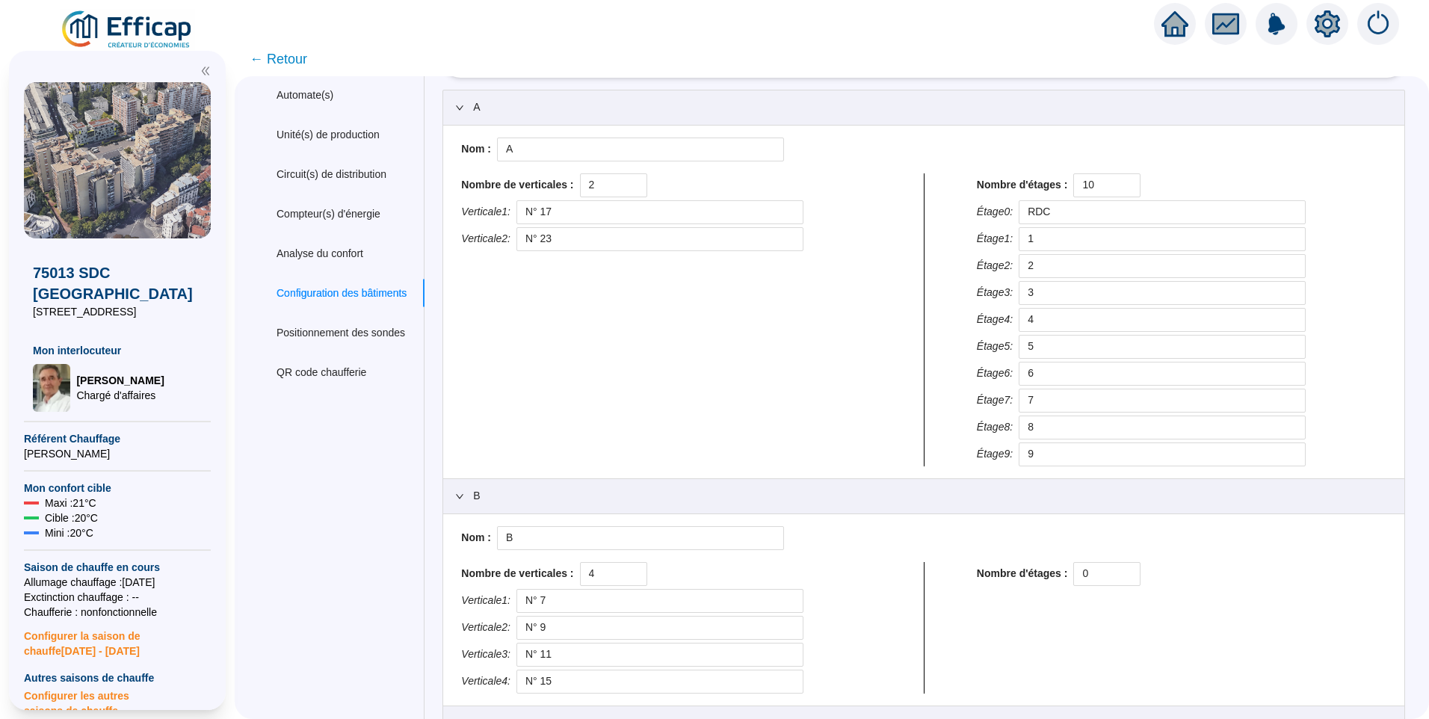
scroll to position [108, 0]
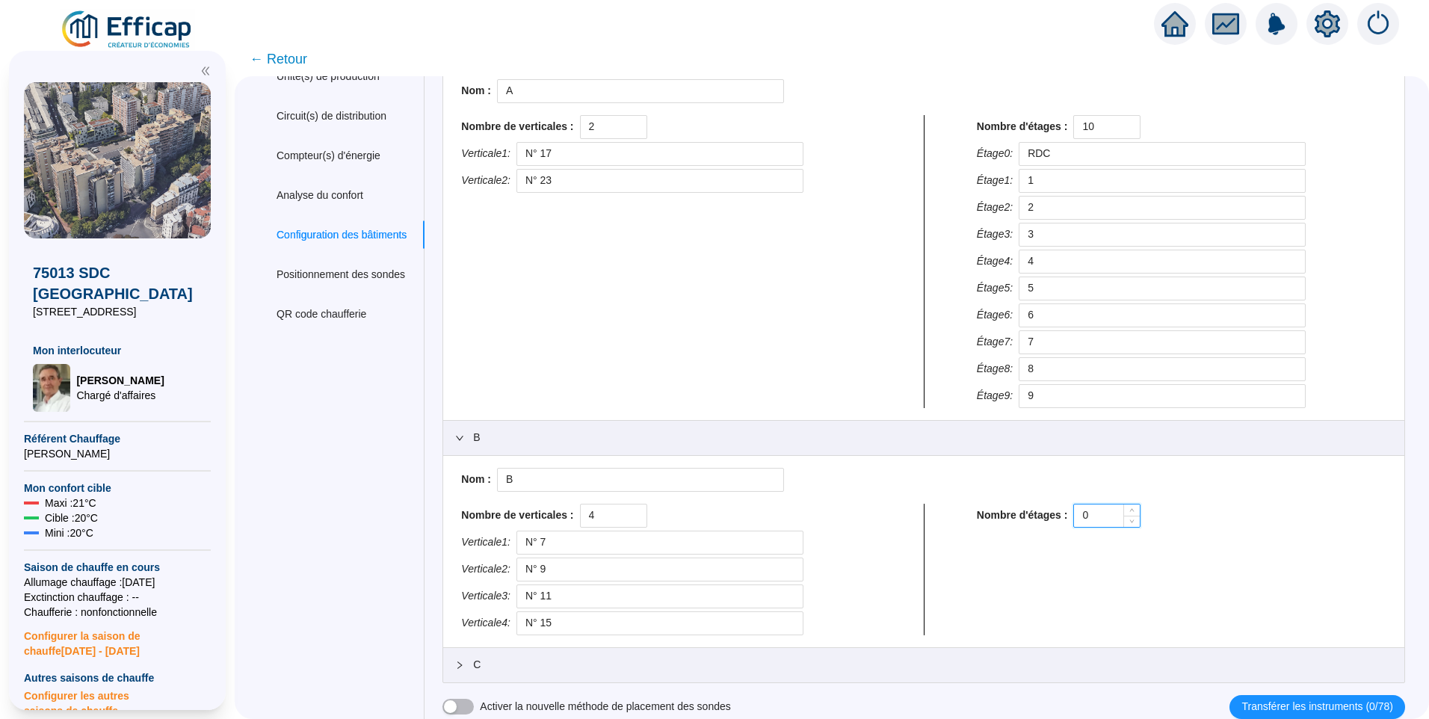
drag, startPoint x: 1085, startPoint y: 513, endPoint x: 1075, endPoint y: 511, distance: 10.0
click at [1056, 514] on div "Nombre d'étages : 0" at bounding box center [1182, 516] width 410 height 24
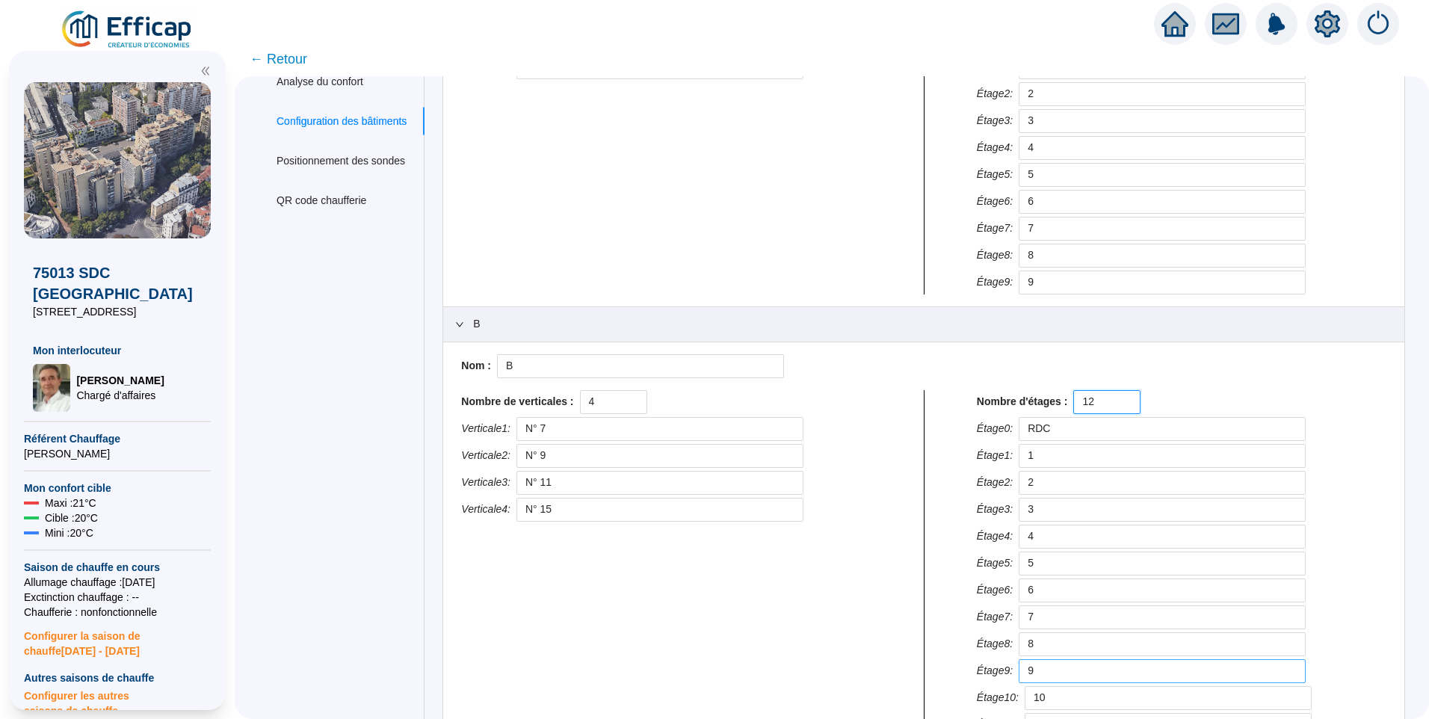
scroll to position [359, 0]
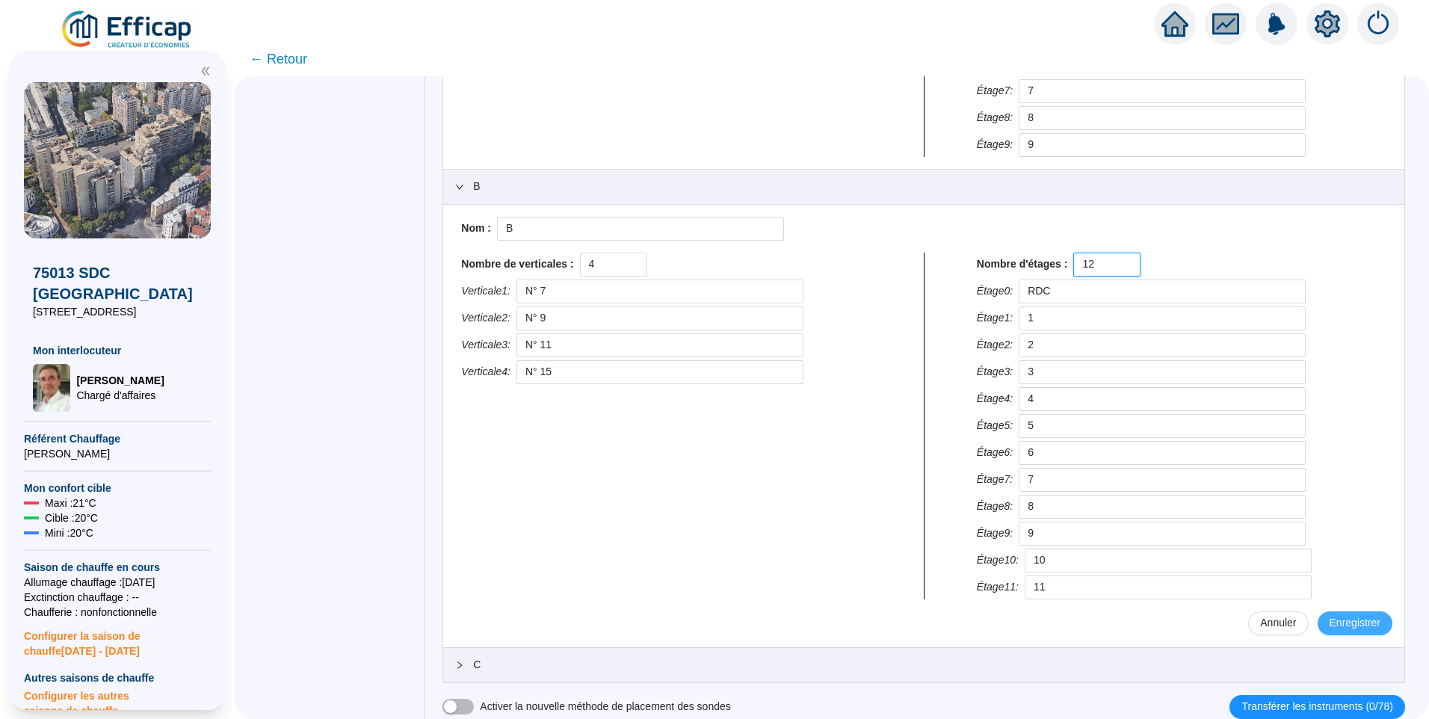
type input "12"
click at [1339, 622] on span "Enregistrer" at bounding box center [1355, 623] width 51 height 16
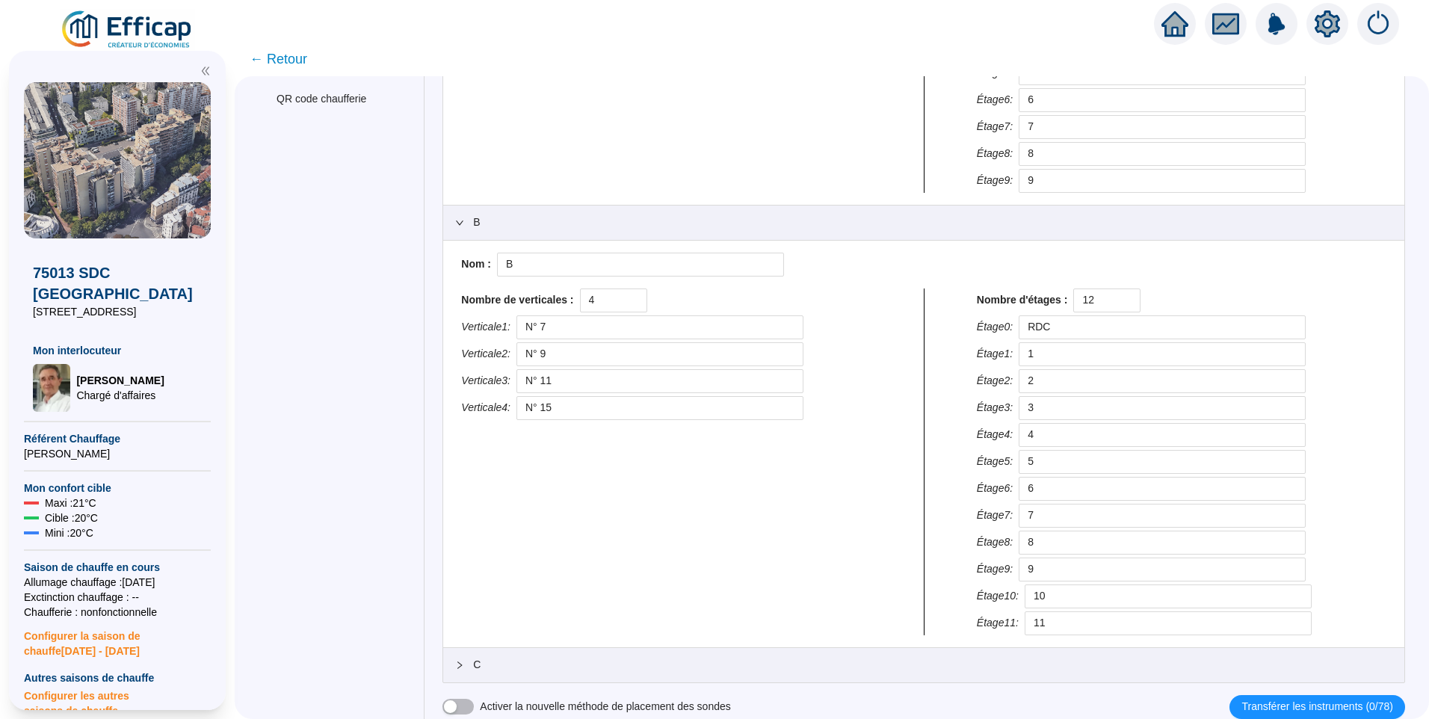
click at [555, 671] on span "C" at bounding box center [933, 665] width 920 height 16
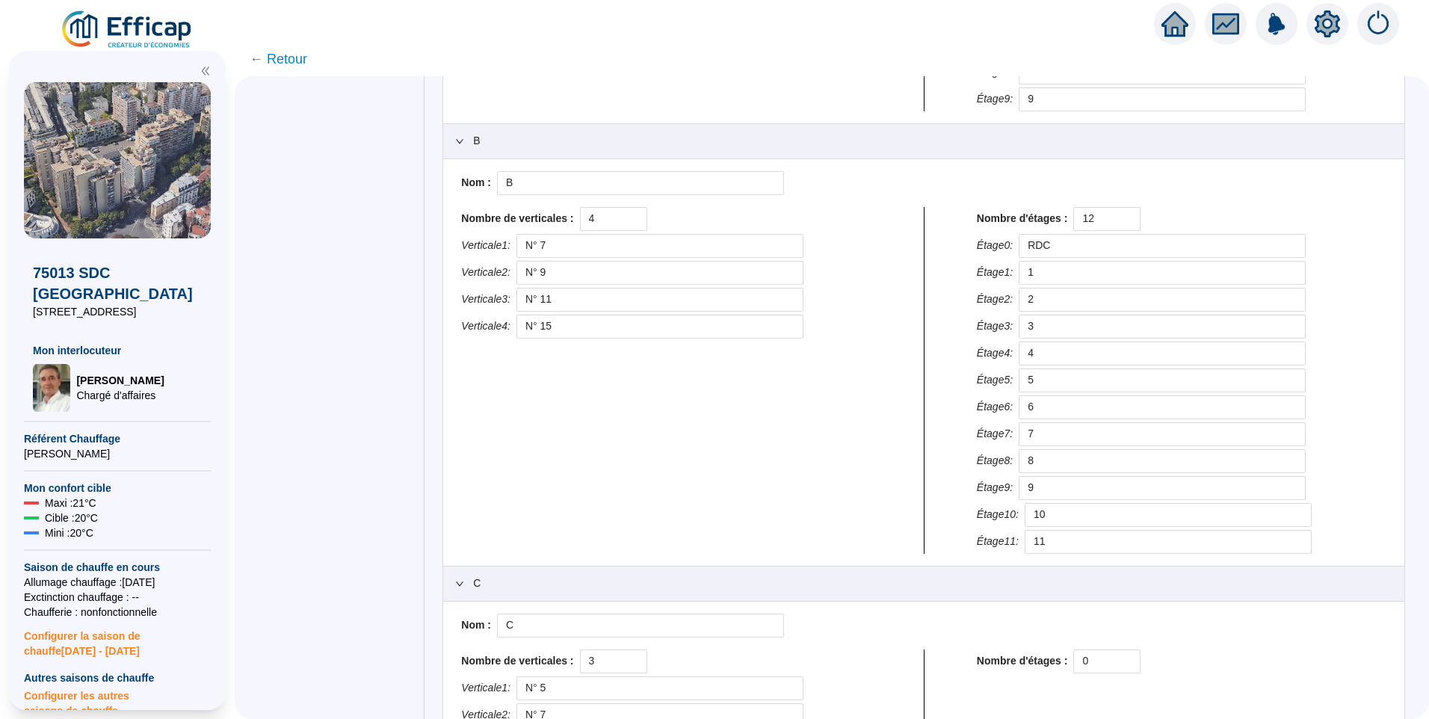
scroll to position [488, 0]
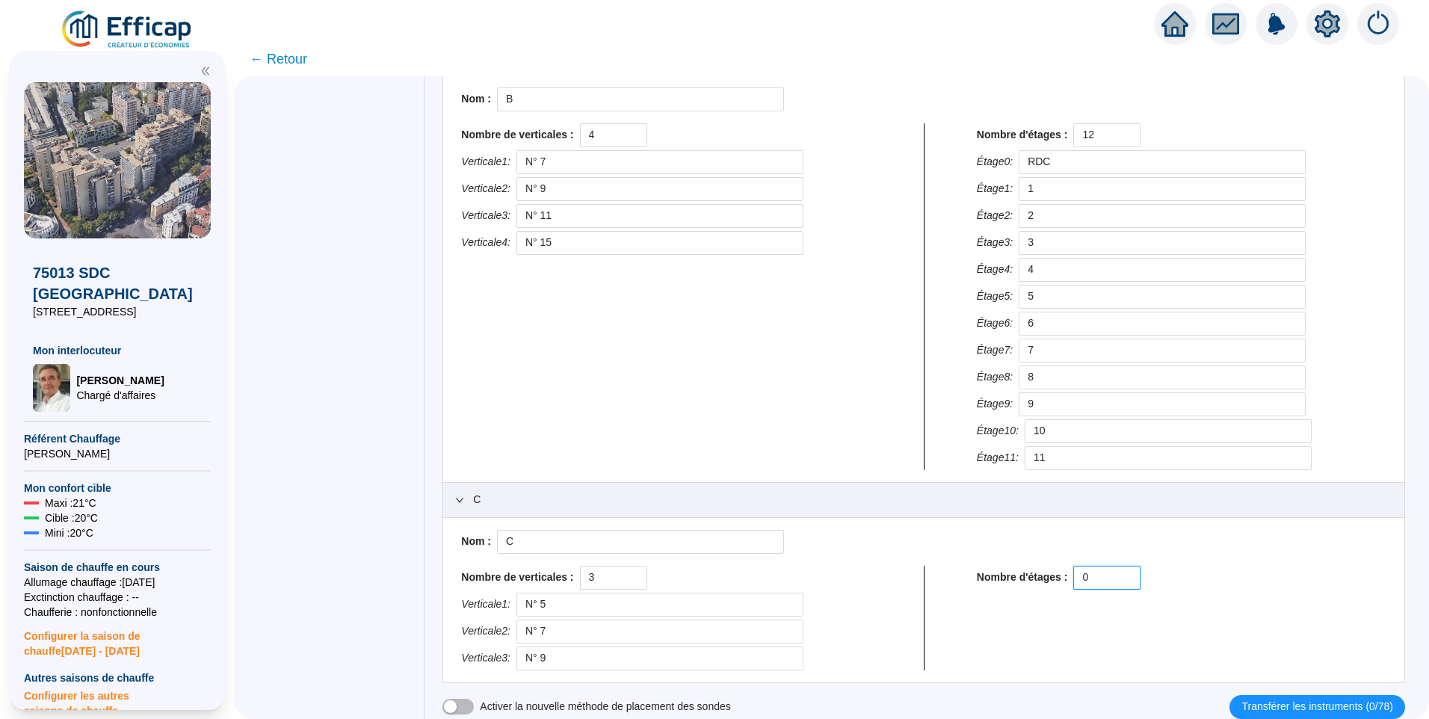
drag, startPoint x: 1096, startPoint y: 576, endPoint x: 938, endPoint y: 573, distance: 157.8
click at [956, 571] on div "Nombre de verticales : 3 Verticale 1 : N° 5 Verticale 2 : N° 7 Verticale 3 : N°…" at bounding box center [924, 618] width 938 height 105
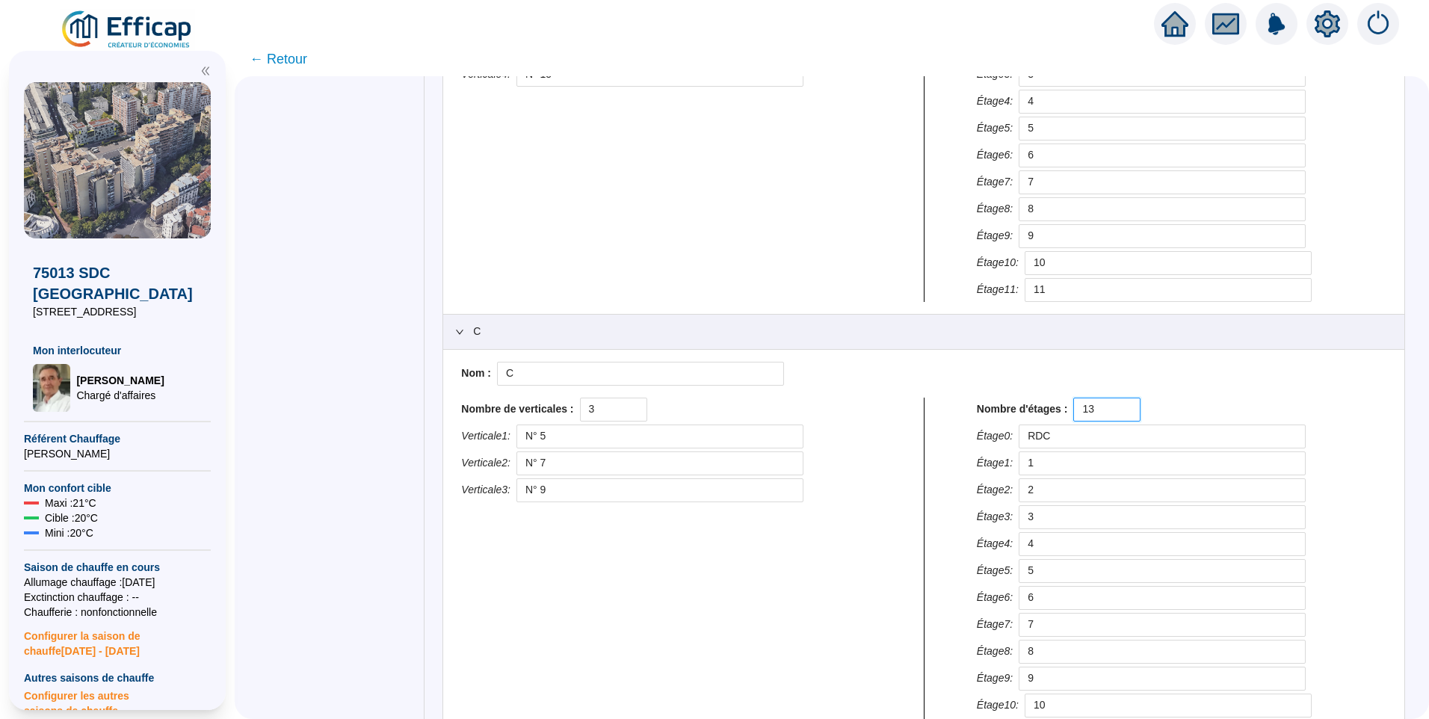
scroll to position [793, 0]
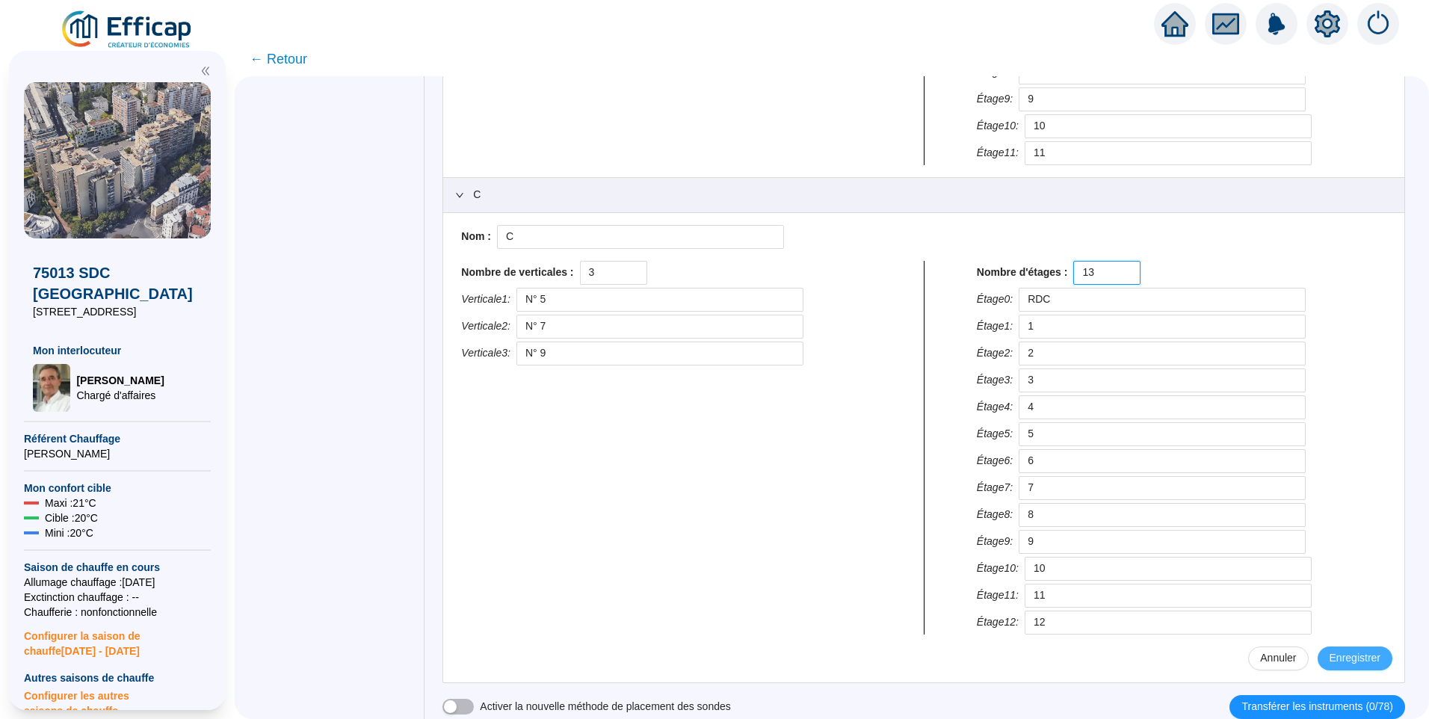
type input "13"
click at [1342, 653] on span "Enregistrer" at bounding box center [1355, 658] width 51 height 16
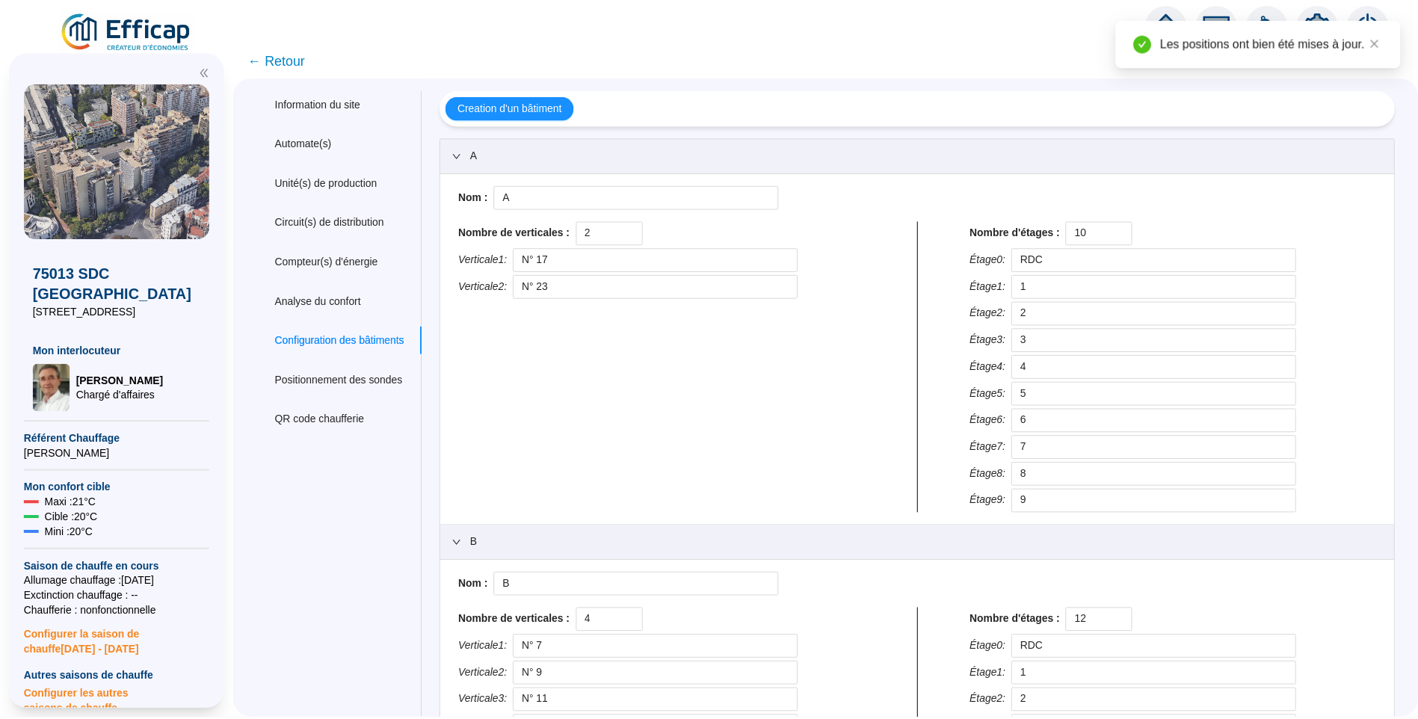
scroll to position [0, 0]
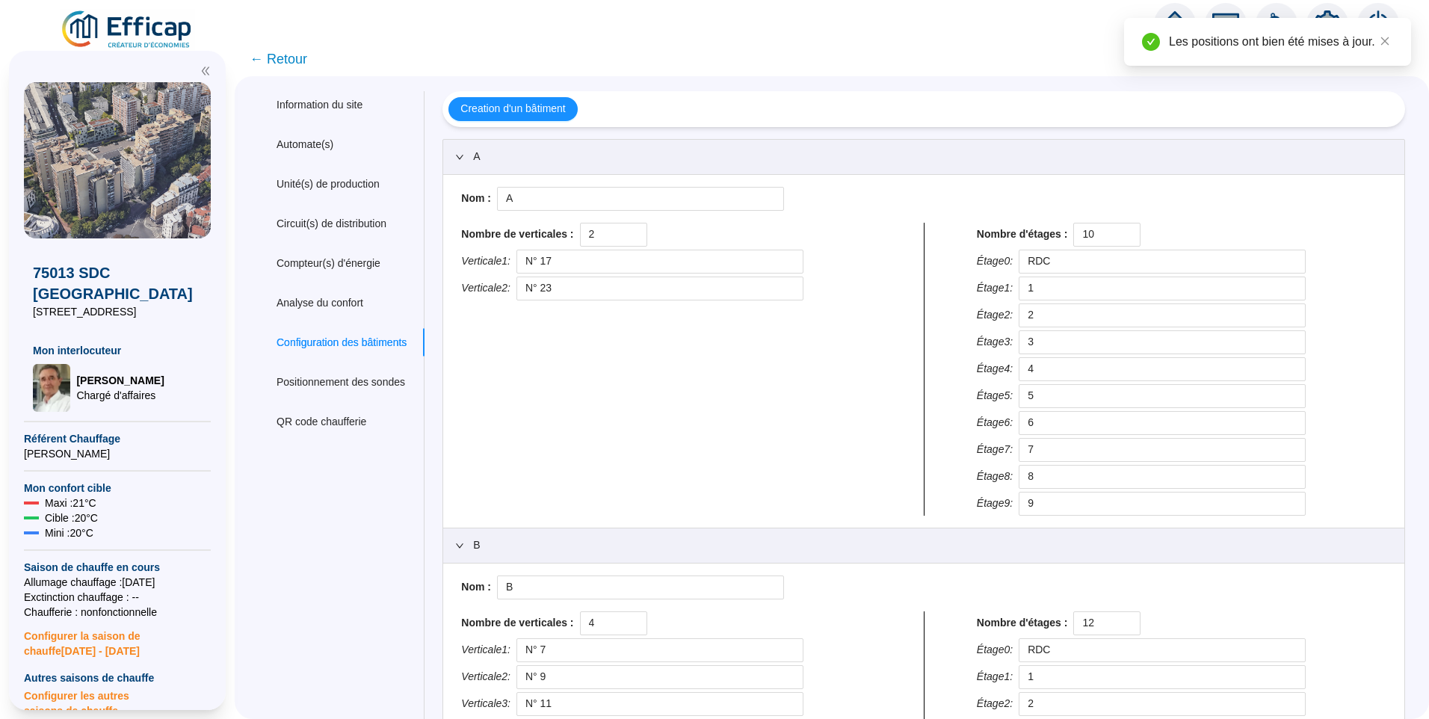
click at [174, 30] on img at bounding box center [127, 30] width 135 height 42
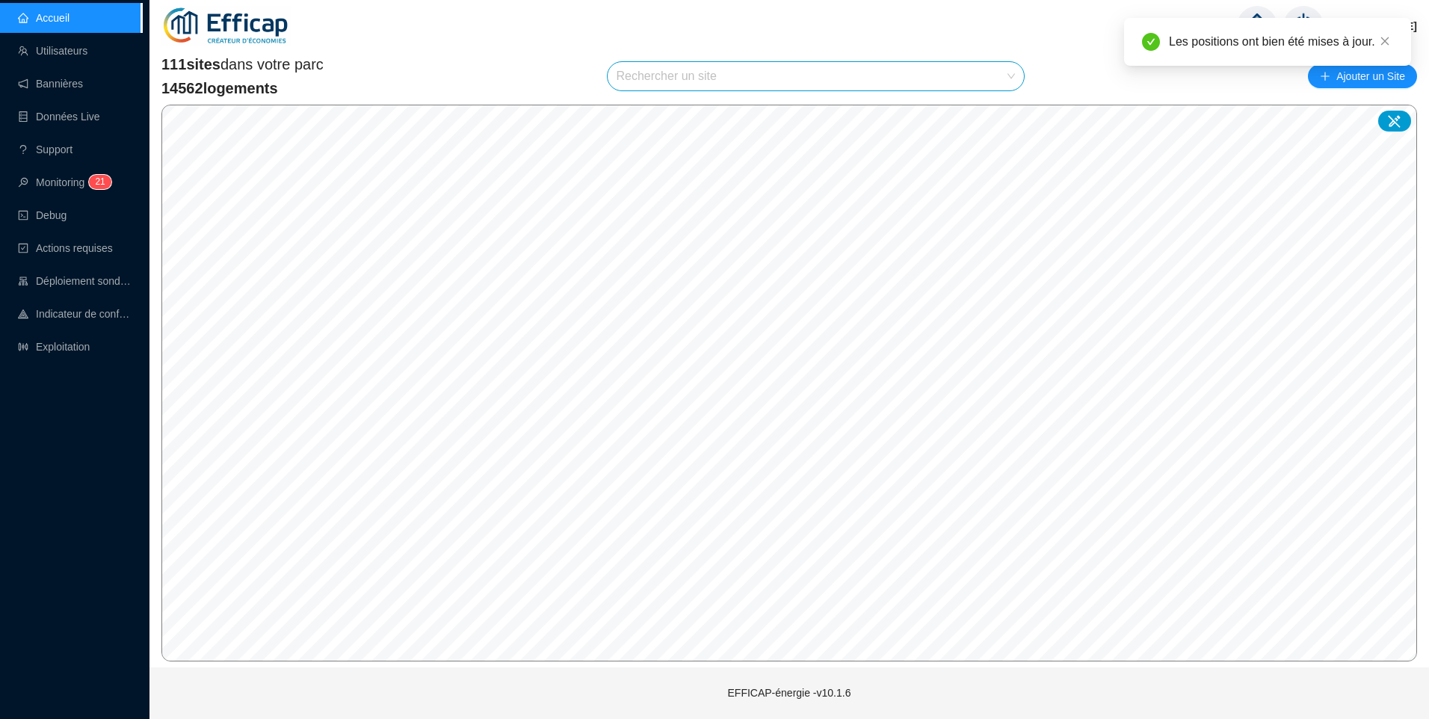
click at [717, 81] on input "search" at bounding box center [810, 76] width 386 height 28
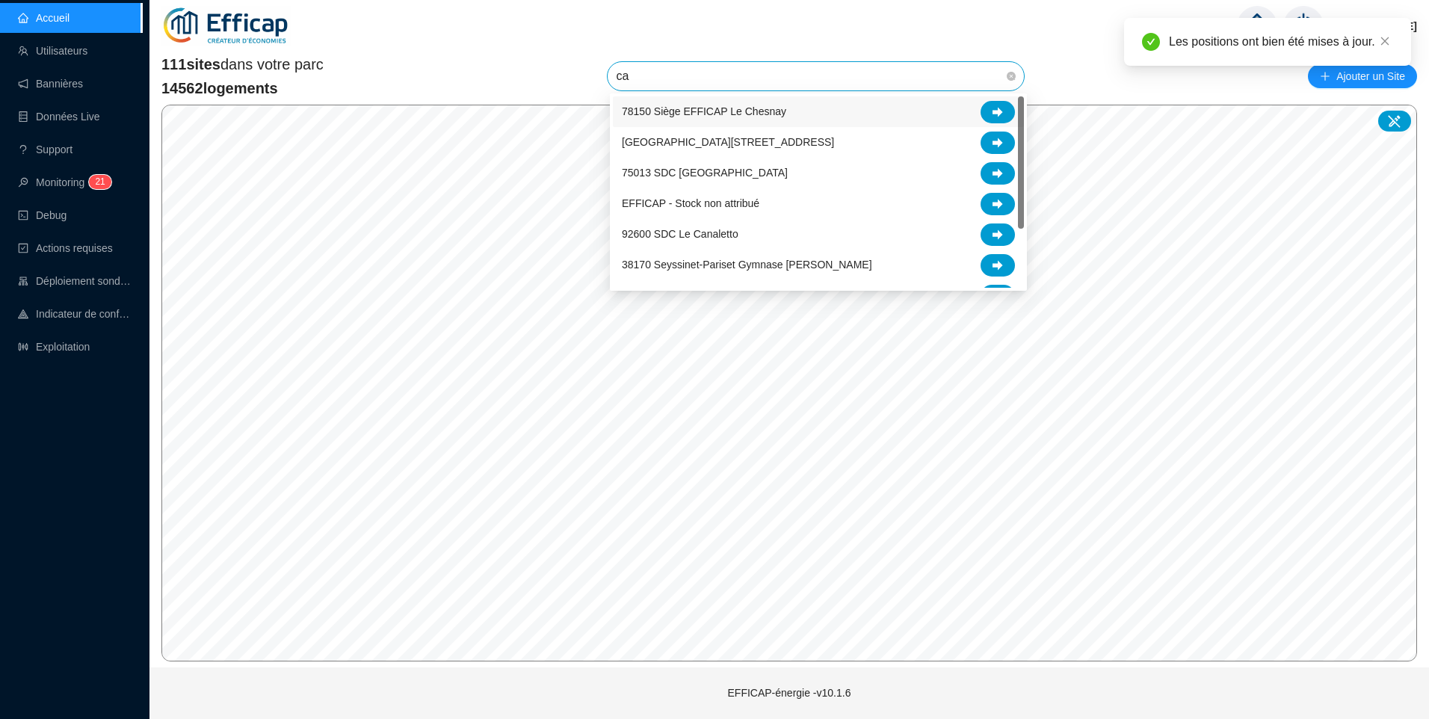
type input "cap"
click at [766, 145] on div "75013 SDC [GEOGRAPHIC_DATA]" at bounding box center [818, 143] width 393 height 22
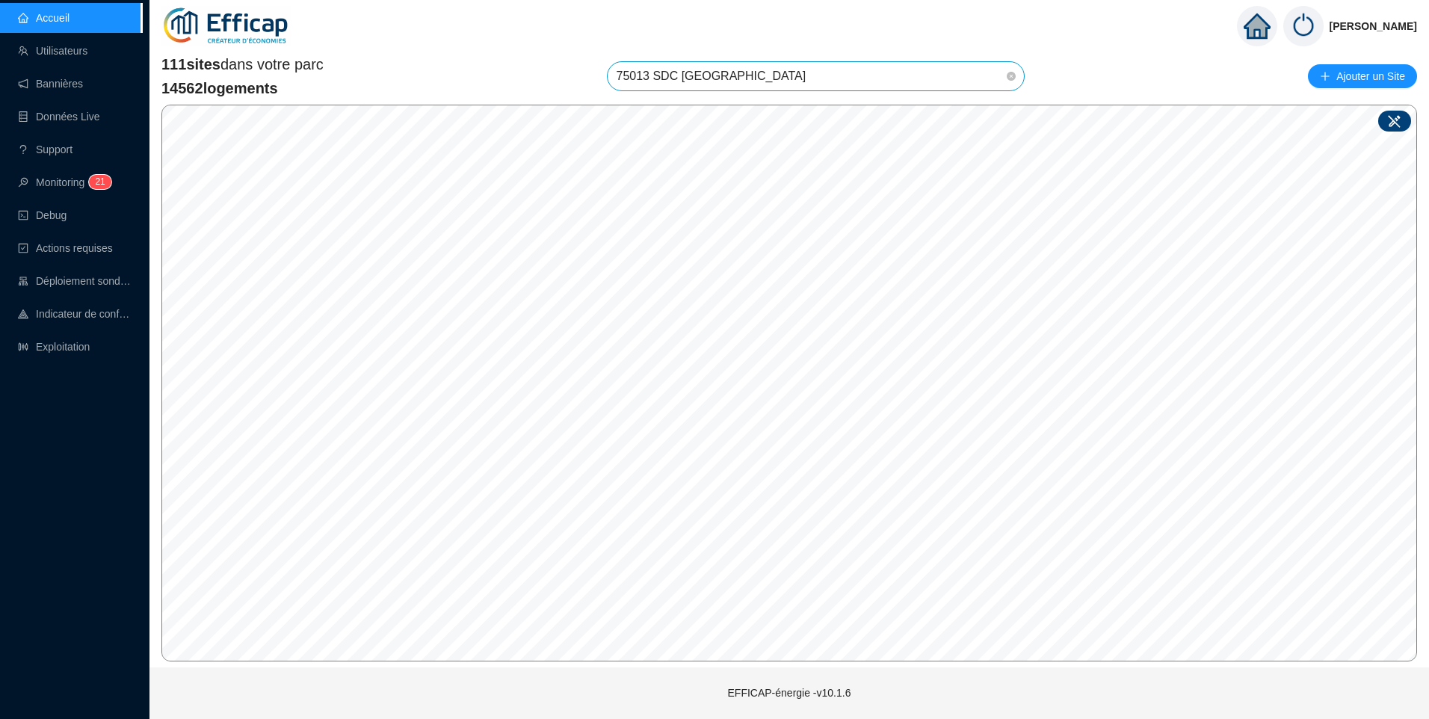
click at [1387, 118] on div at bounding box center [1395, 121] width 33 height 21
click at [591, 438] on input "search" at bounding box center [569, 437] width 111 height 22
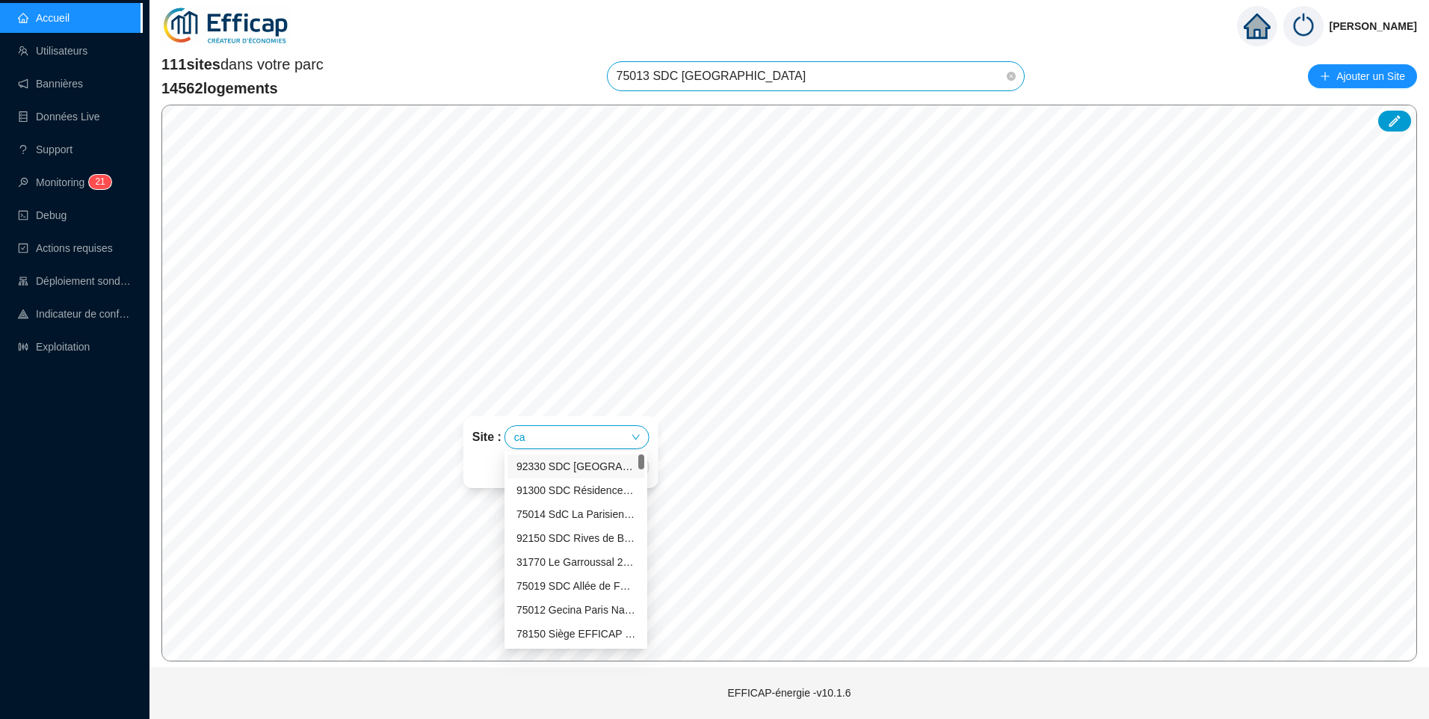
type input "cap"
click at [585, 493] on div "75013 SDC [GEOGRAPHIC_DATA]" at bounding box center [576, 491] width 119 height 16
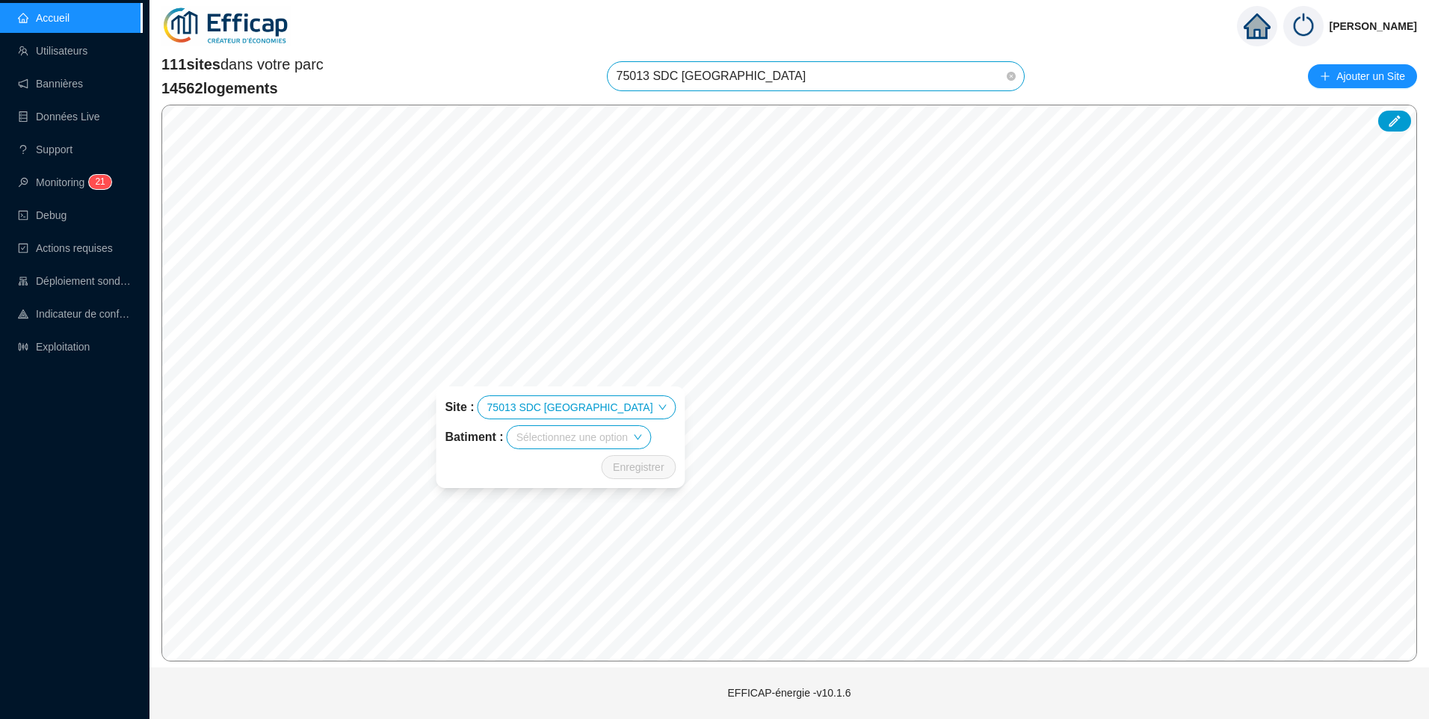
click at [606, 437] on input "search" at bounding box center [572, 437] width 111 height 22
click at [548, 494] on div "A" at bounding box center [591, 491] width 119 height 16
click at [618, 465] on span "Enregistrer" at bounding box center [638, 467] width 51 height 18
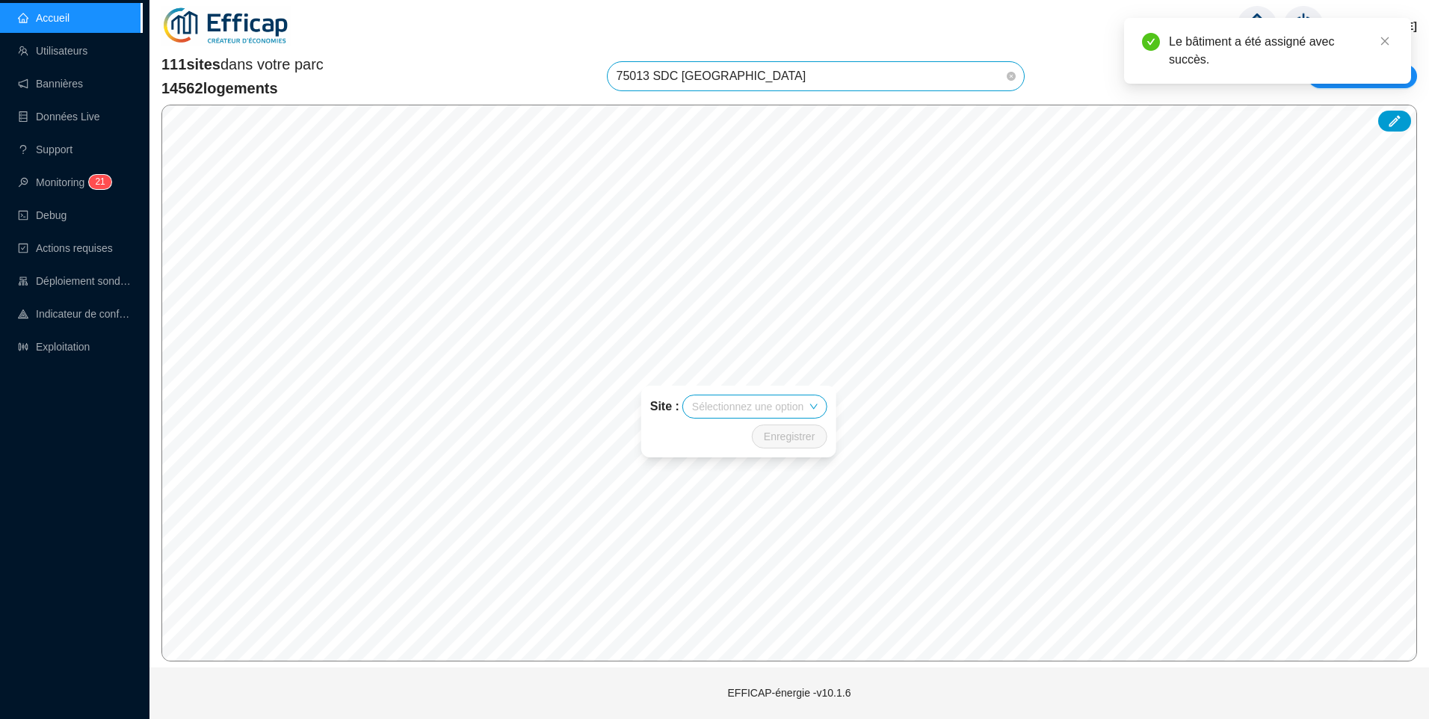
click at [776, 409] on input "search" at bounding box center [747, 407] width 111 height 22
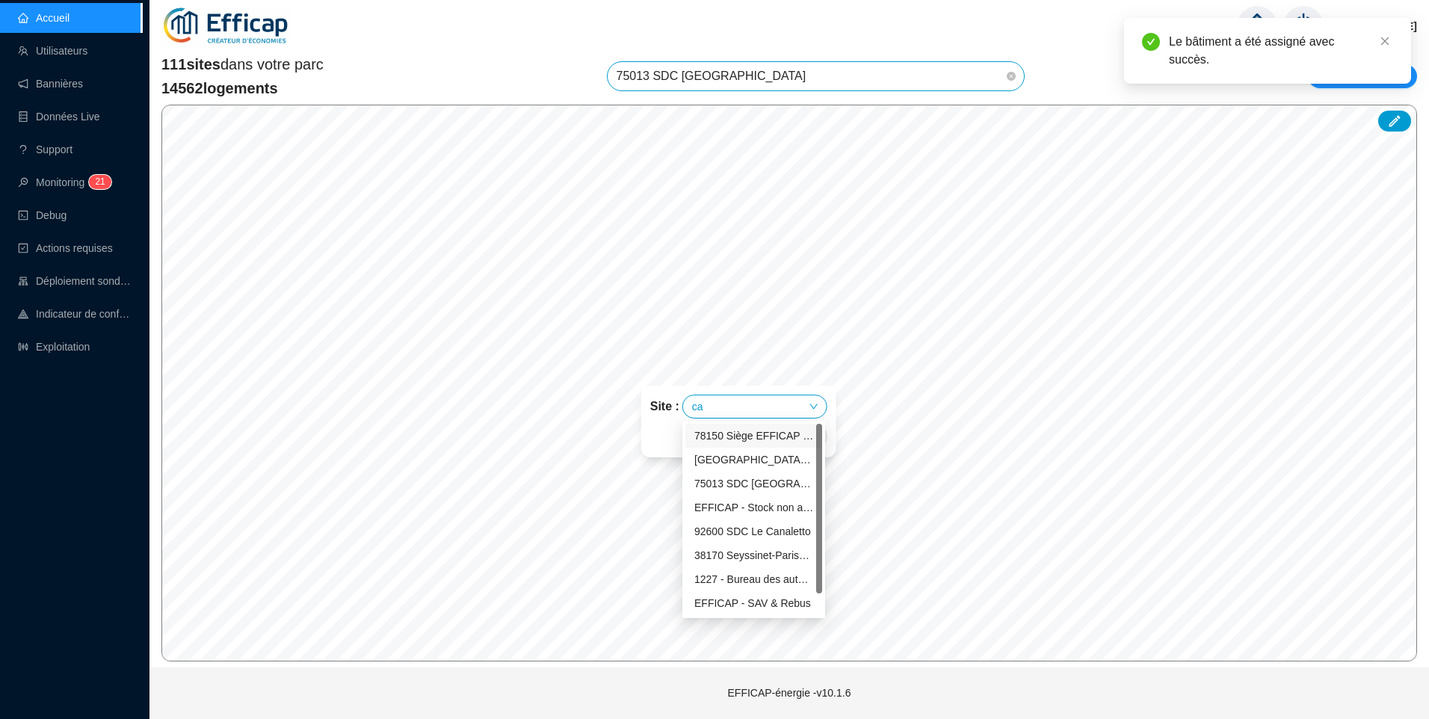
type input "cap"
click at [769, 461] on div "75013 SDC [GEOGRAPHIC_DATA]" at bounding box center [754, 460] width 119 height 16
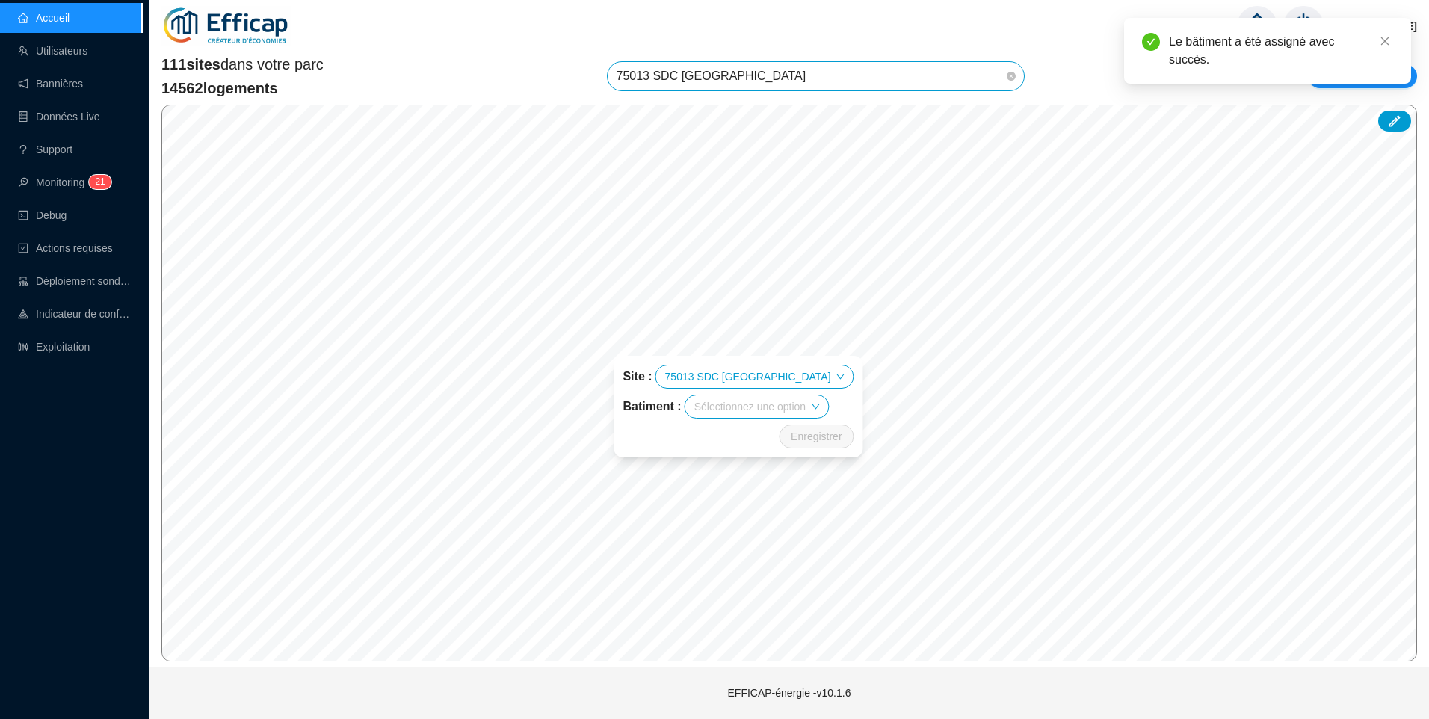
click at [770, 413] on input "search" at bounding box center [750, 407] width 111 height 22
click at [730, 437] on div "B" at bounding box center [769, 436] width 119 height 16
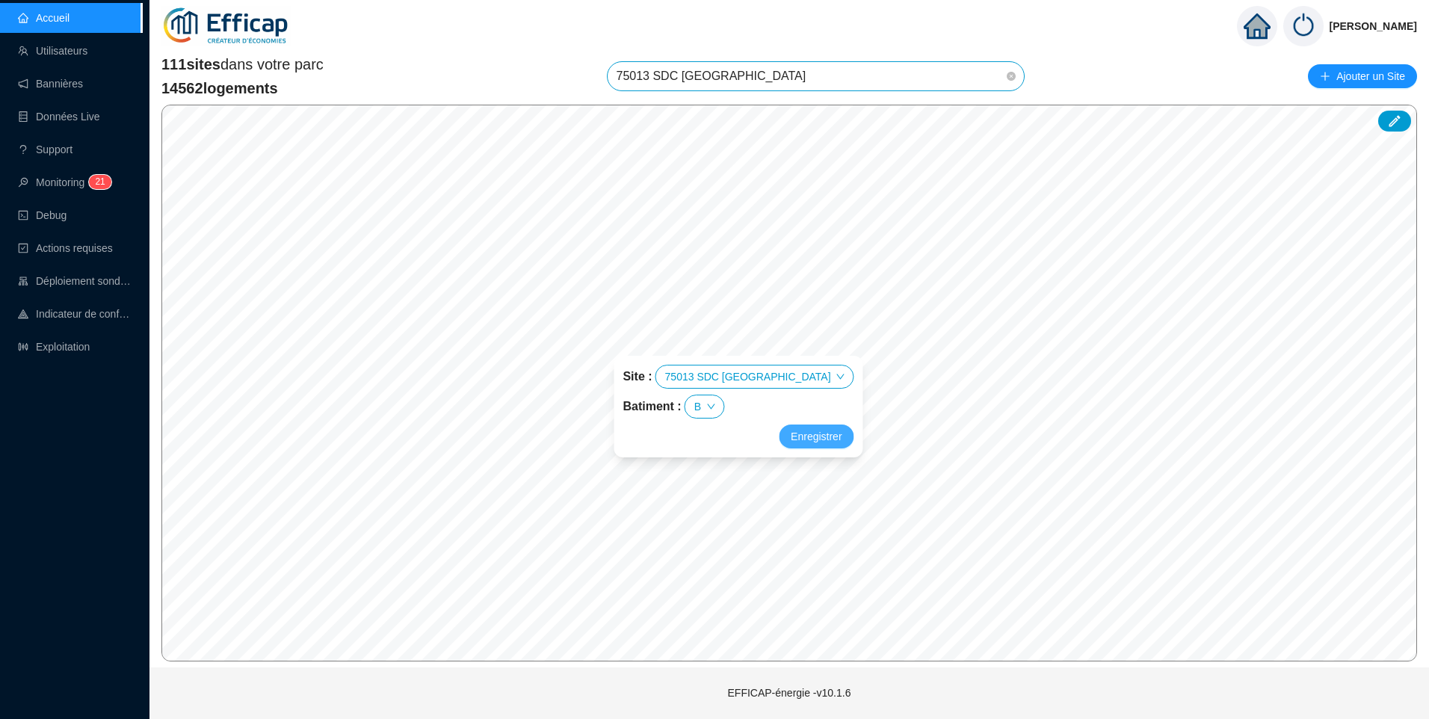
click at [791, 435] on span "Enregistrer" at bounding box center [816, 437] width 51 height 18
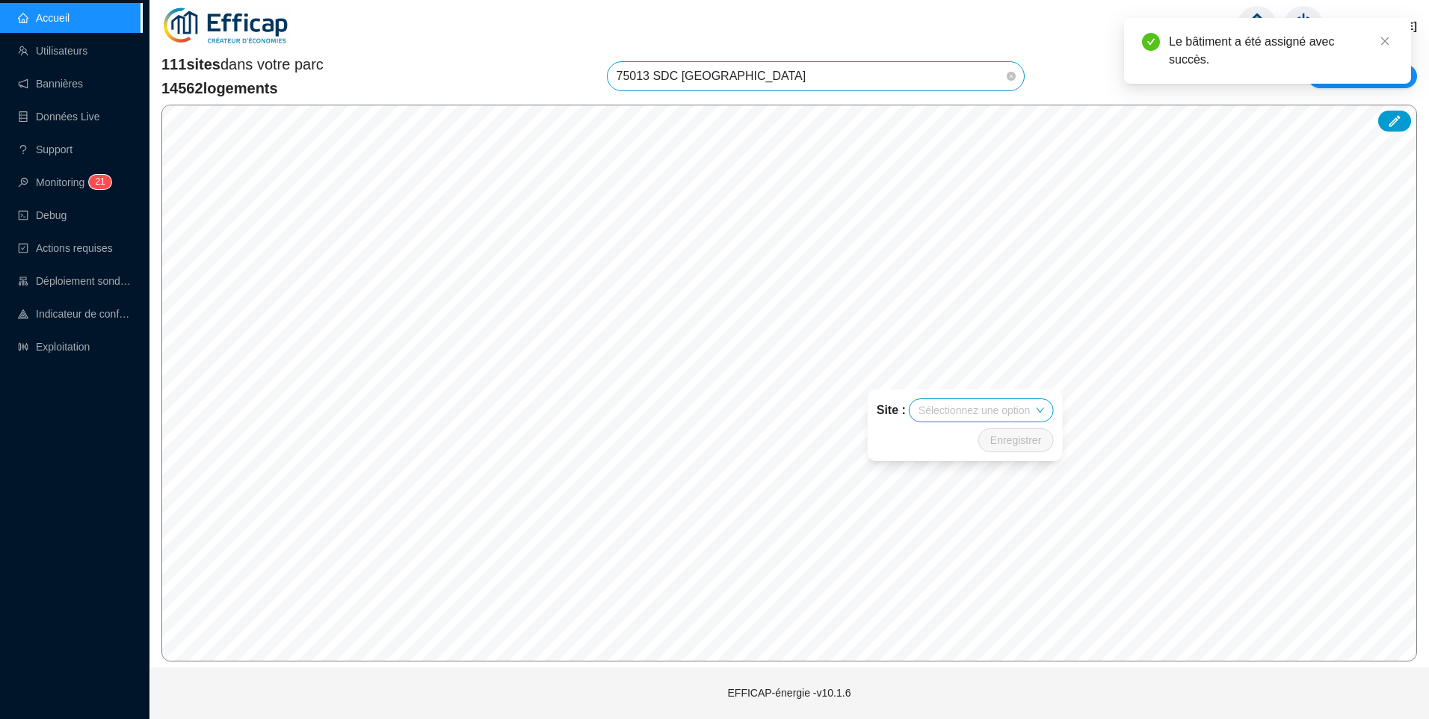
click at [986, 413] on input "search" at bounding box center [974, 410] width 111 height 22
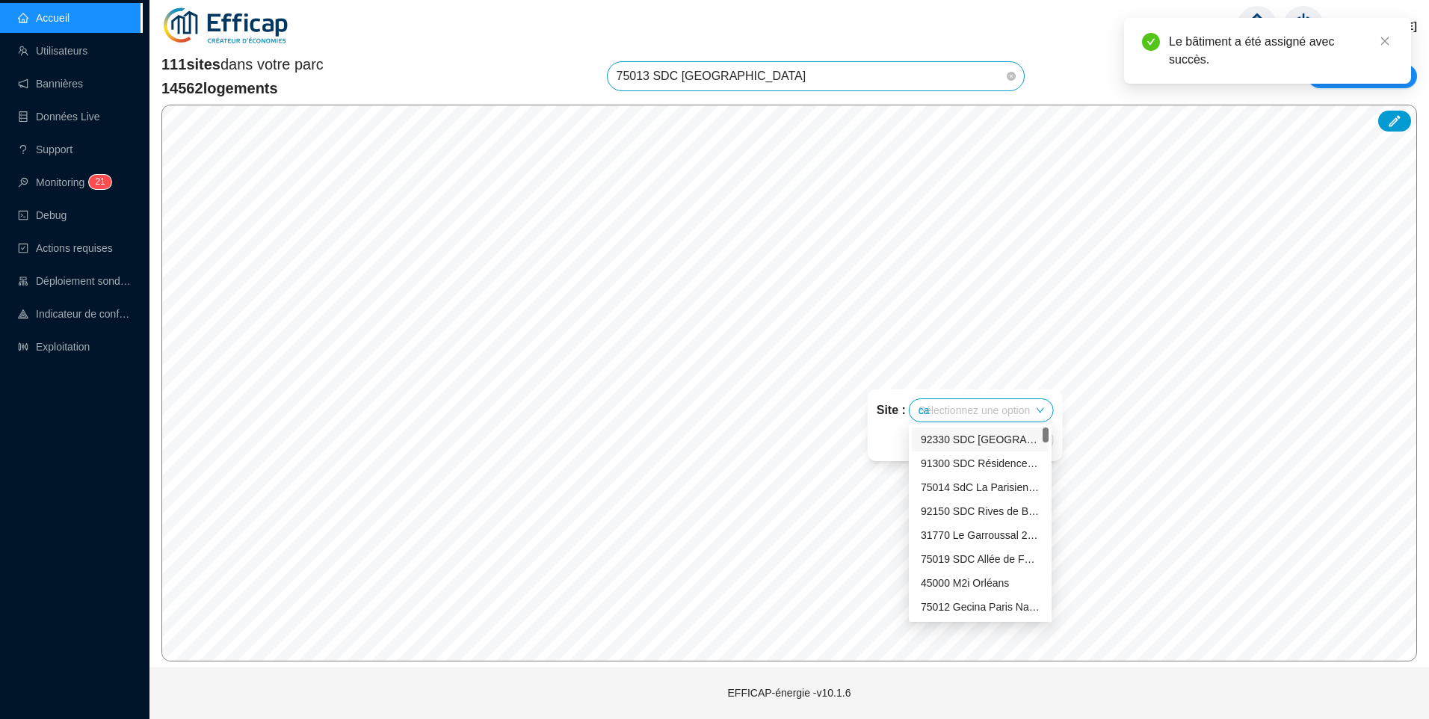
type input "cap"
click at [991, 467] on div "75013 SDC [GEOGRAPHIC_DATA]" at bounding box center [980, 464] width 119 height 16
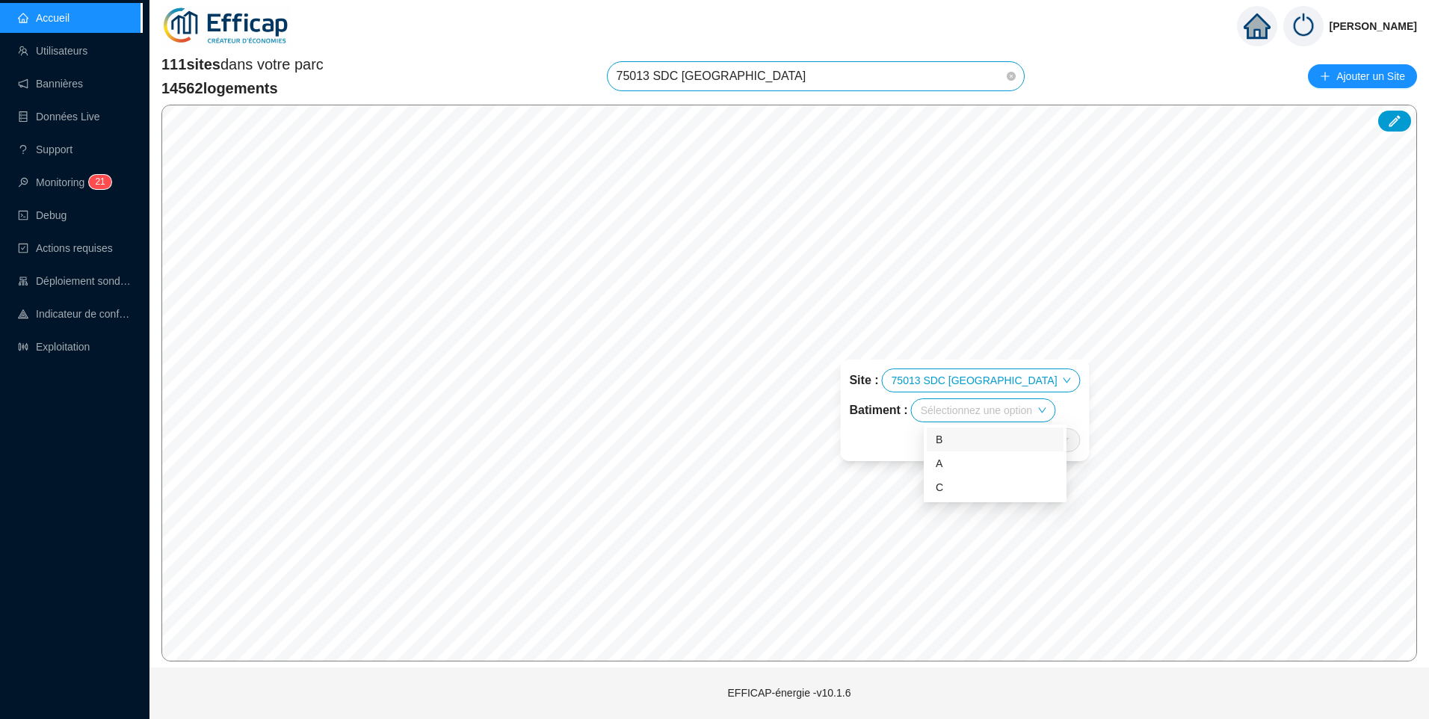
click at [985, 414] on input "search" at bounding box center [976, 410] width 111 height 22
click at [960, 487] on div "C" at bounding box center [995, 488] width 119 height 16
click at [1018, 440] on span "Enregistrer" at bounding box center [1043, 440] width 51 height 18
click at [62, 352] on link "Exploitation" at bounding box center [54, 347] width 72 height 12
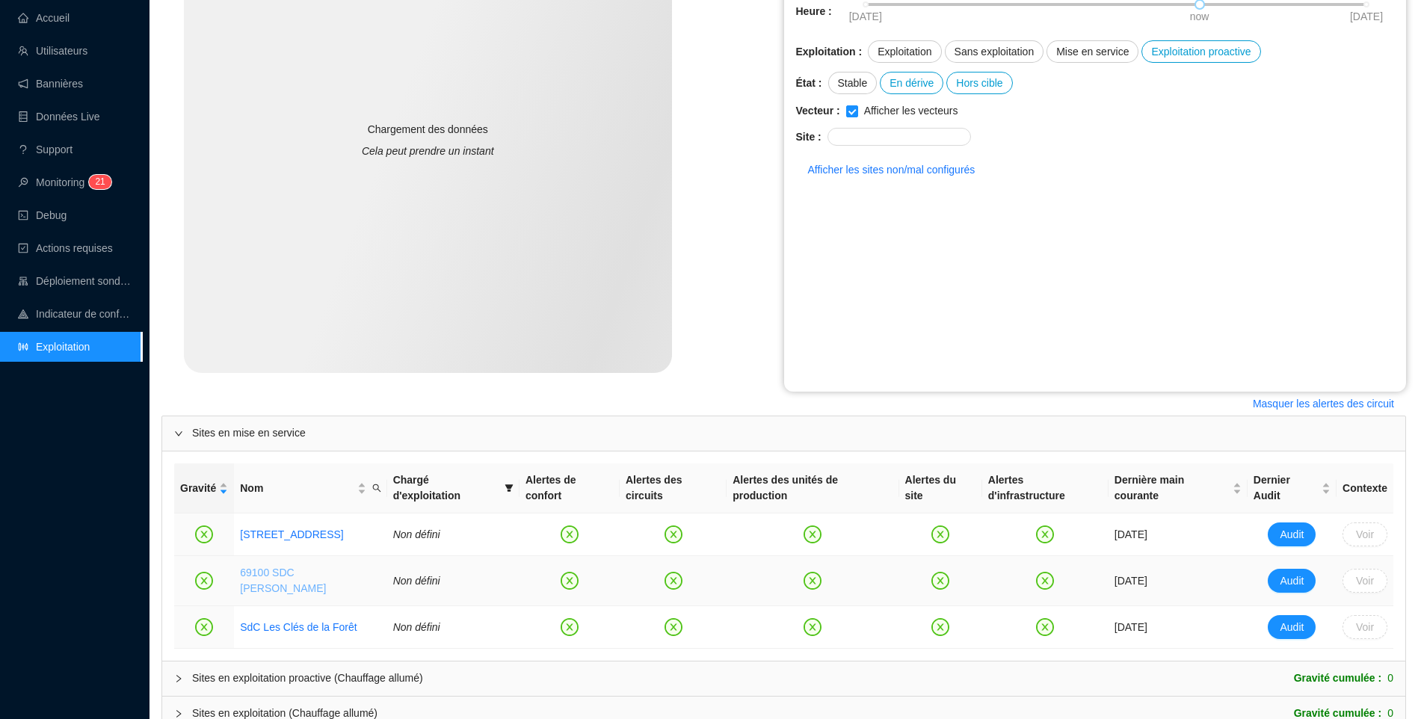
scroll to position [330, 0]
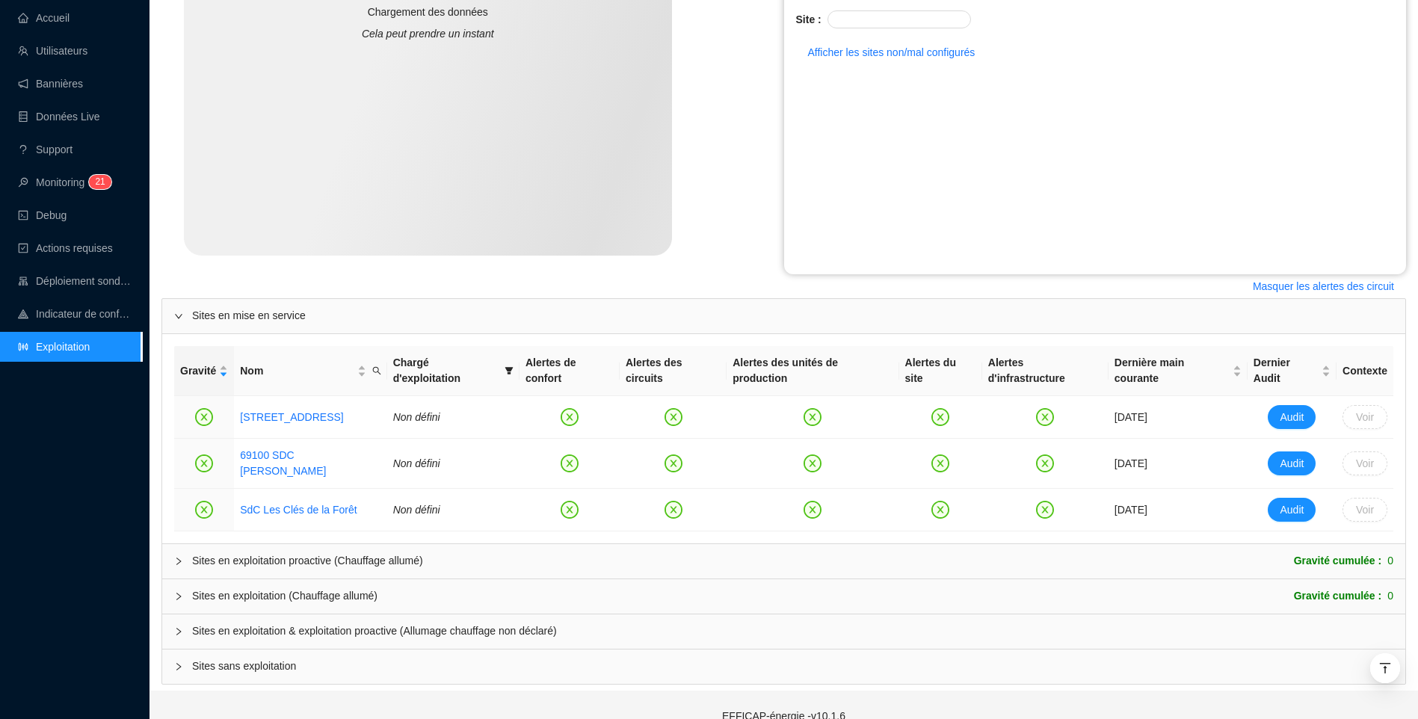
click at [276, 624] on span "Sites en exploitation & exploitation proactive (Allumage chauffage non déclaré)" at bounding box center [792, 632] width 1201 height 16
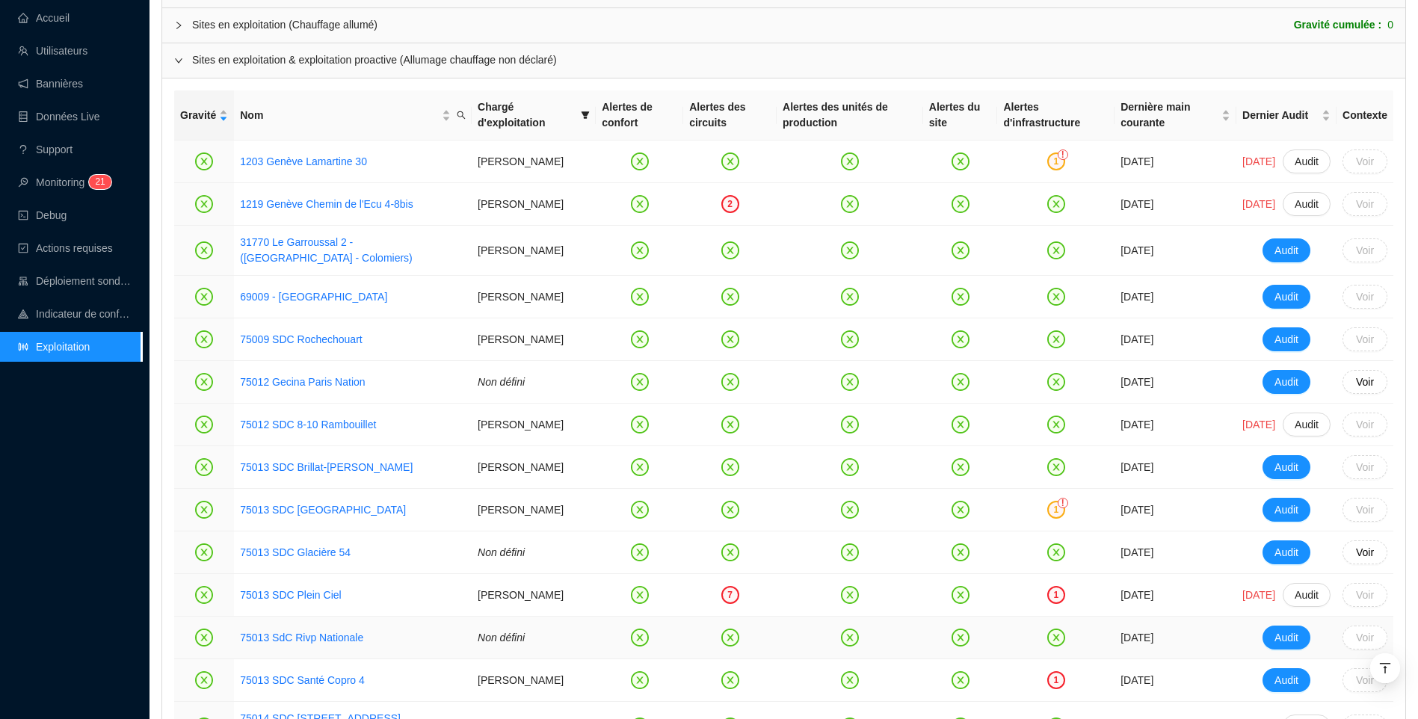
scroll to position [929, 0]
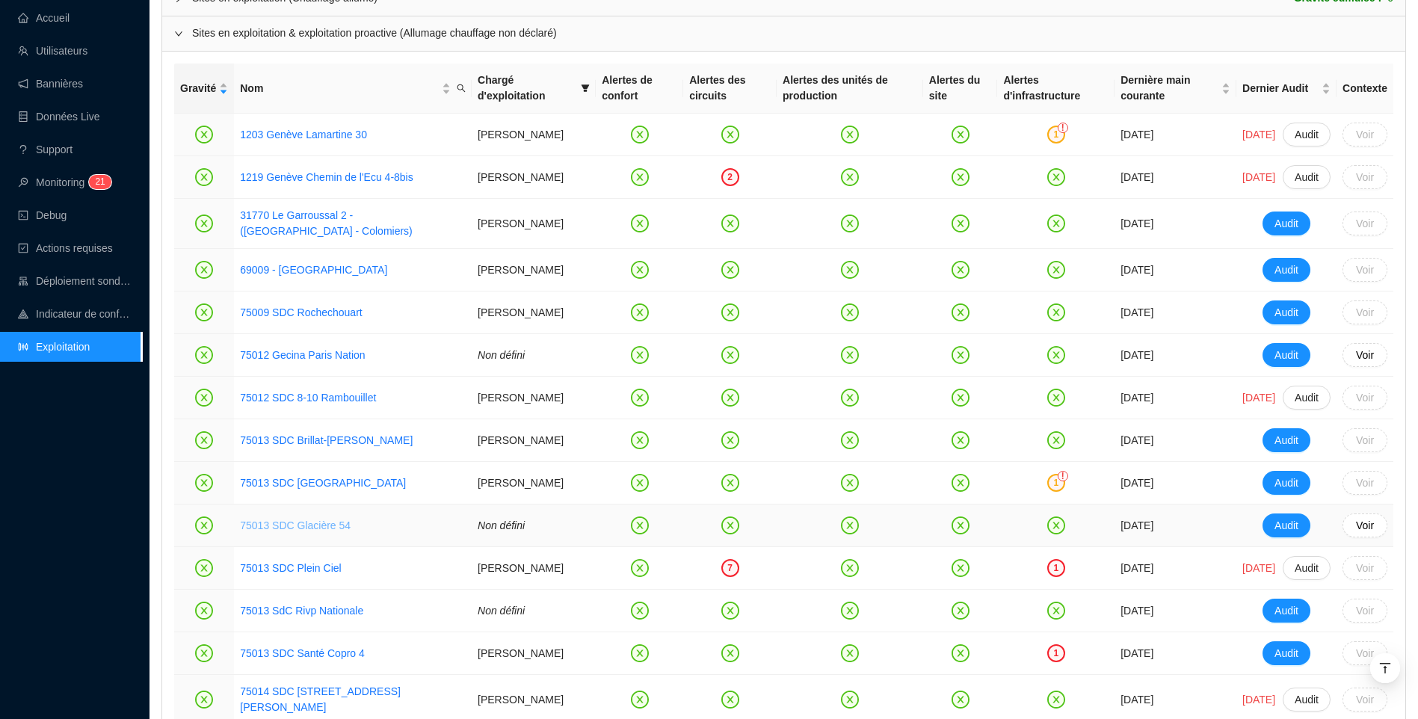
drag, startPoint x: 280, startPoint y: 545, endPoint x: 265, endPoint y: 541, distance: 15.4
click at [265, 532] on link "75013 SDC Glacière 54" at bounding box center [295, 526] width 111 height 12
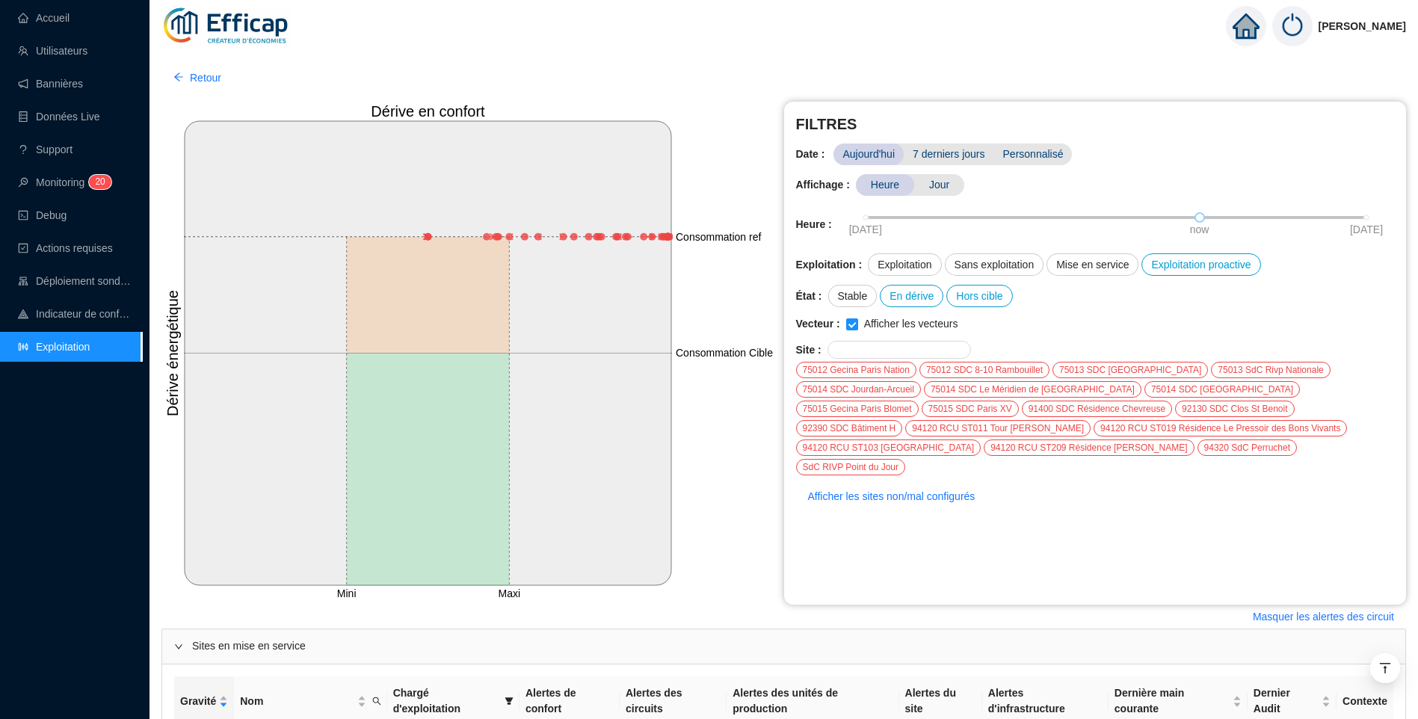
scroll to position [1358, 0]
